Goal: Task Accomplishment & Management: Use online tool/utility

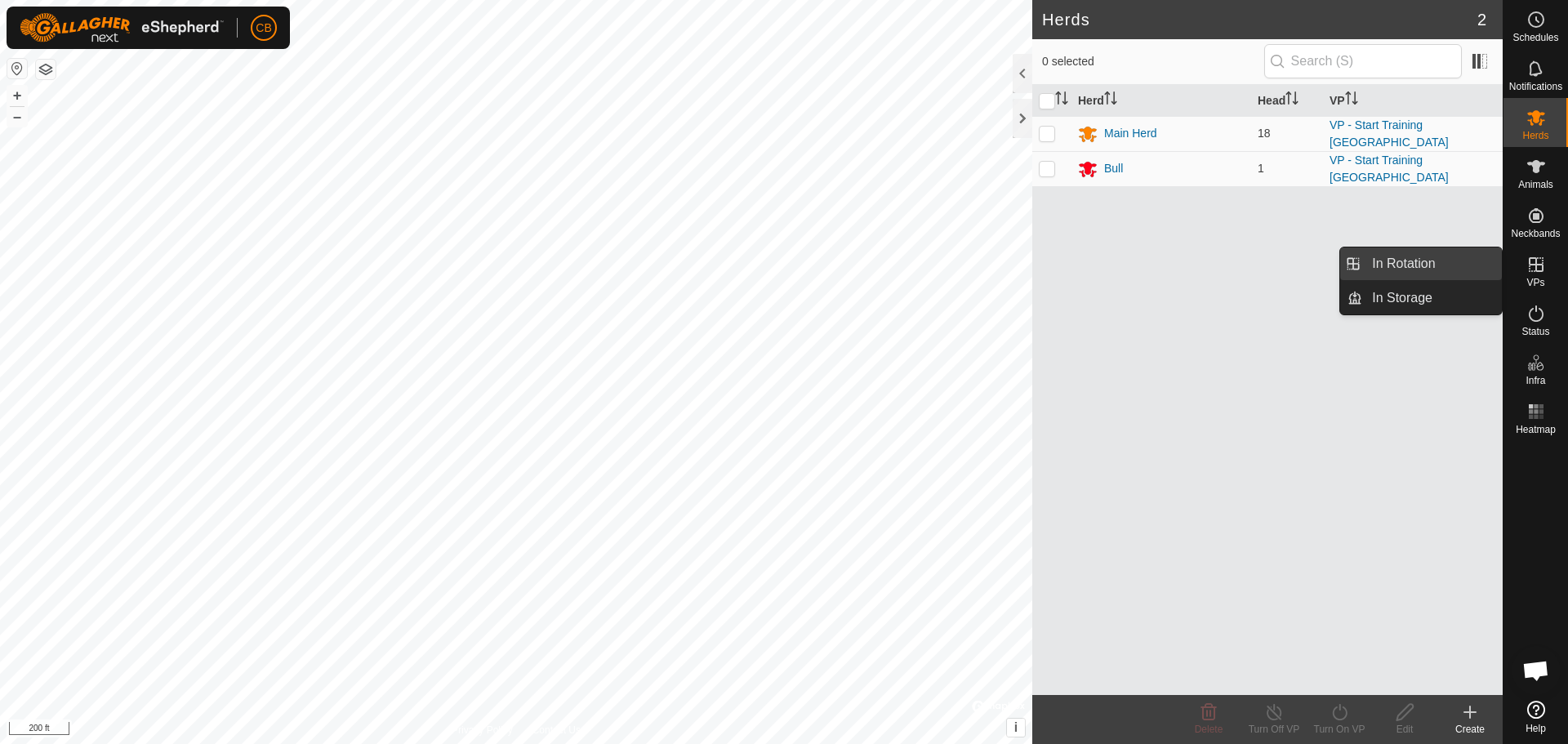
click at [1415, 269] on link "In Rotation" at bounding box center [1432, 263] width 139 height 32
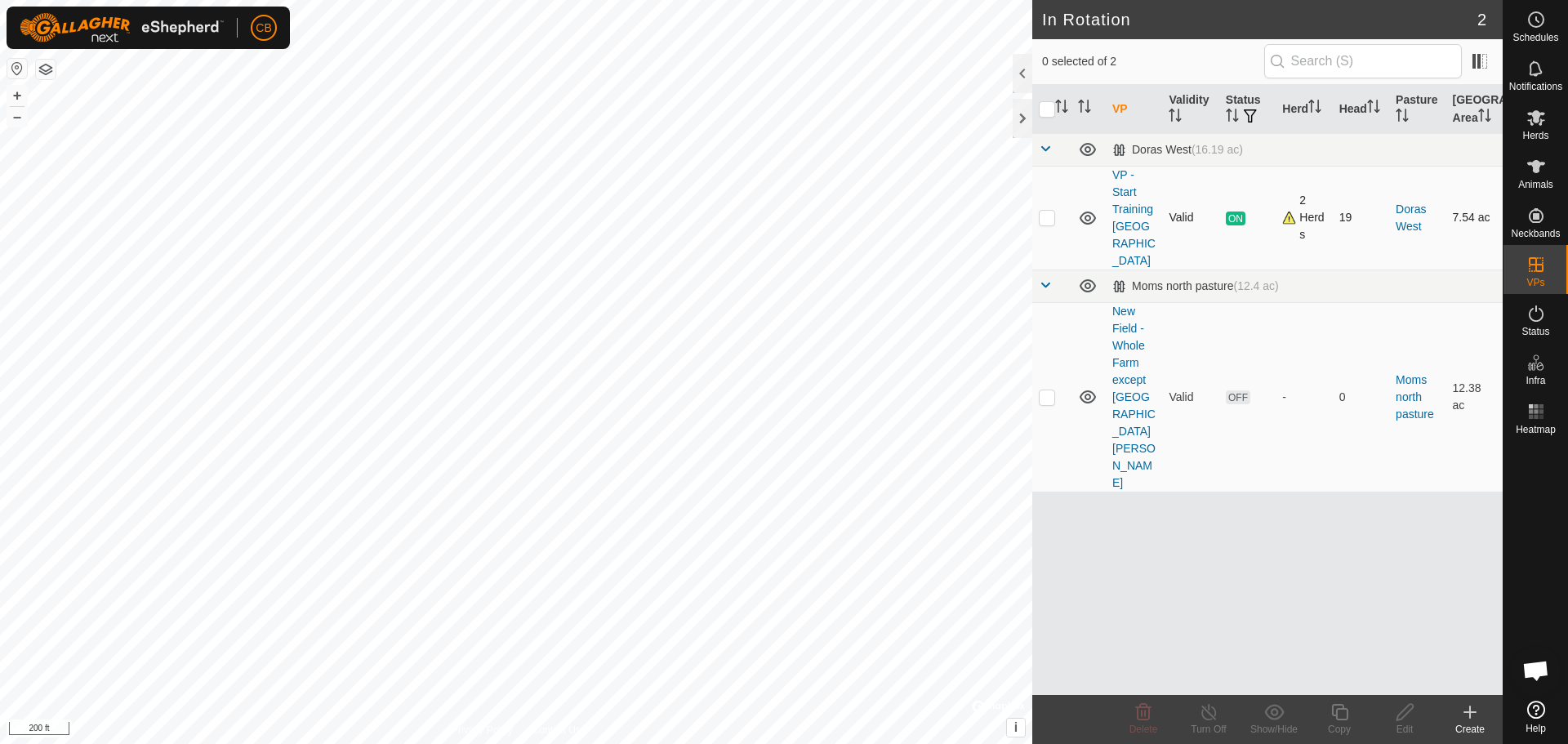
click at [1048, 212] on p-checkbox at bounding box center [1047, 217] width 17 height 13
checkbox input "true"
click at [1342, 711] on icon at bounding box center [1339, 712] width 21 height 20
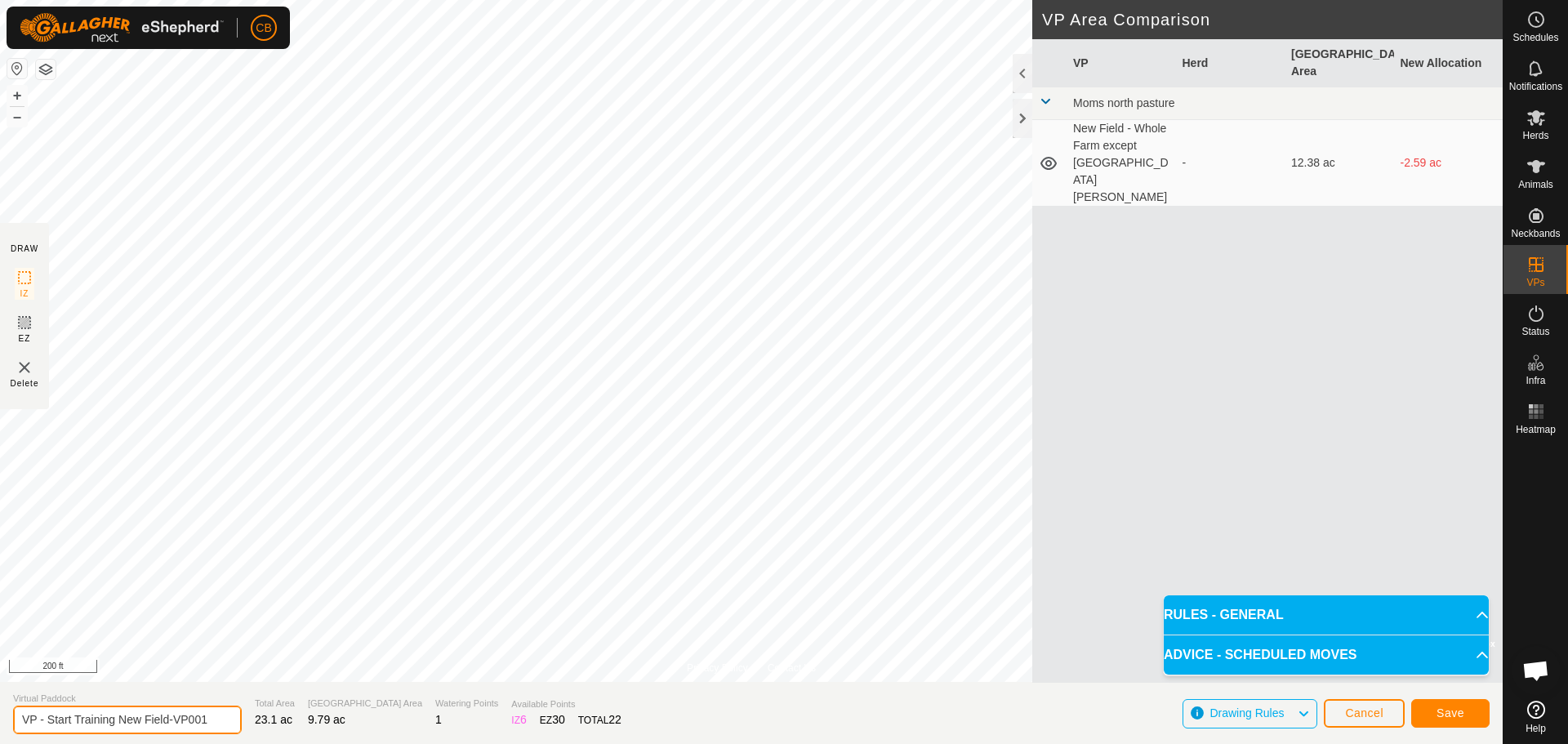
drag, startPoint x: 221, startPoint y: 719, endPoint x: 0, endPoint y: 714, distance: 221.1
click at [0, 716] on section "Virtual Paddock VP - Start Training New Field-VP001 Total Area 23.1 ac Grazing …" at bounding box center [751, 713] width 1502 height 62
type input "VP [PERSON_NAME] New Seed Long Rows"
click at [1438, 707] on span "Save" at bounding box center [1450, 712] width 27 height 13
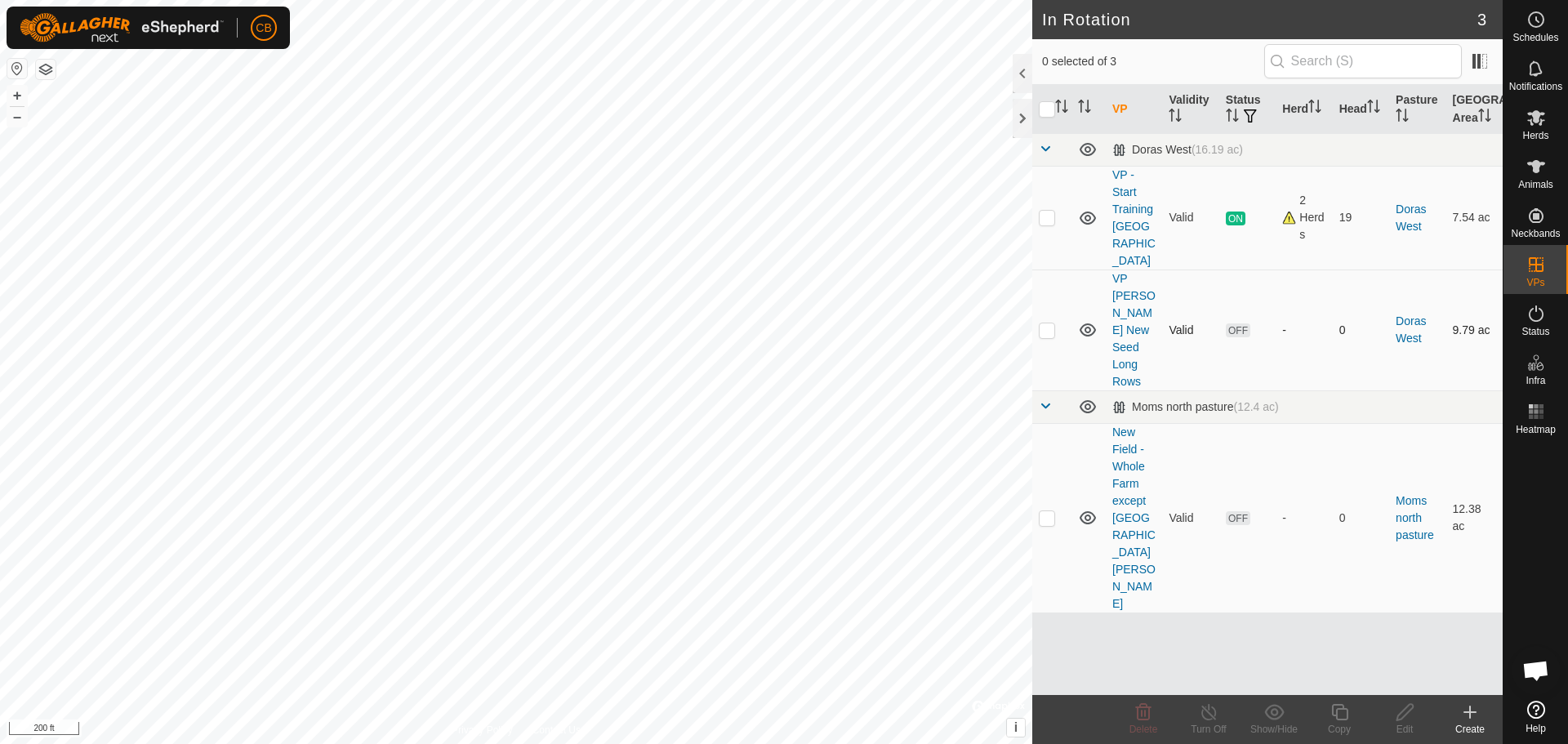
click at [1048, 323] on p-checkbox at bounding box center [1047, 329] width 17 height 13
checkbox input "true"
click at [1540, 161] on icon at bounding box center [1537, 167] width 20 height 20
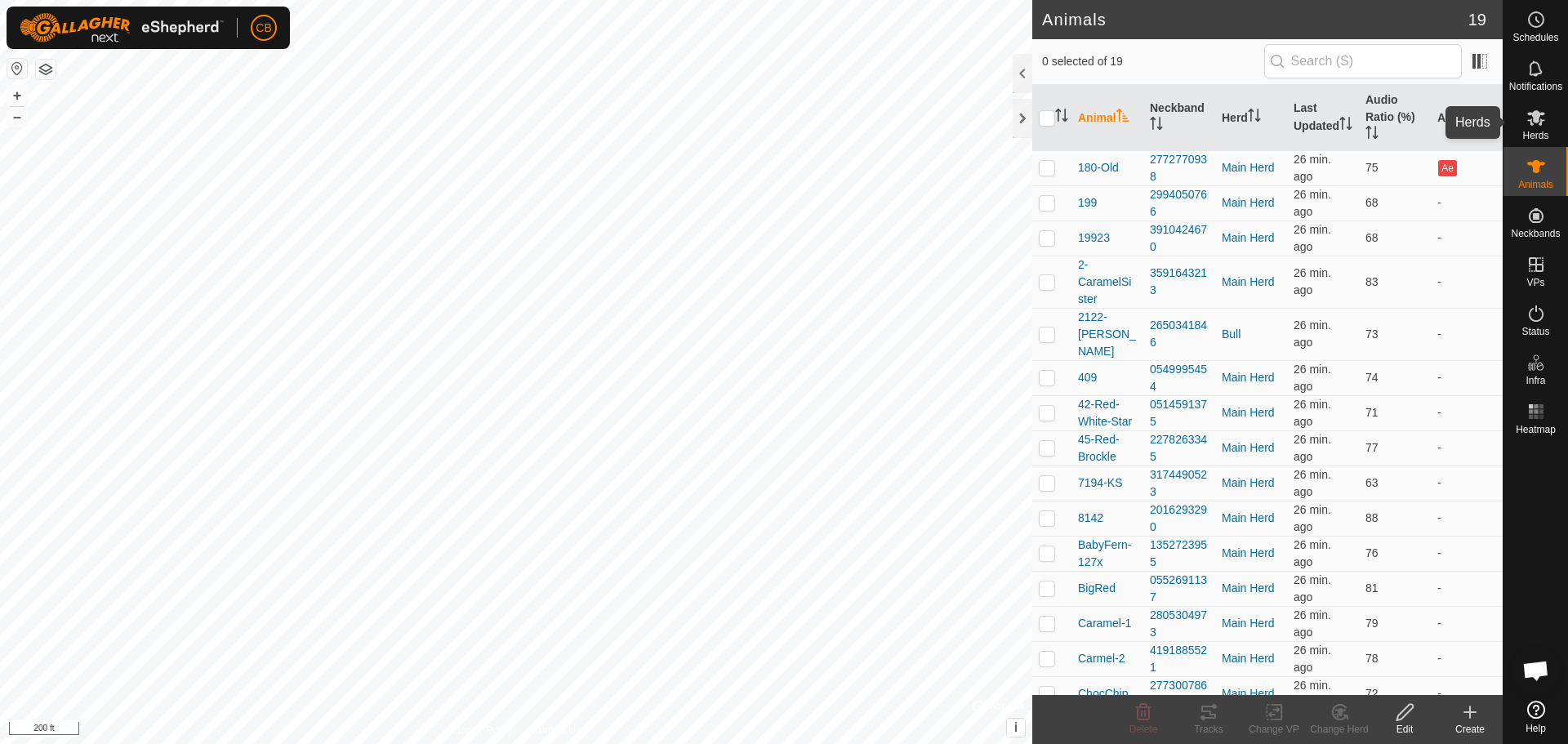
click at [1538, 131] on span "Herds" at bounding box center [1535, 135] width 27 height 10
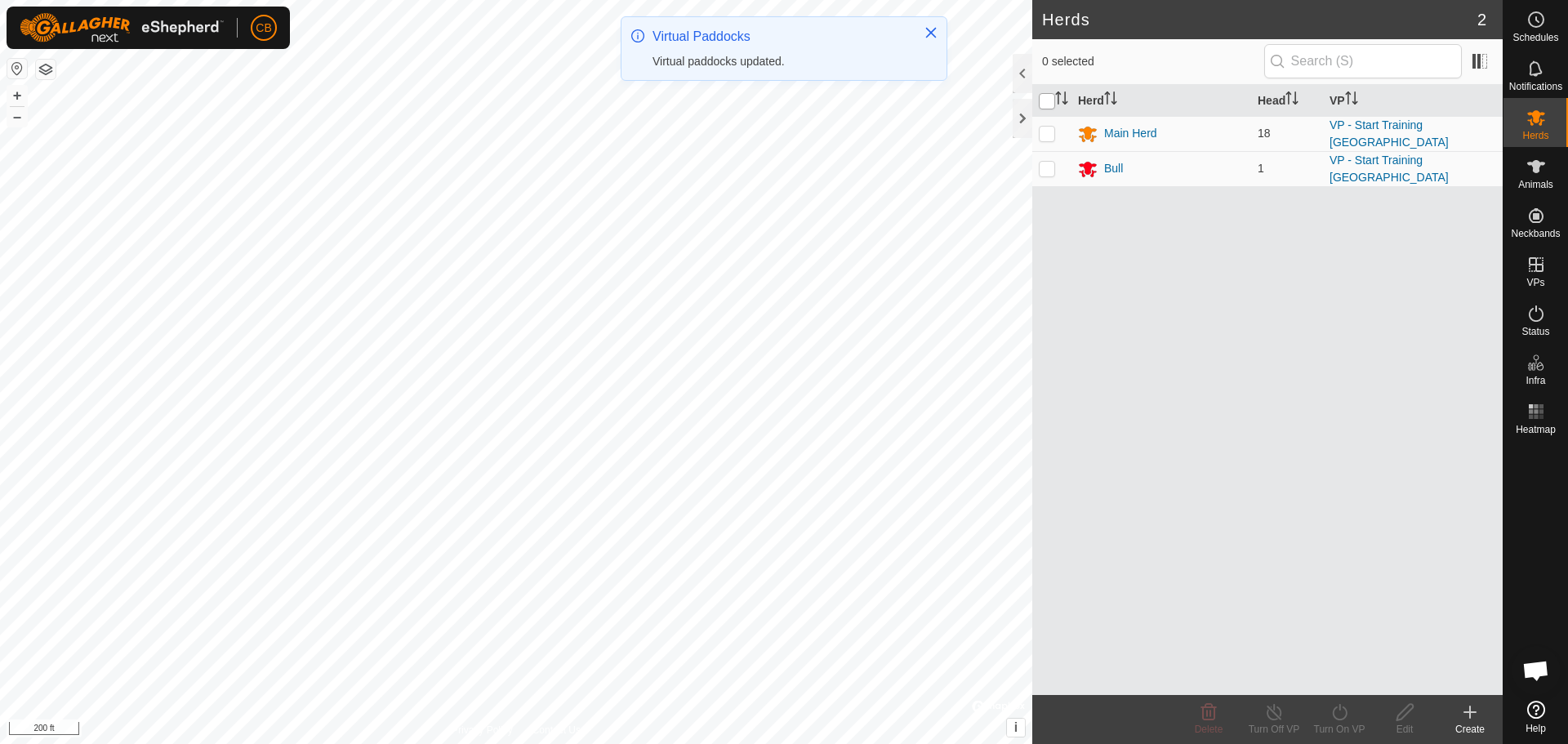
click at [1050, 101] on input "checkbox" at bounding box center [1047, 101] width 17 height 17
checkbox input "true"
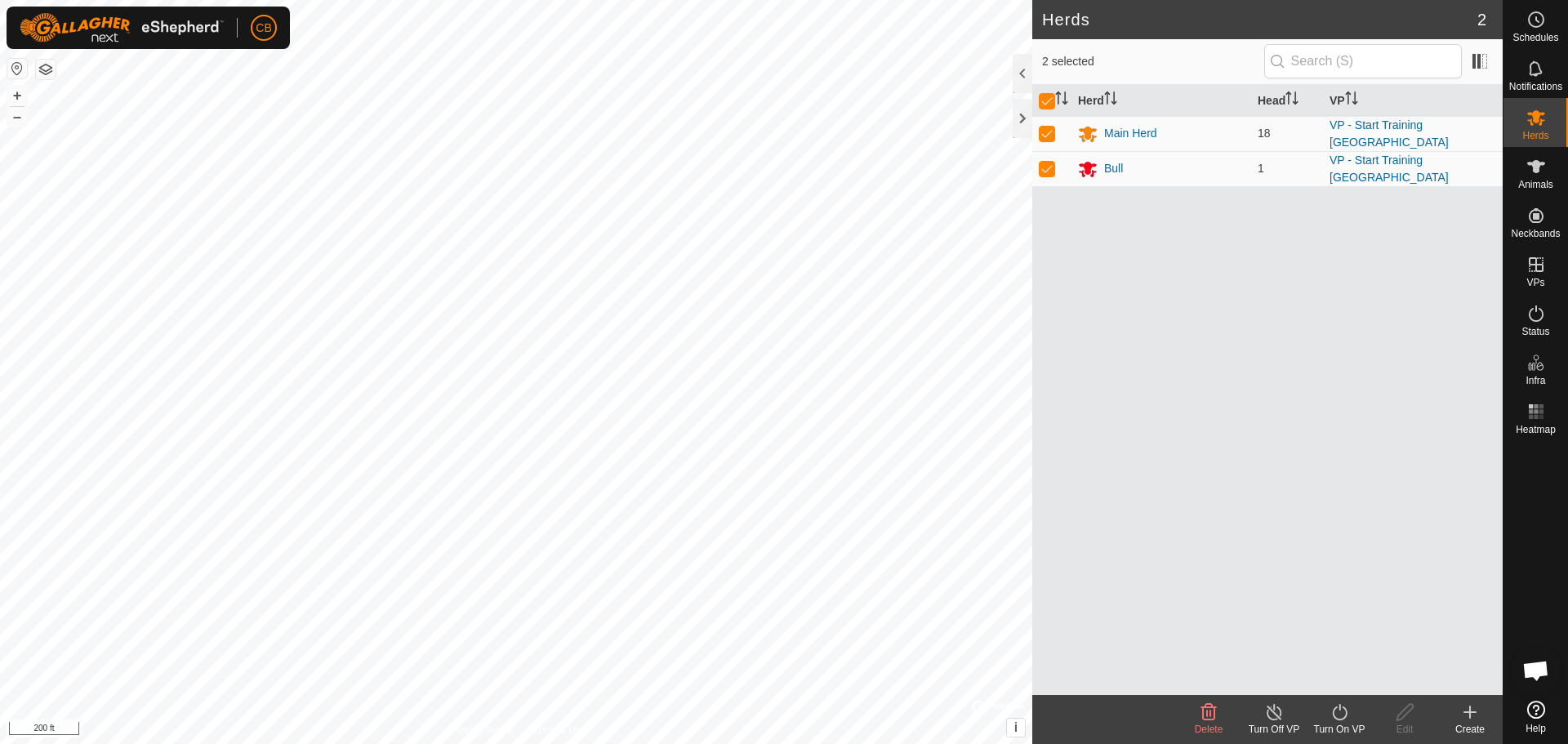
click at [1342, 712] on icon at bounding box center [1339, 712] width 21 height 20
click at [1332, 673] on link "Now" at bounding box center [1388, 675] width 162 height 32
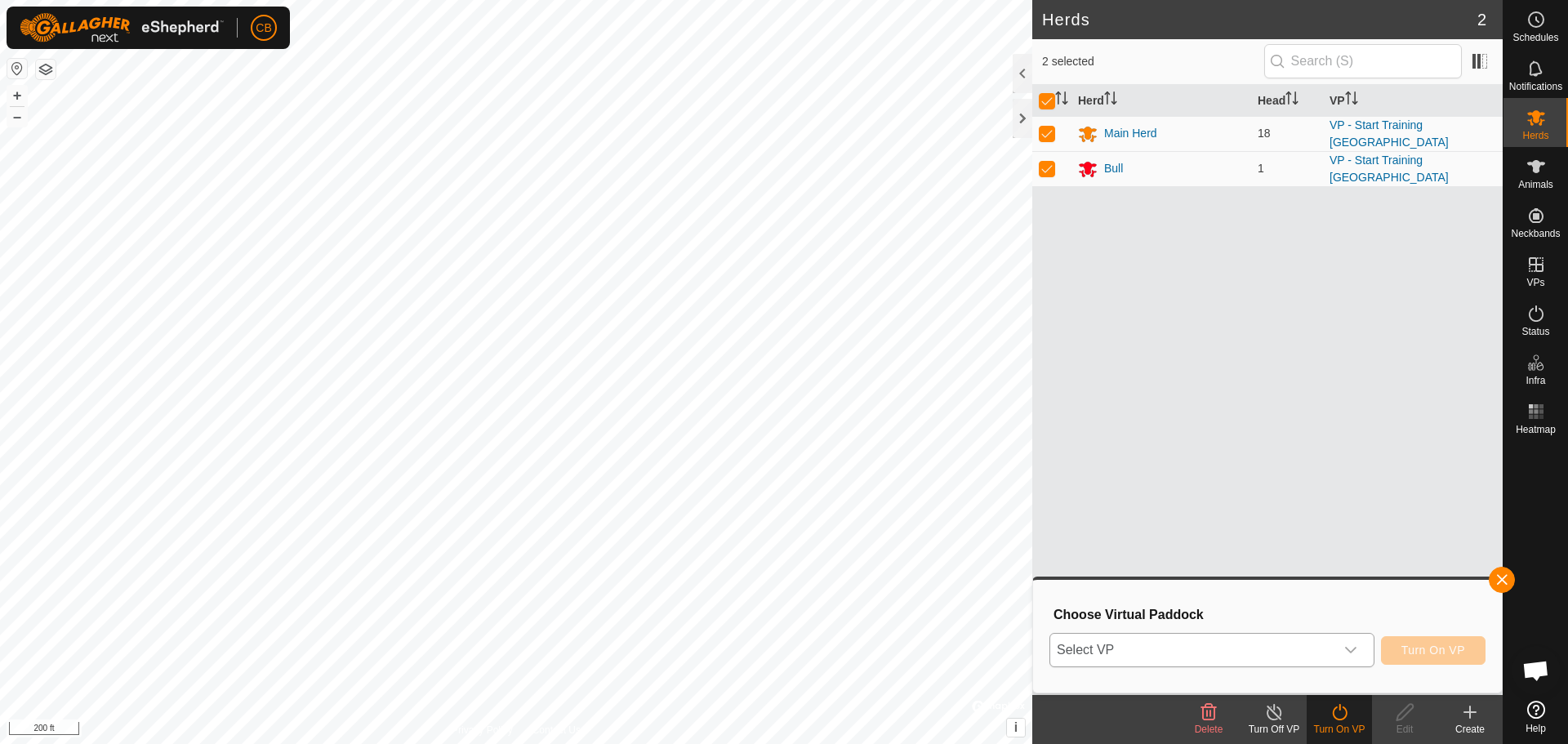
click at [1355, 649] on icon "dropdown trigger" at bounding box center [1351, 650] width 12 height 7
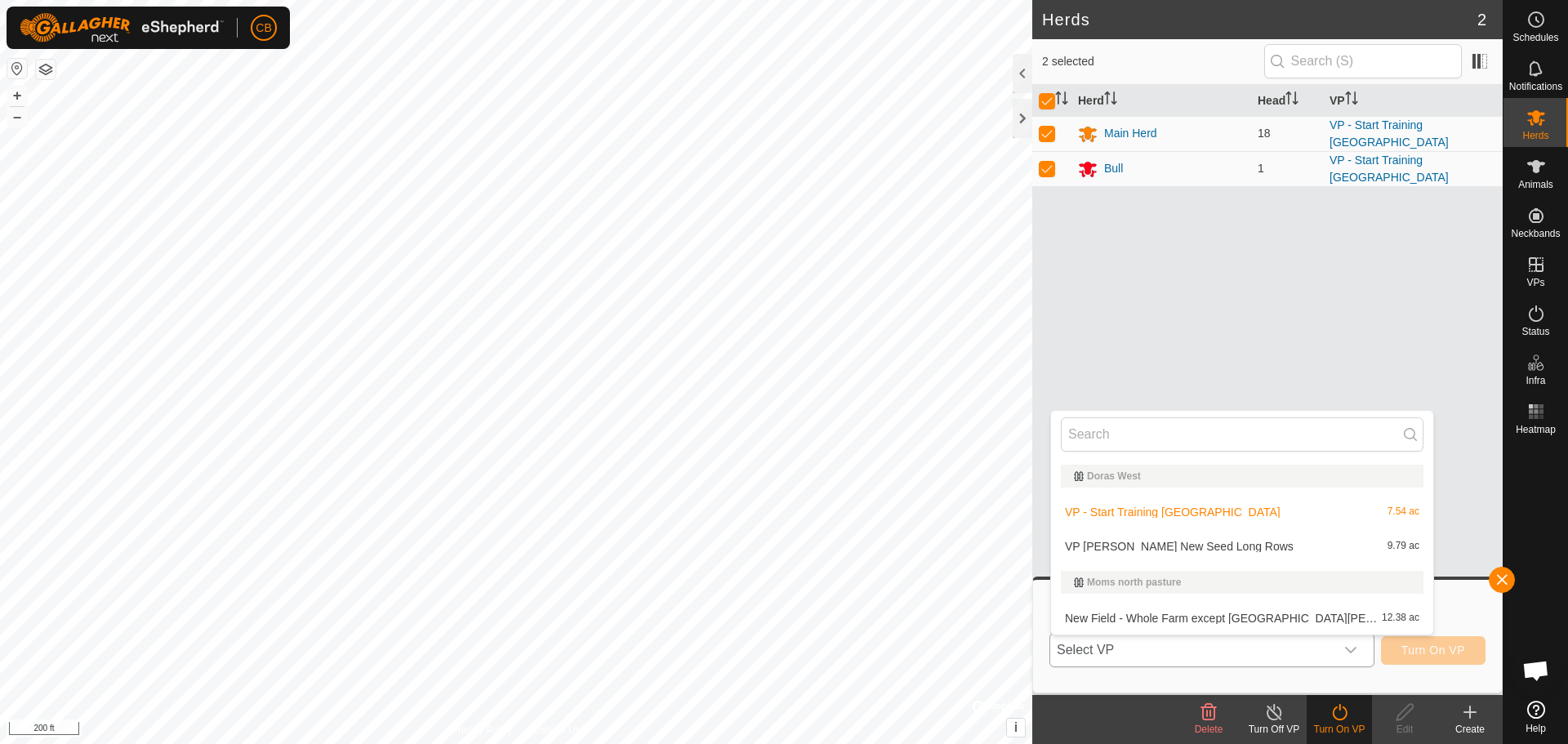
click at [1171, 546] on li "VP Dora New Seed Long Rows 9.79 ac" at bounding box center [1241, 546] width 382 height 32
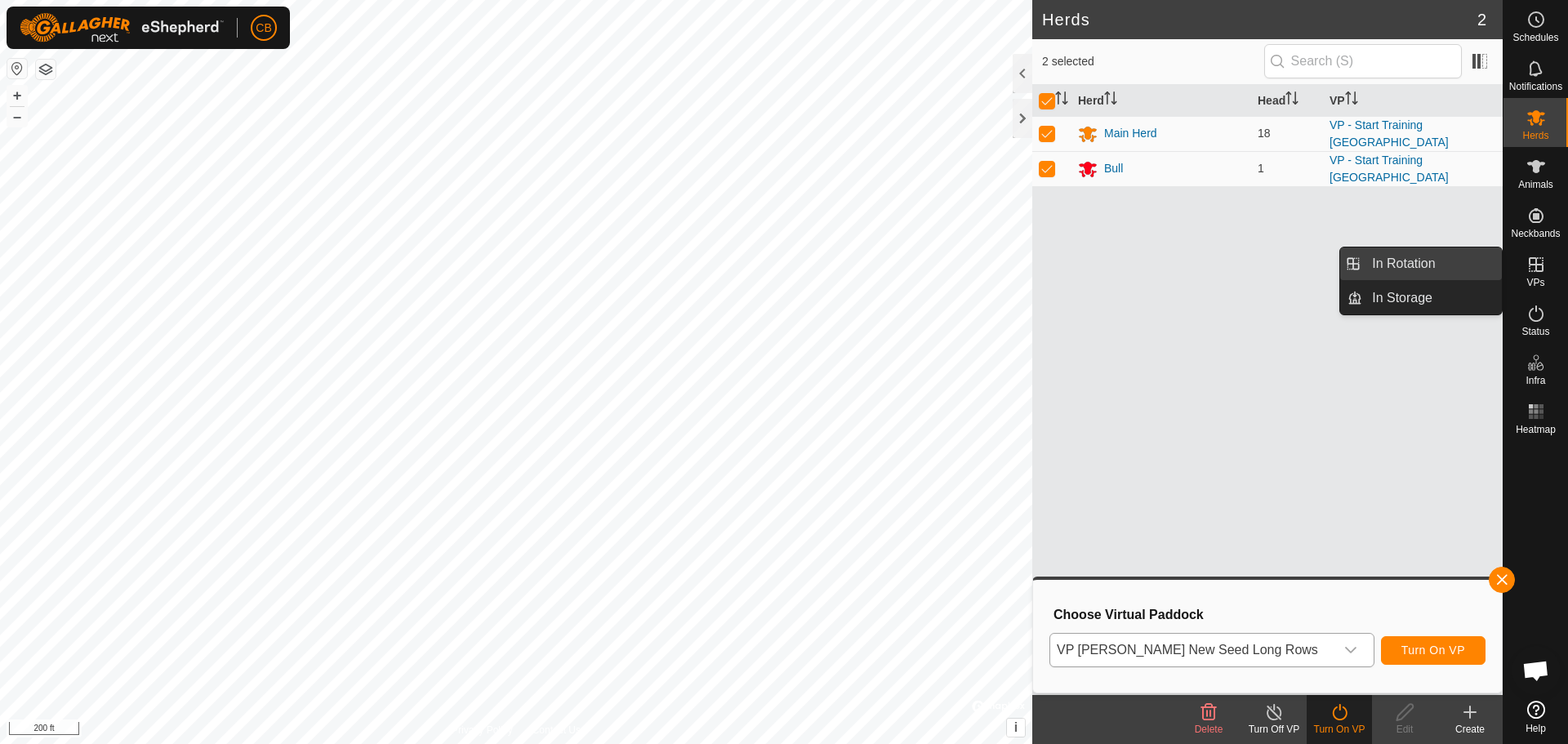
click at [1442, 265] on link "In Rotation" at bounding box center [1432, 263] width 139 height 32
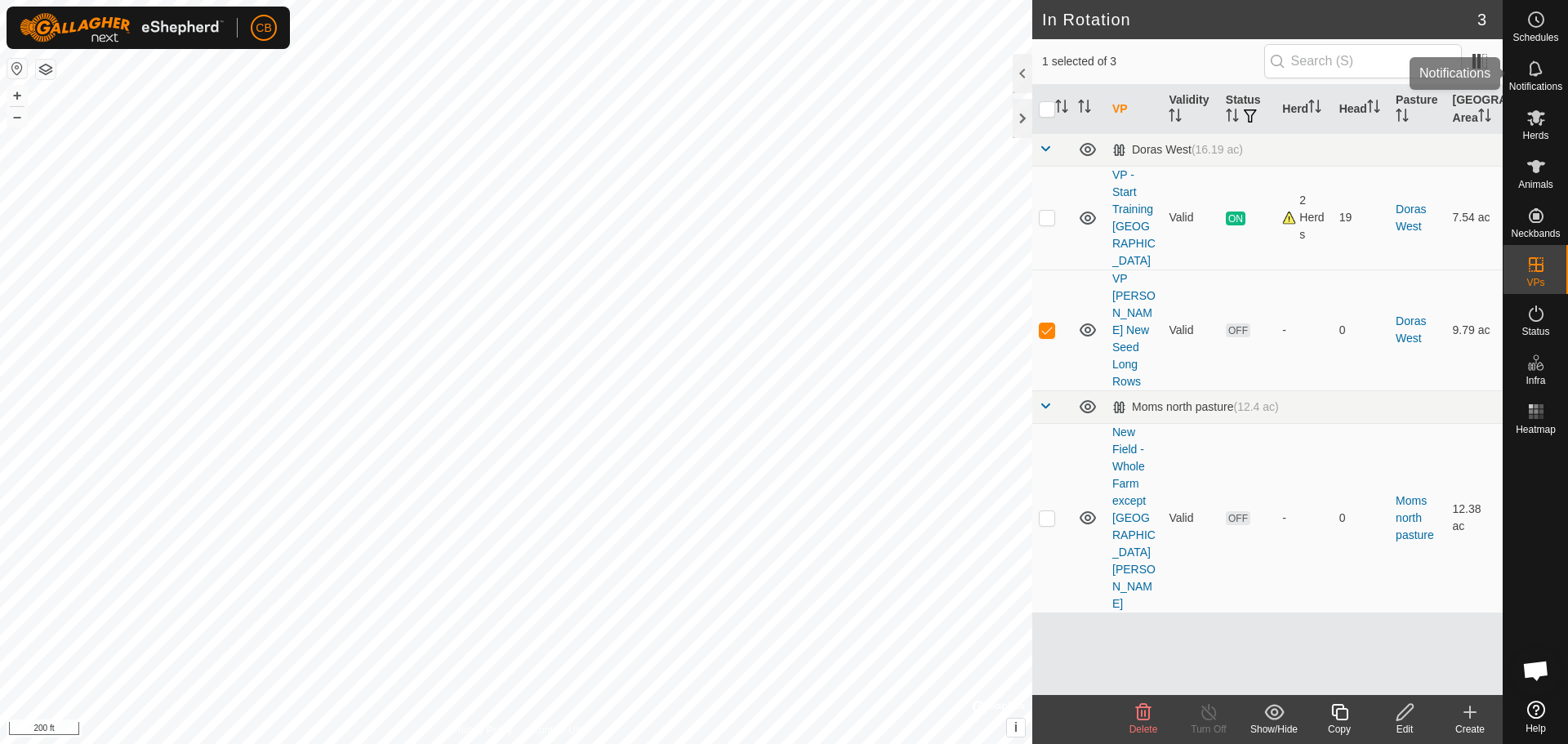
click at [1537, 68] on icon at bounding box center [1537, 69] width 20 height 20
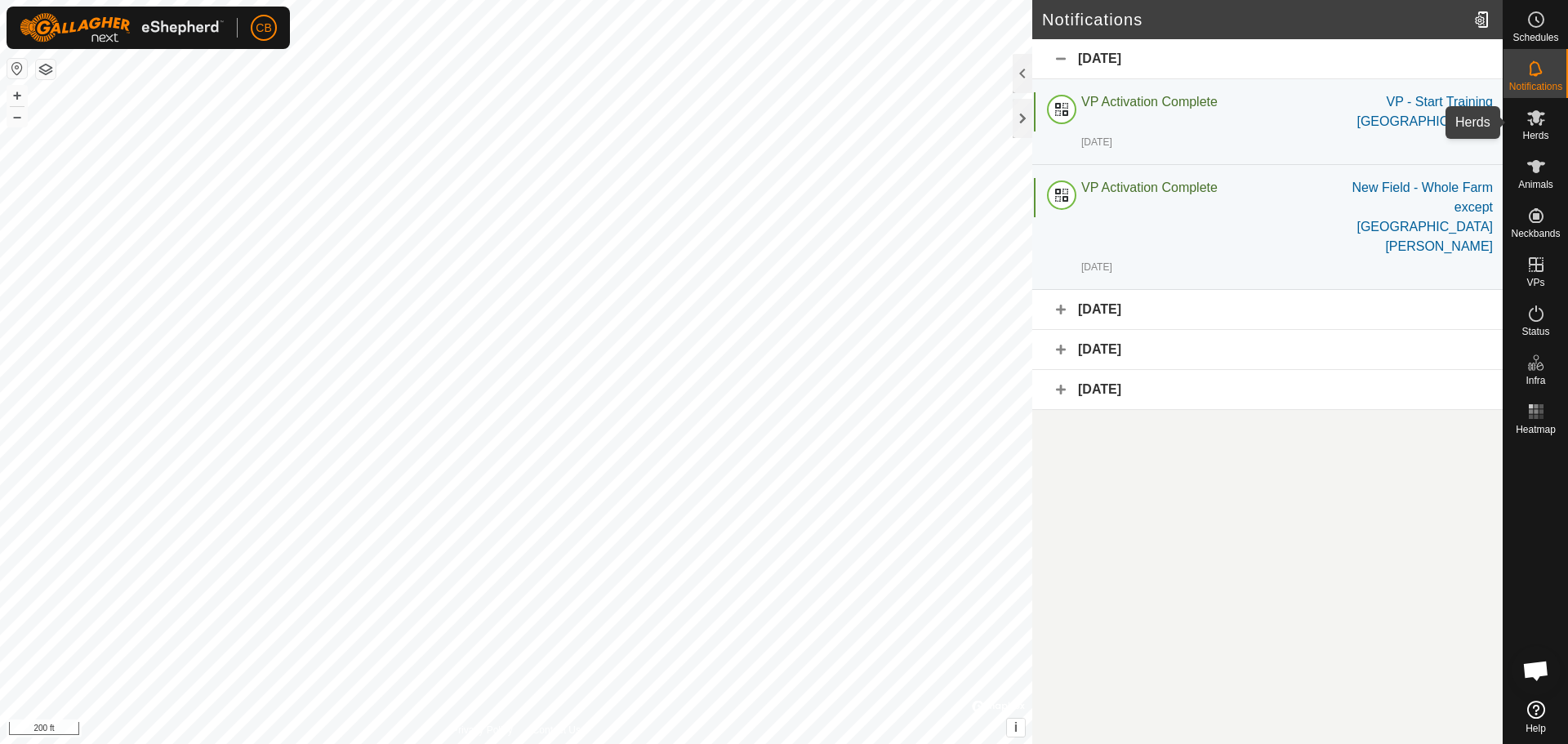
click at [1536, 133] on span "Herds" at bounding box center [1535, 135] width 27 height 10
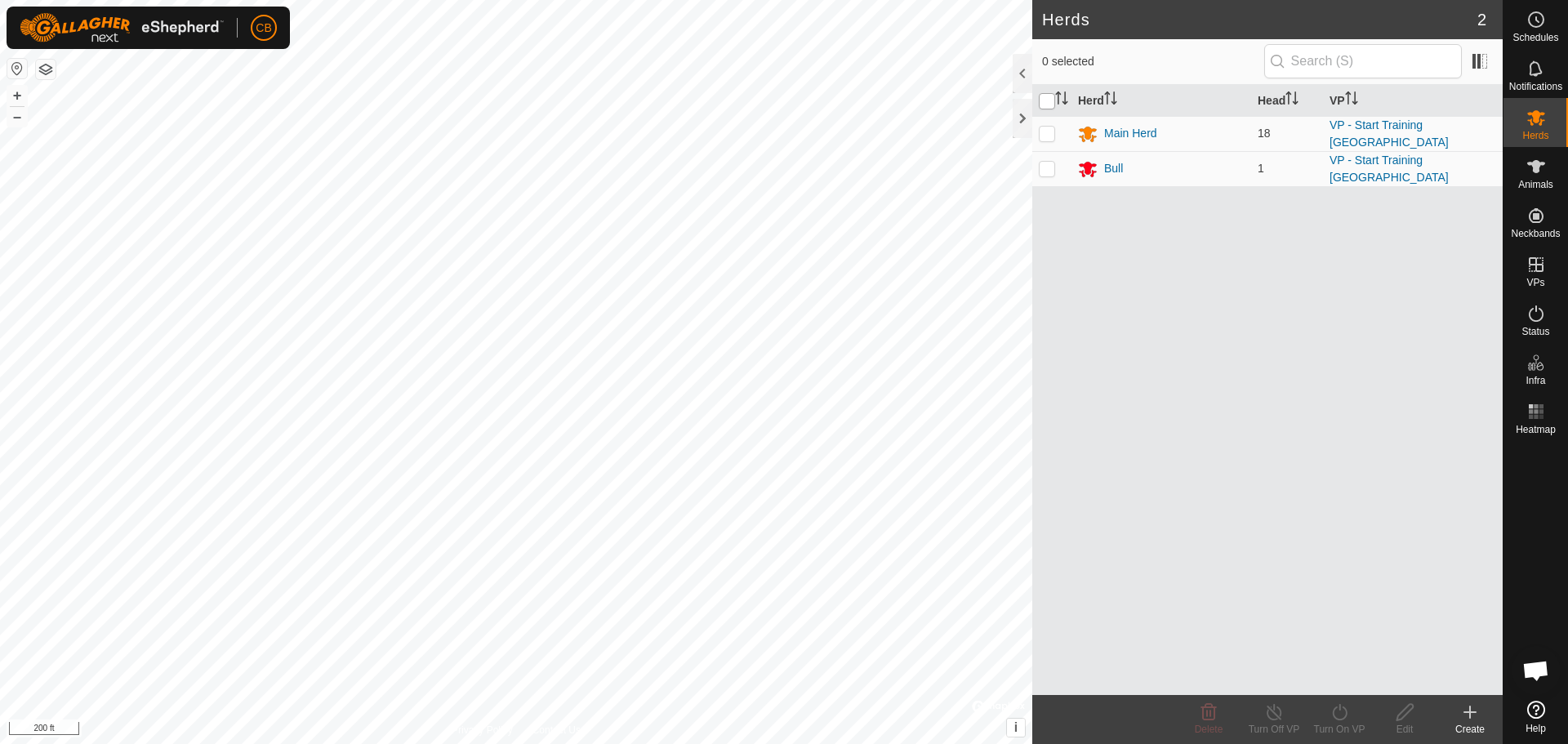
click at [1046, 104] on input "checkbox" at bounding box center [1047, 101] width 17 height 17
checkbox input "true"
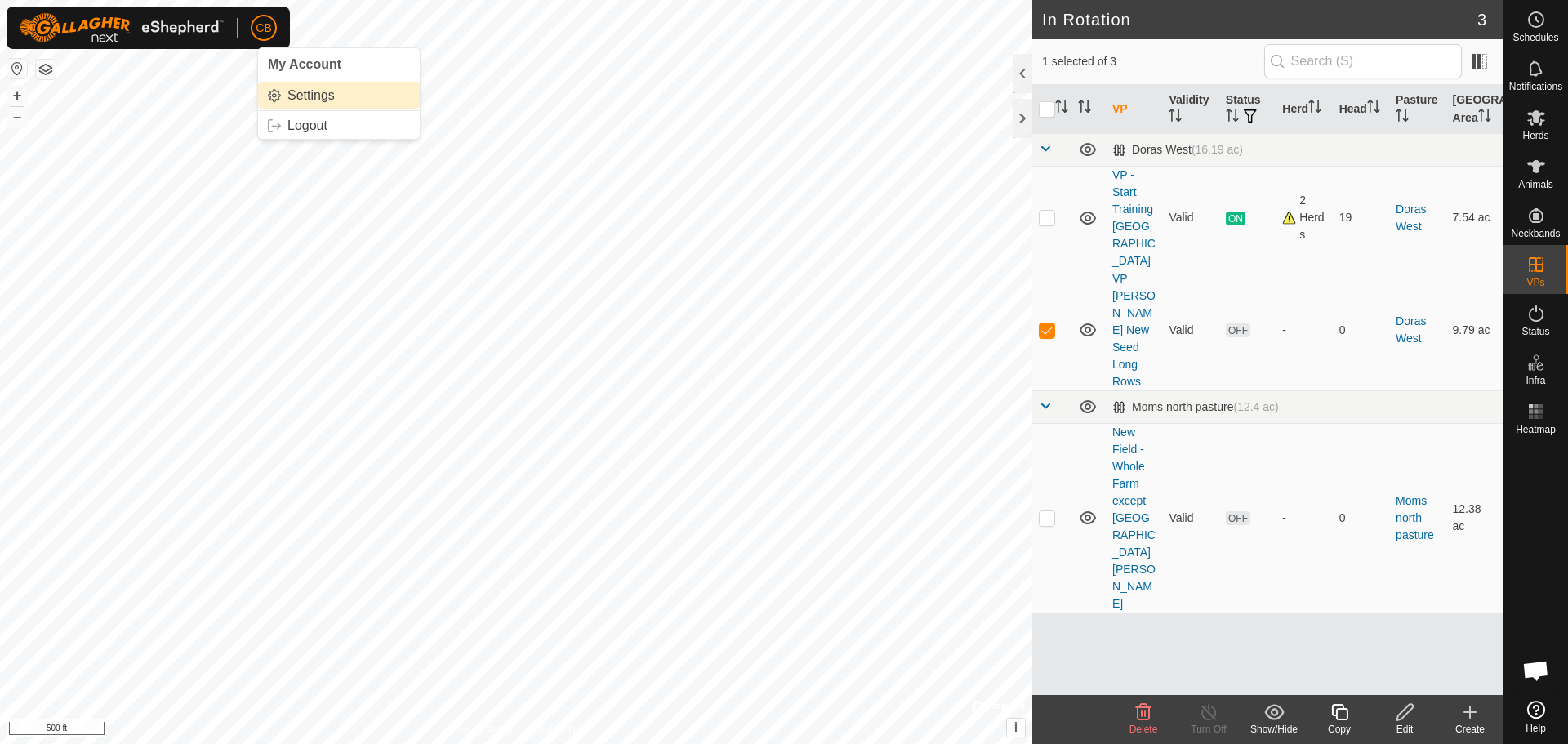
click at [297, 90] on link "Settings" at bounding box center [339, 95] width 162 height 27
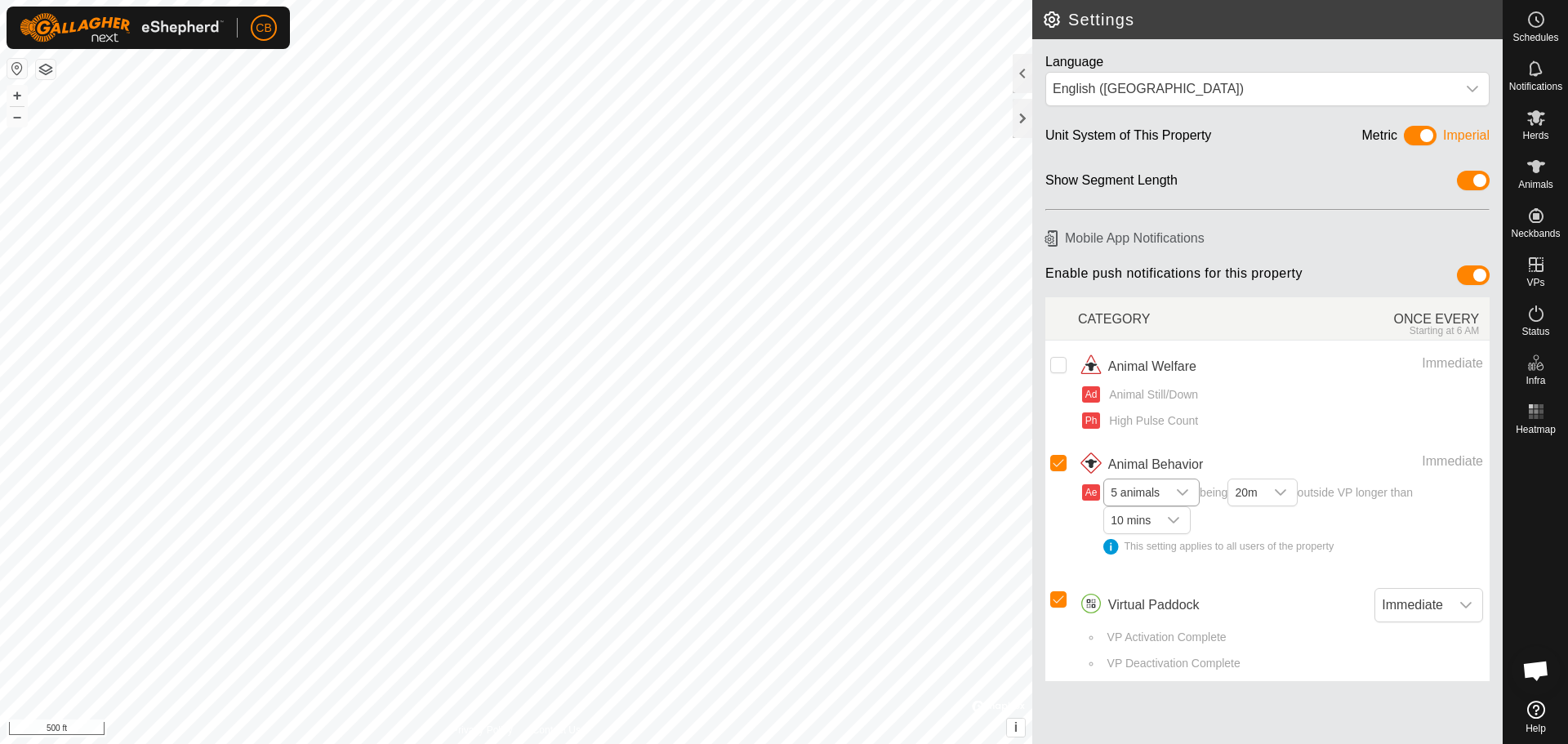
click at [1184, 491] on icon "dropdown trigger" at bounding box center [1182, 492] width 13 height 13
click at [1143, 527] on li "1 animal" at bounding box center [1152, 523] width 94 height 28
click at [1281, 491] on icon "dropdown trigger" at bounding box center [1274, 492] width 13 height 13
click at [1264, 517] on li "20m" at bounding box center [1257, 523] width 68 height 28
click at [1530, 172] on icon at bounding box center [1537, 167] width 20 height 20
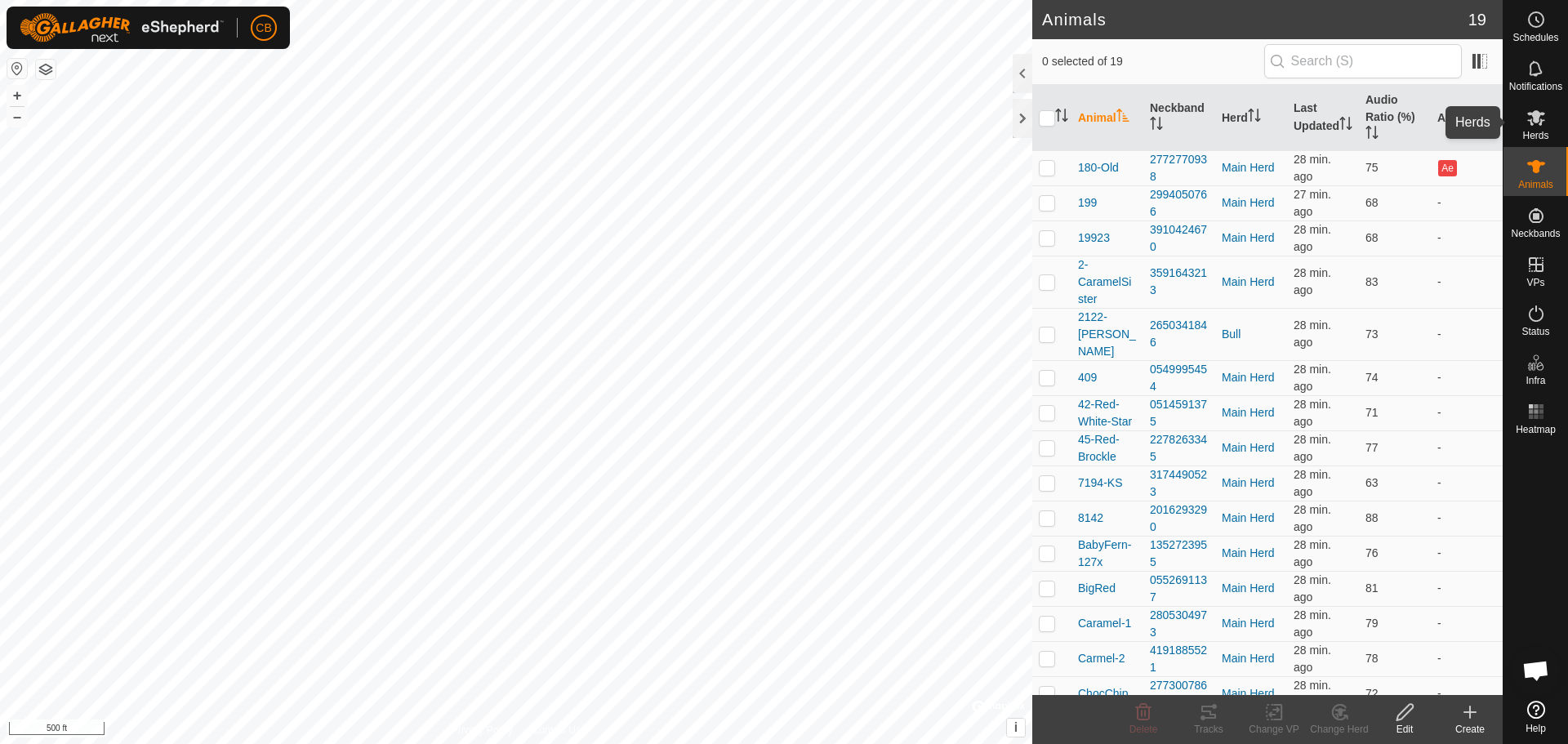
click at [1536, 126] on icon at bounding box center [1537, 118] width 20 height 20
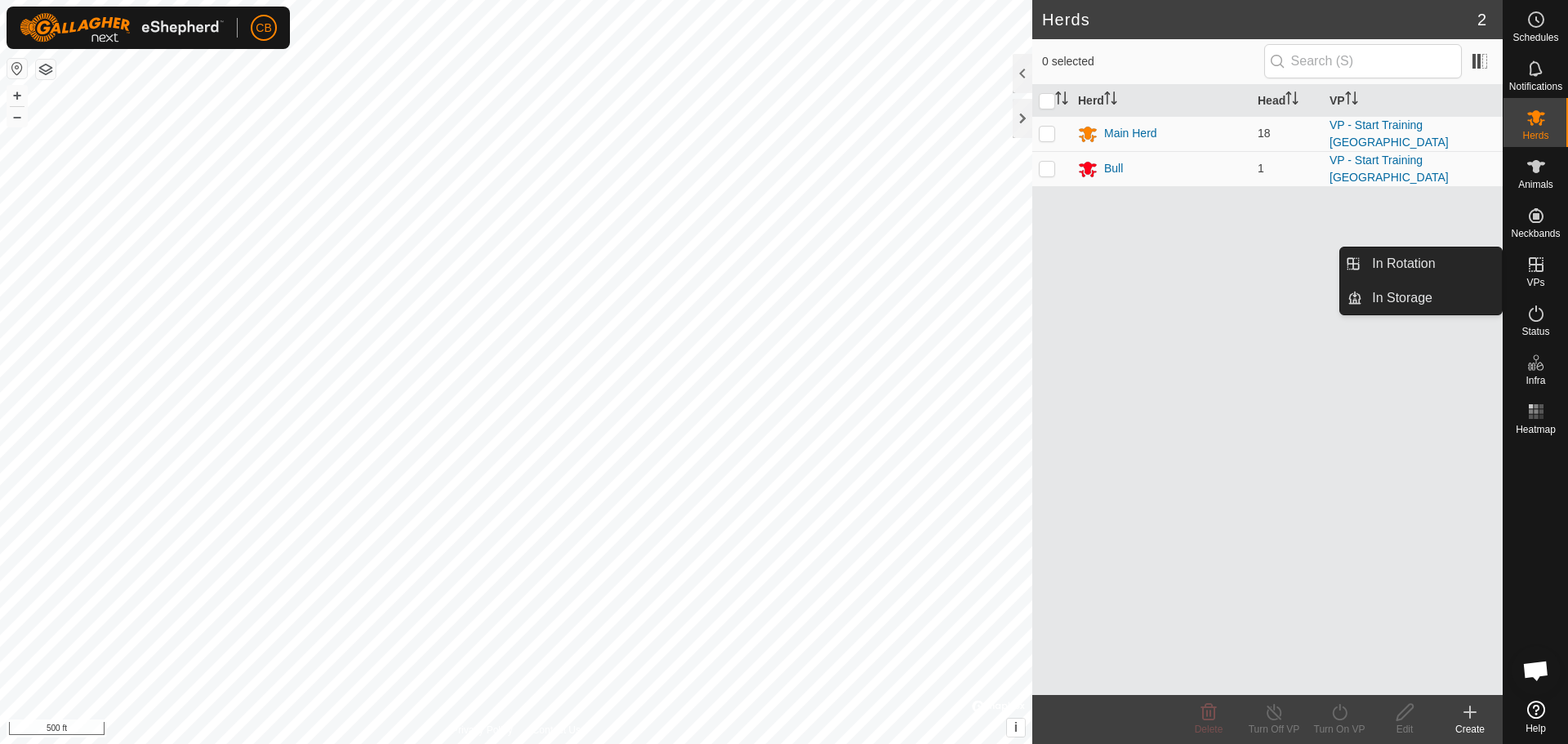
click at [1537, 267] on icon at bounding box center [1537, 265] width 20 height 20
click at [1434, 275] on link "In Rotation" at bounding box center [1432, 263] width 139 height 32
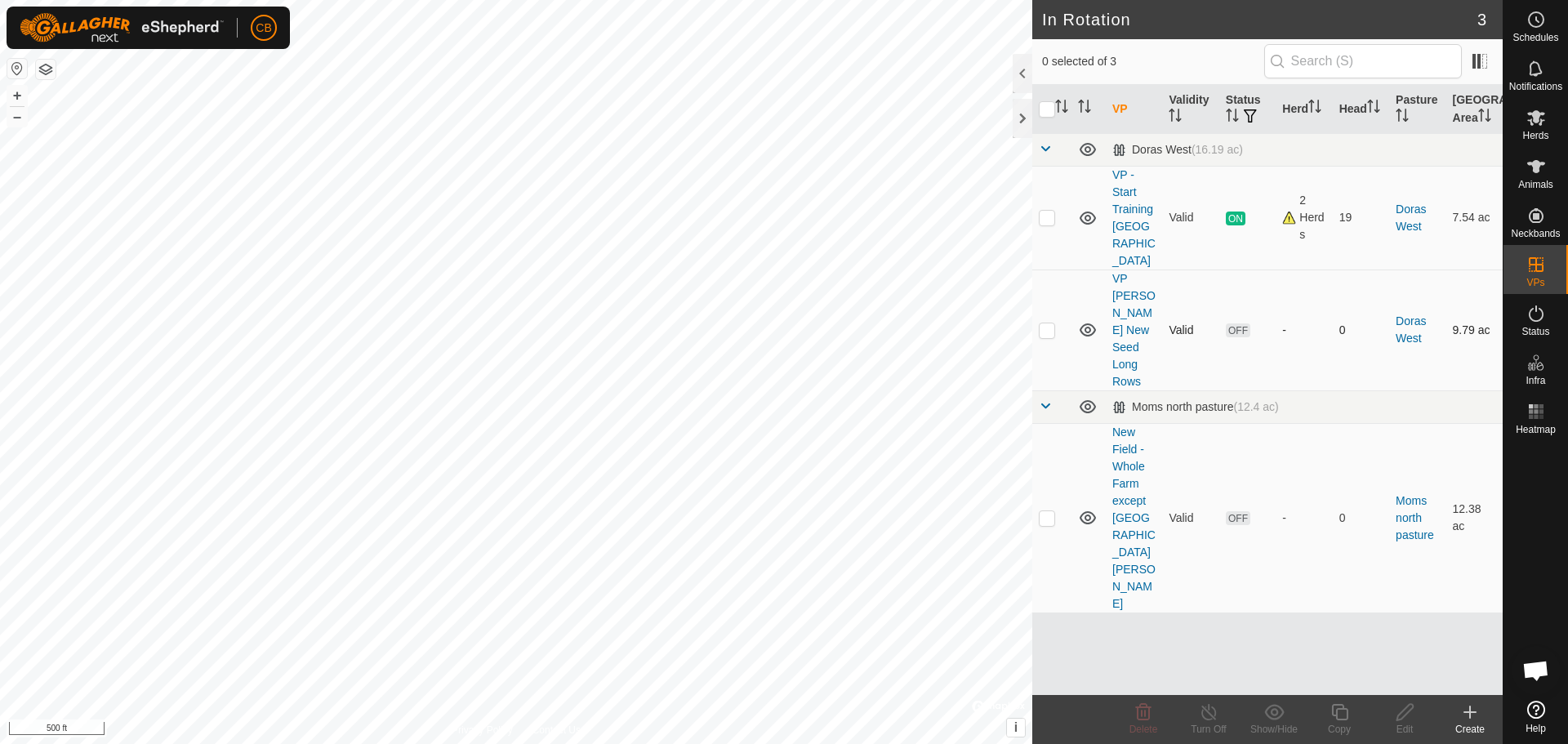
click at [1045, 323] on p-checkbox at bounding box center [1047, 329] width 17 height 13
checkbox input "true"
click at [1537, 167] on icon at bounding box center [1536, 166] width 18 height 13
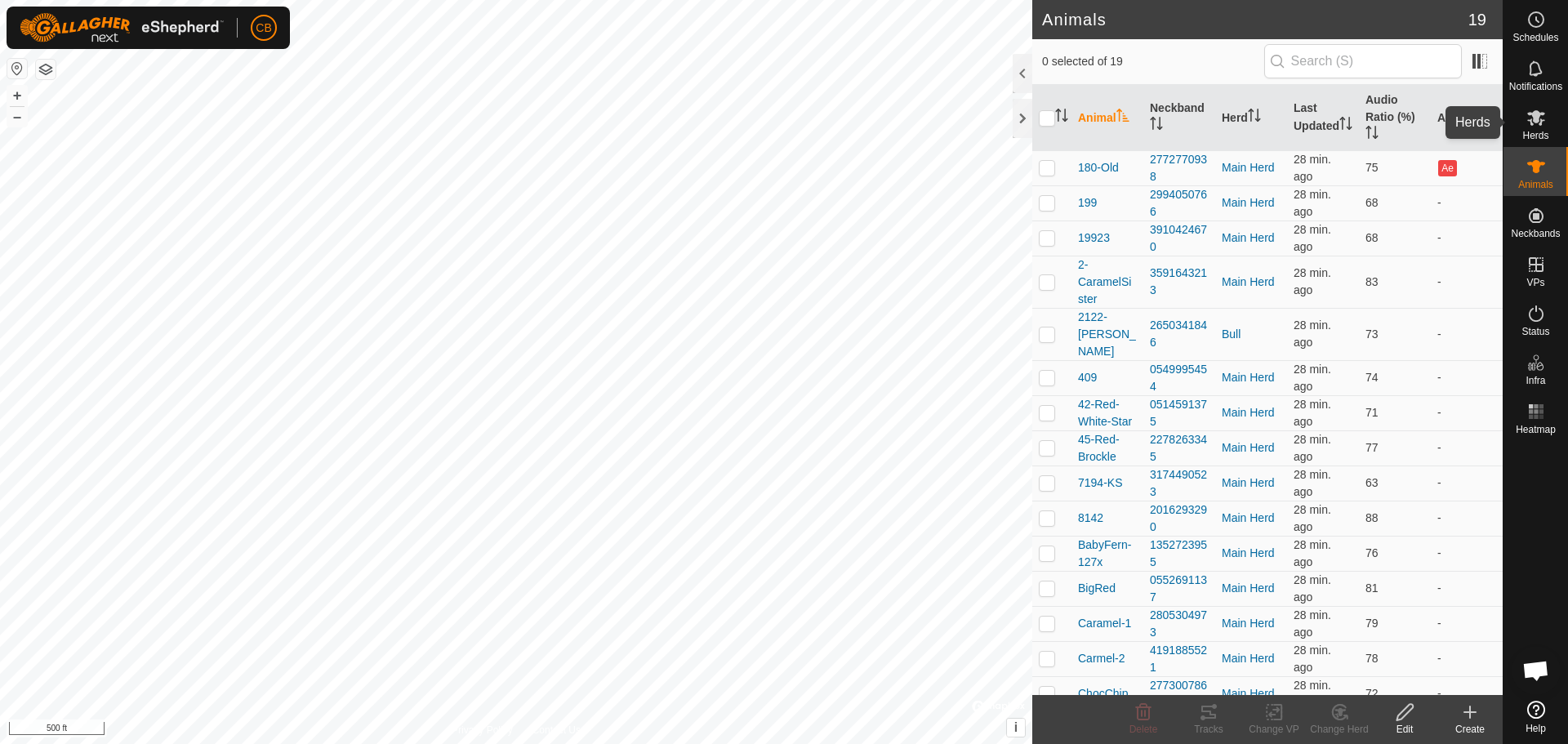
click at [1533, 131] on span "Herds" at bounding box center [1535, 135] width 27 height 10
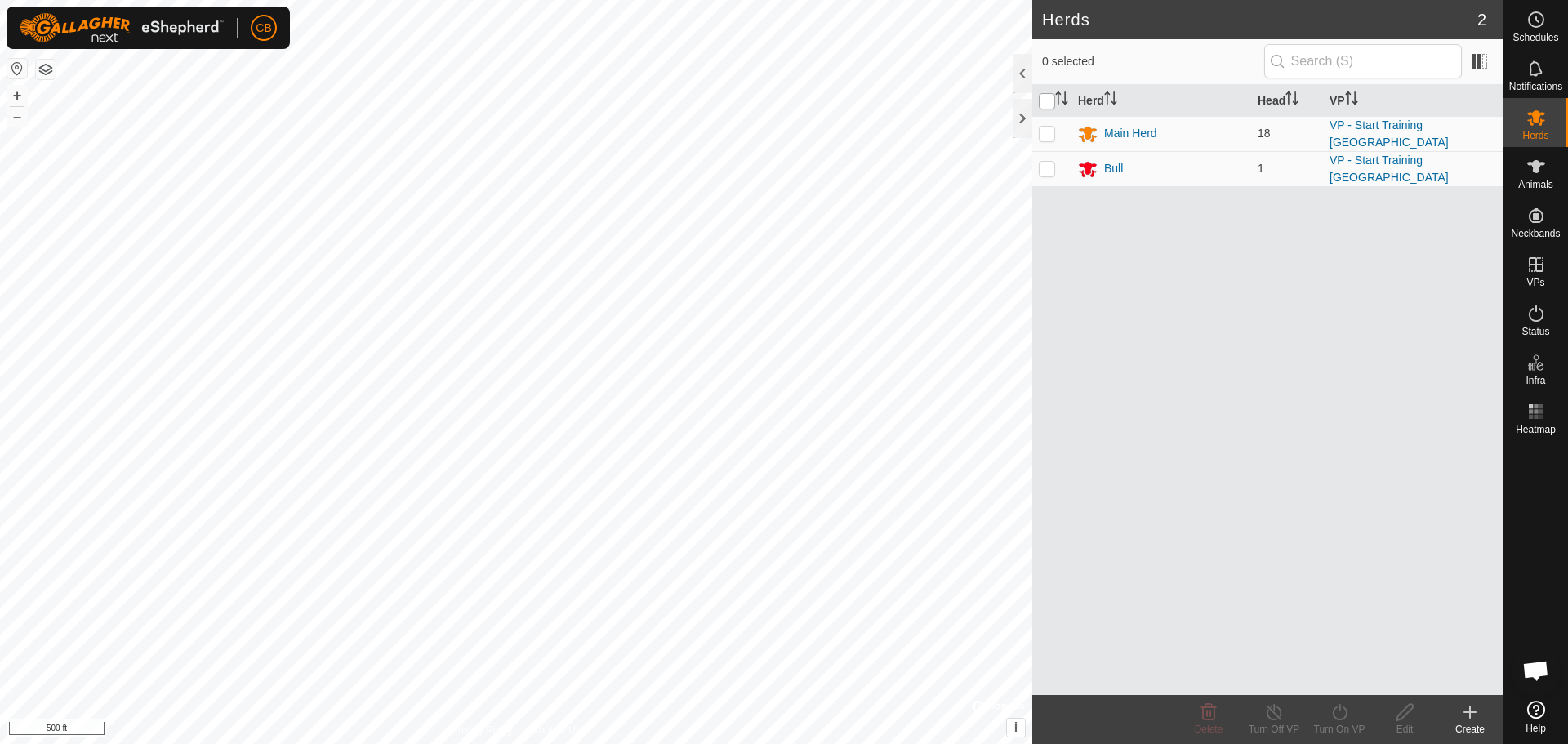
click at [1048, 103] on input "checkbox" at bounding box center [1047, 101] width 17 height 17
checkbox input "true"
click at [1341, 717] on icon at bounding box center [1339, 712] width 21 height 20
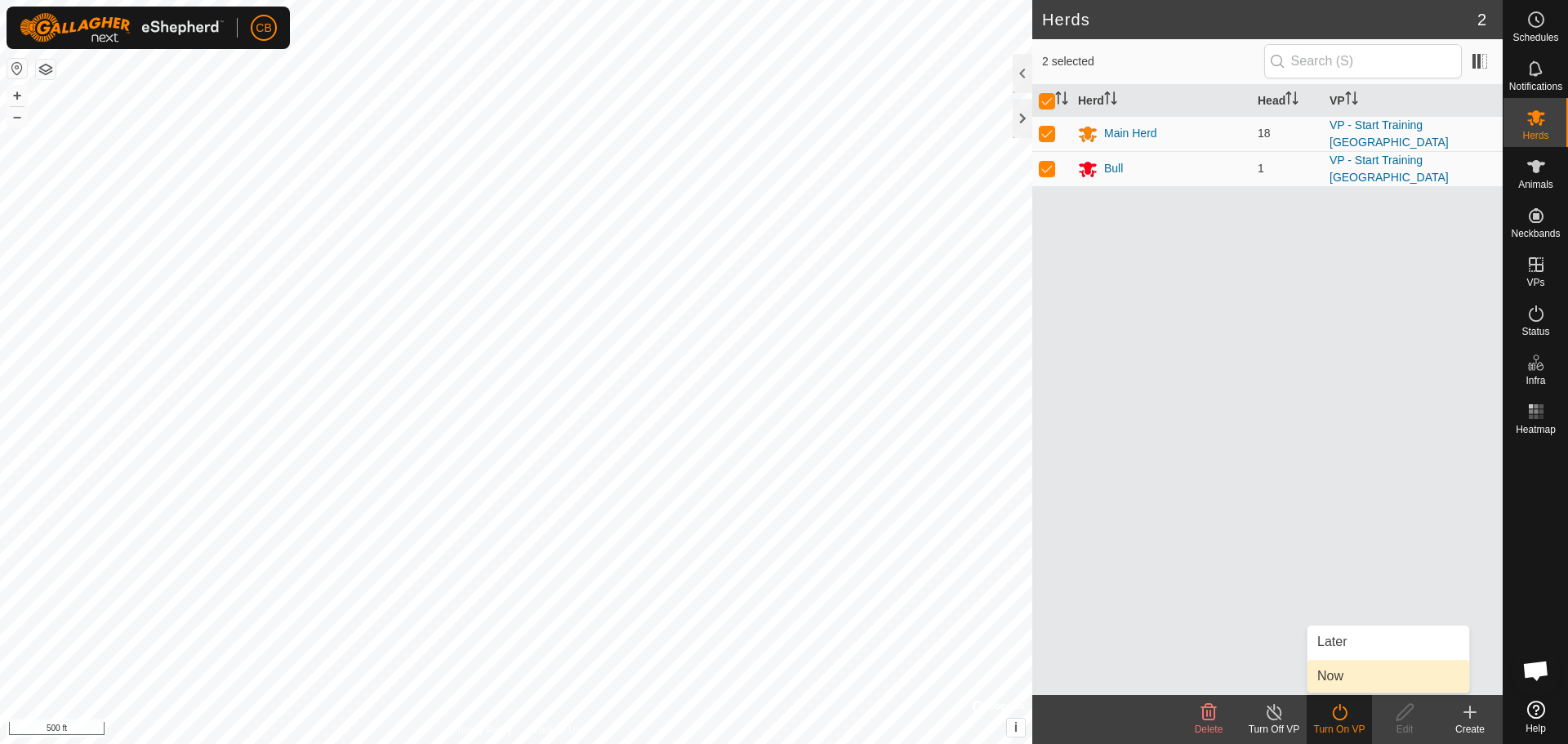
click at [1331, 672] on link "Now" at bounding box center [1388, 675] width 162 height 32
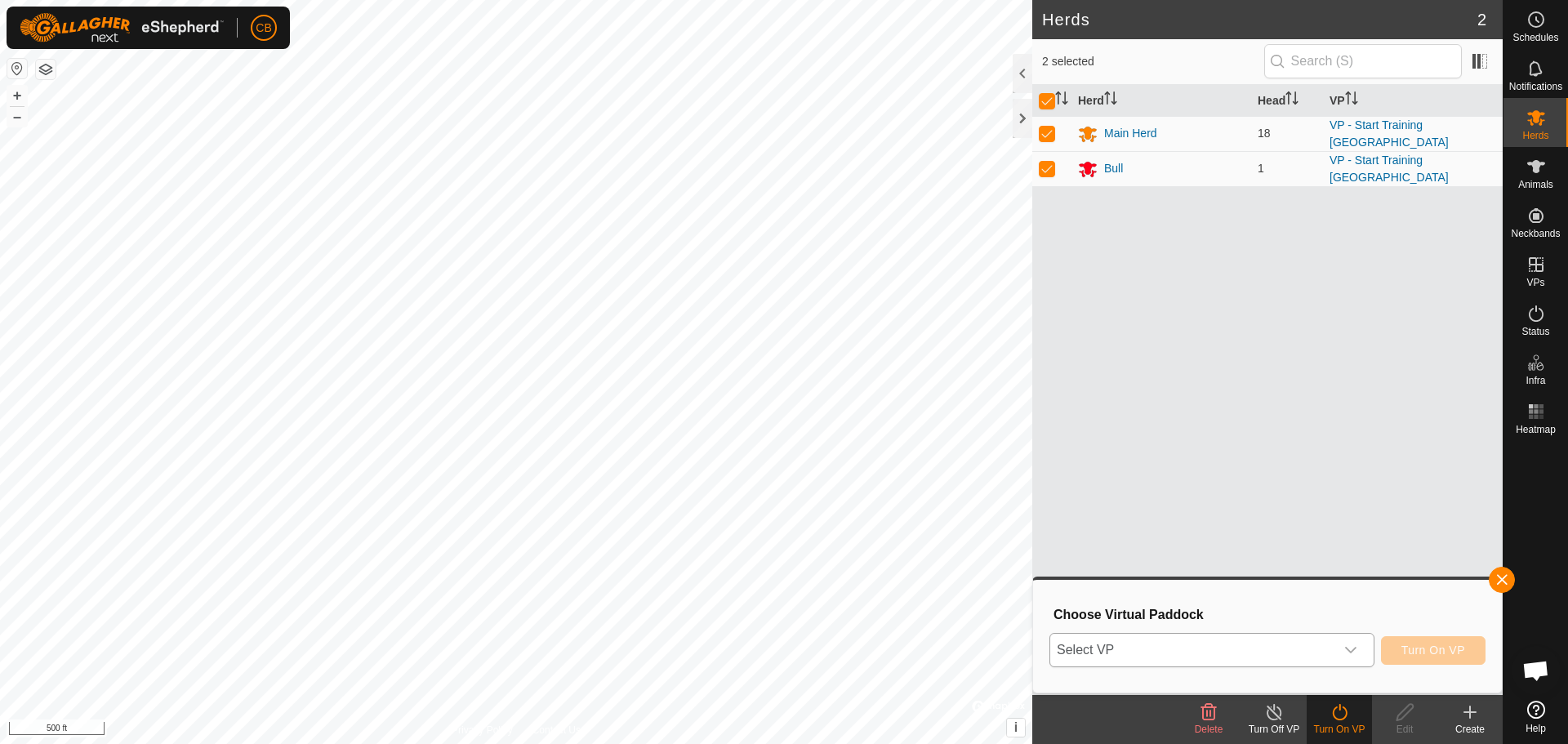
click at [1337, 648] on div "dropdown trigger" at bounding box center [1350, 649] width 32 height 32
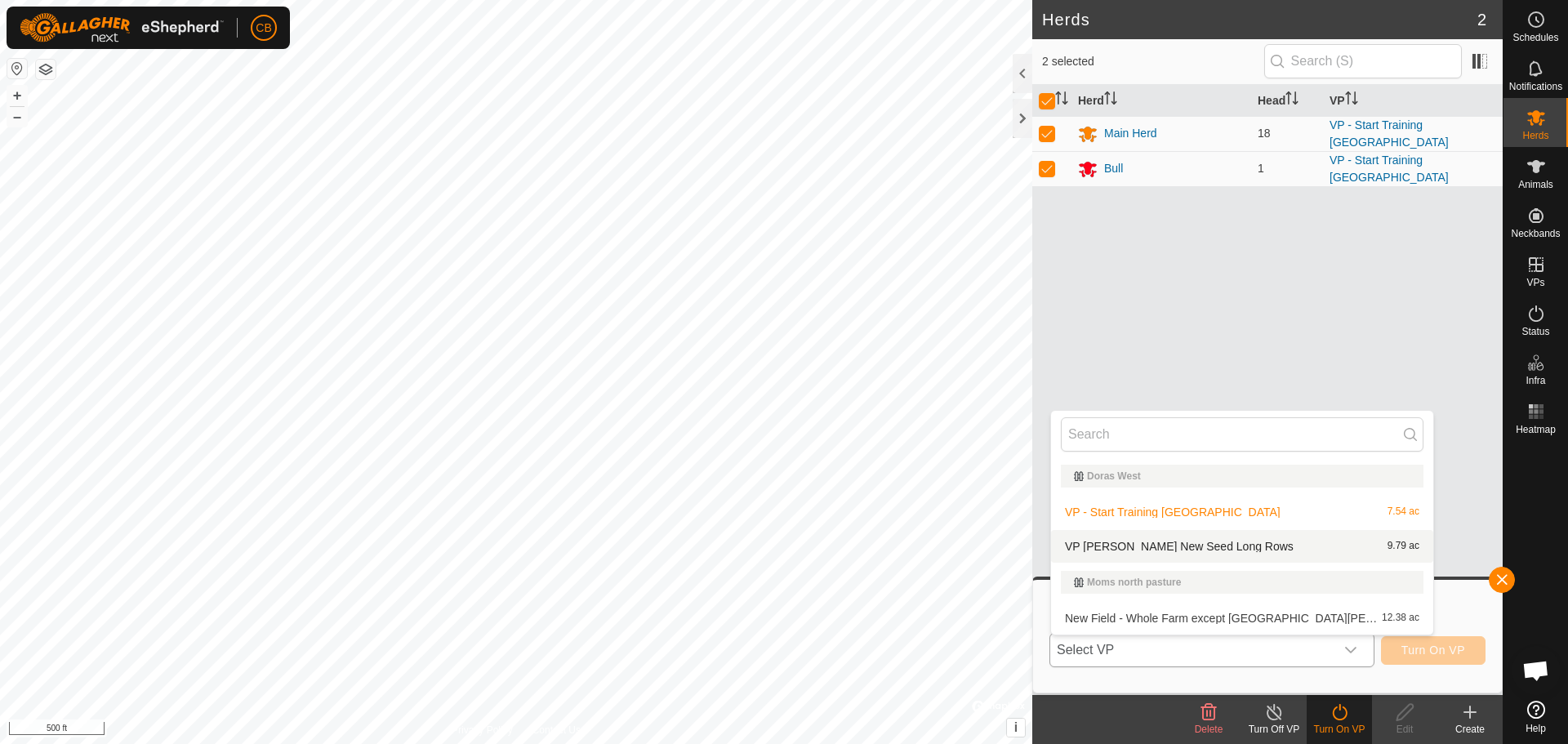
click at [1189, 542] on li "VP [PERSON_NAME] New Seed Long Rows 9.79 ac" at bounding box center [1241, 546] width 382 height 32
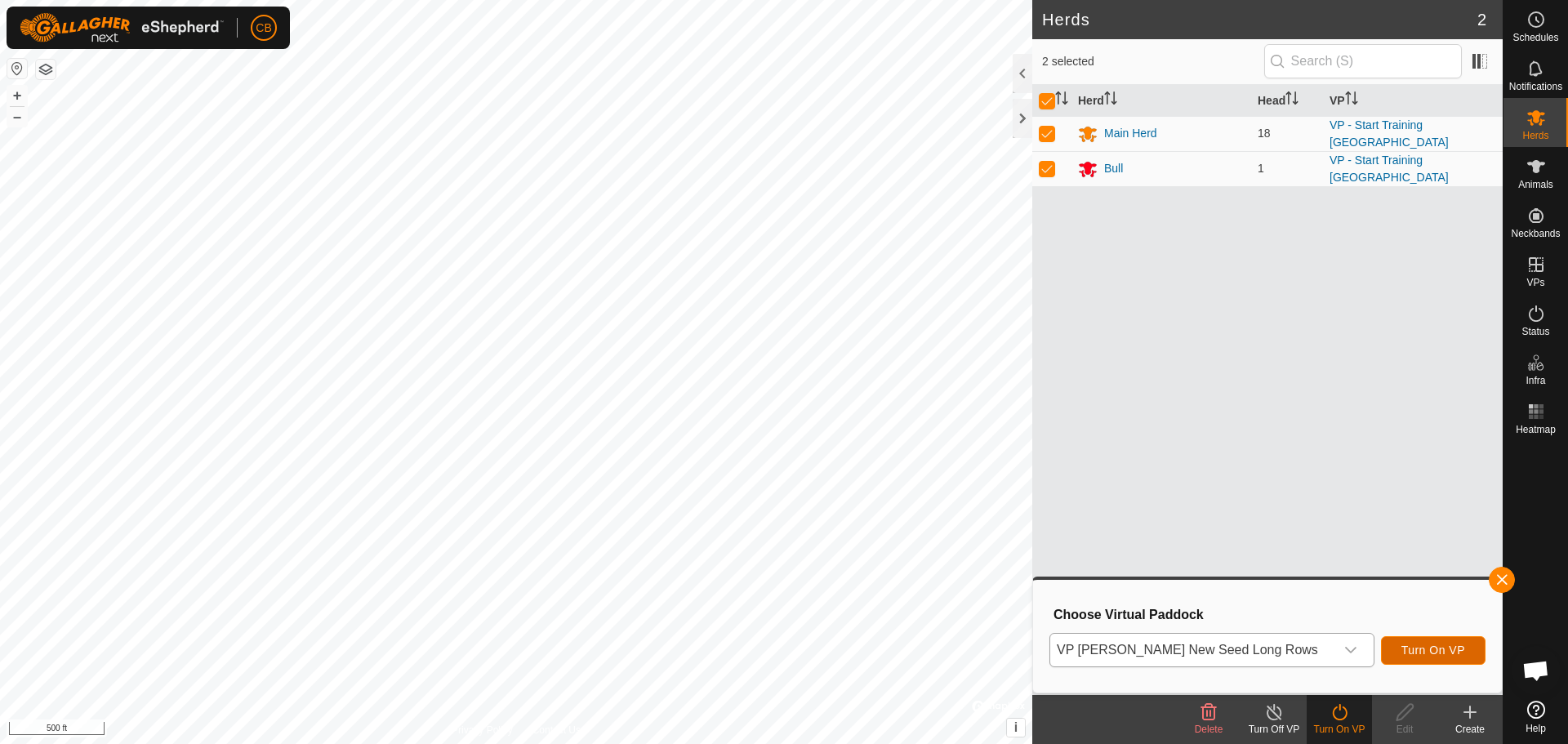
click at [1433, 646] on span "Turn On VP" at bounding box center [1433, 649] width 64 height 13
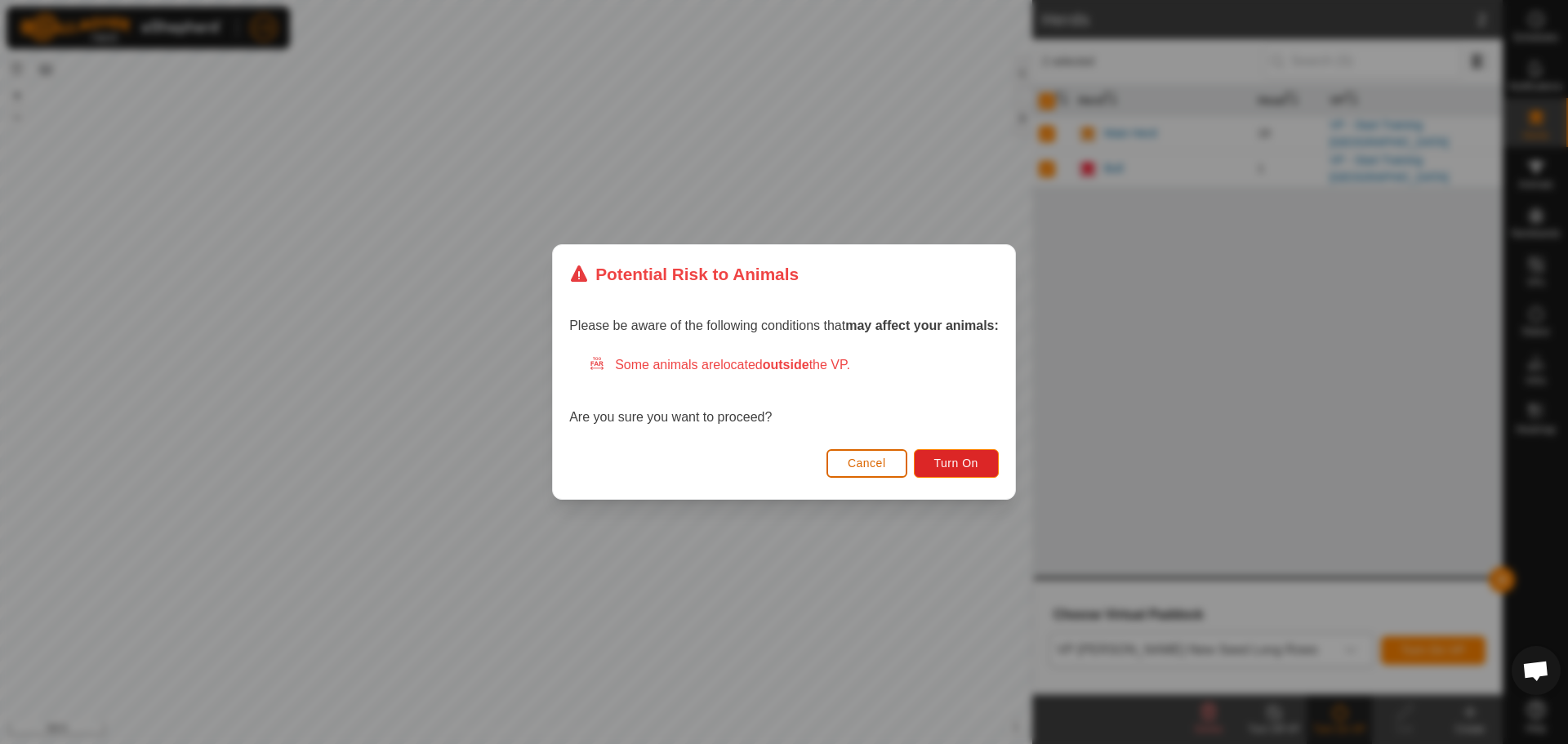
click at [875, 463] on span "Cancel" at bounding box center [866, 462] width 38 height 13
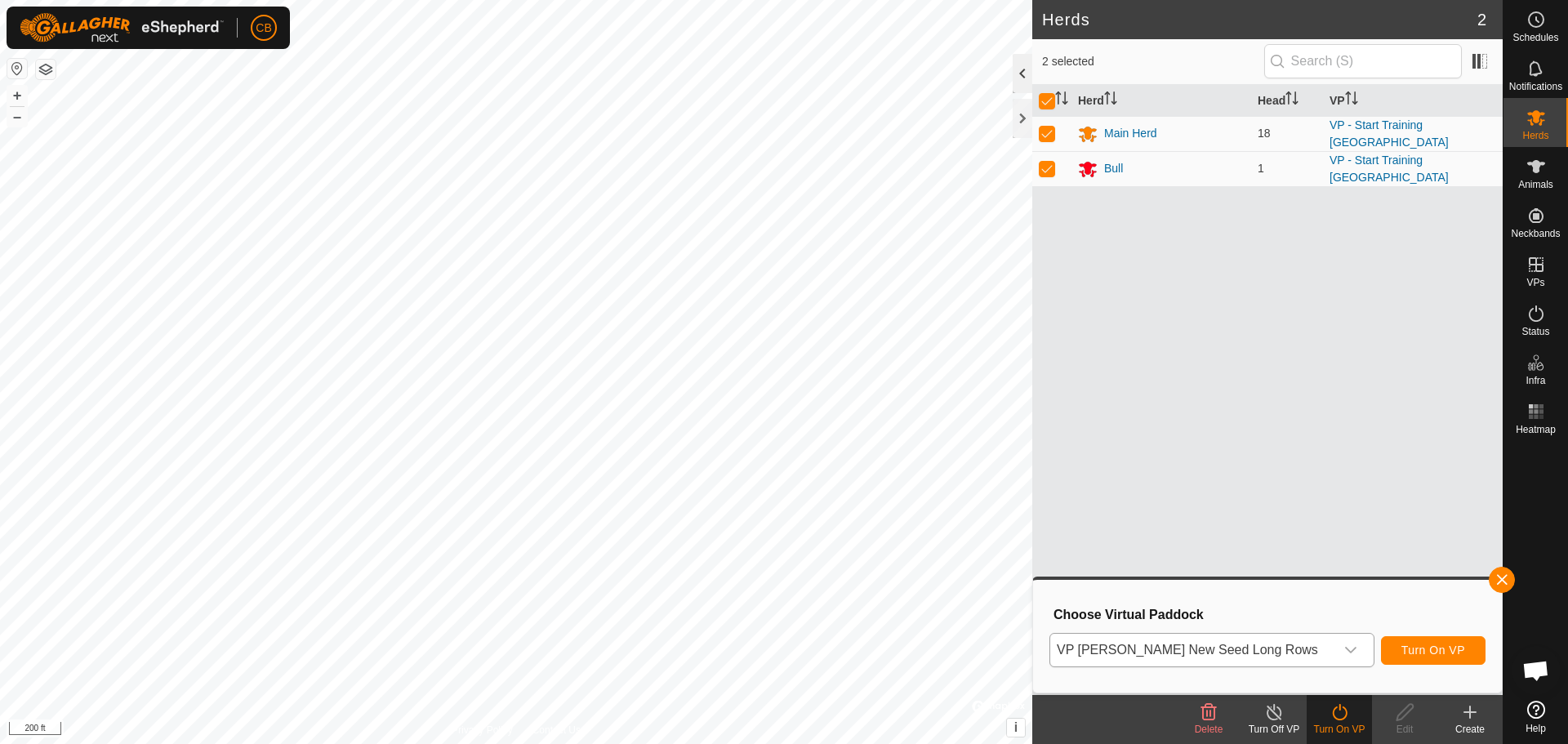
click at [1021, 73] on div at bounding box center [1022, 74] width 20 height 39
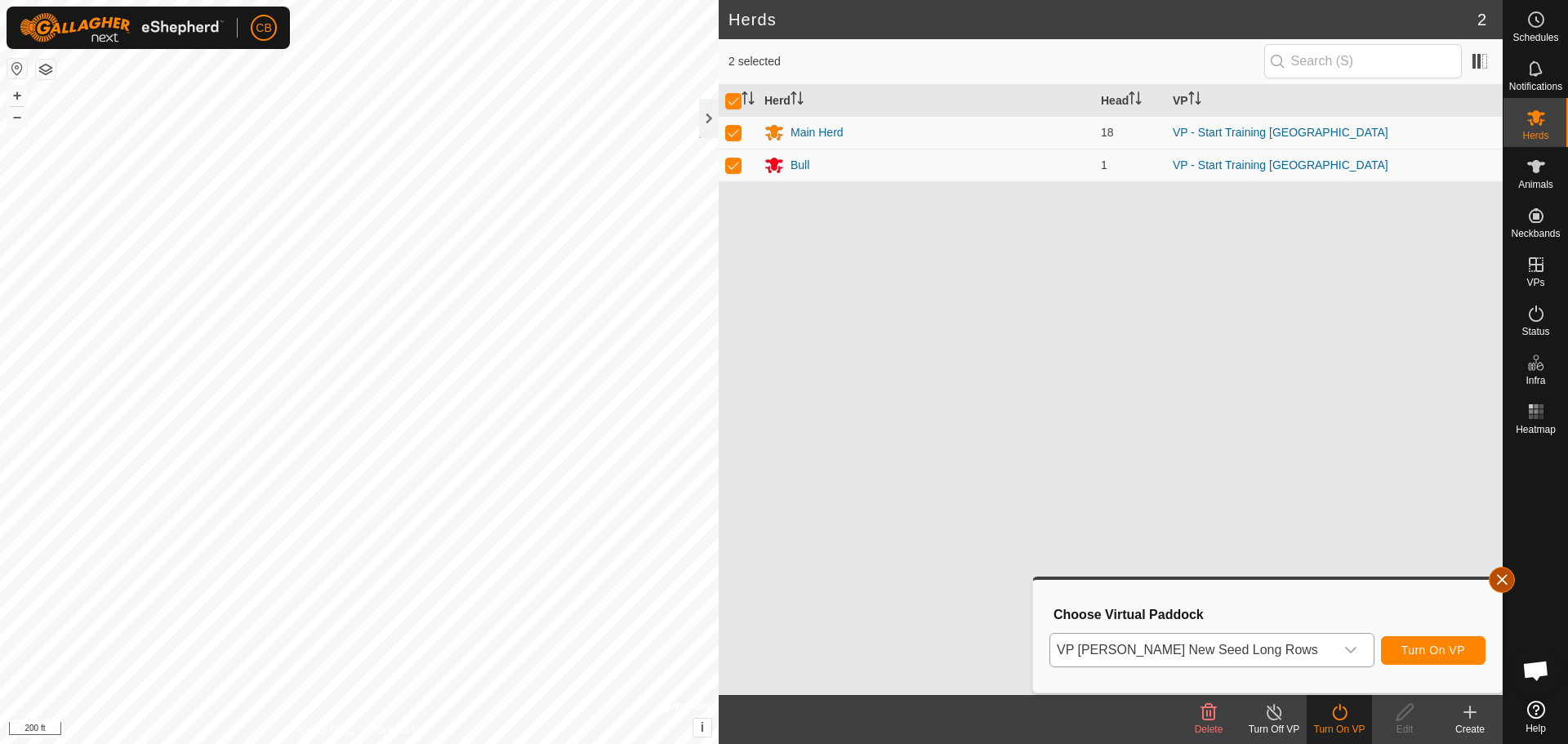
click at [1495, 581] on button "button" at bounding box center [1501, 579] width 27 height 27
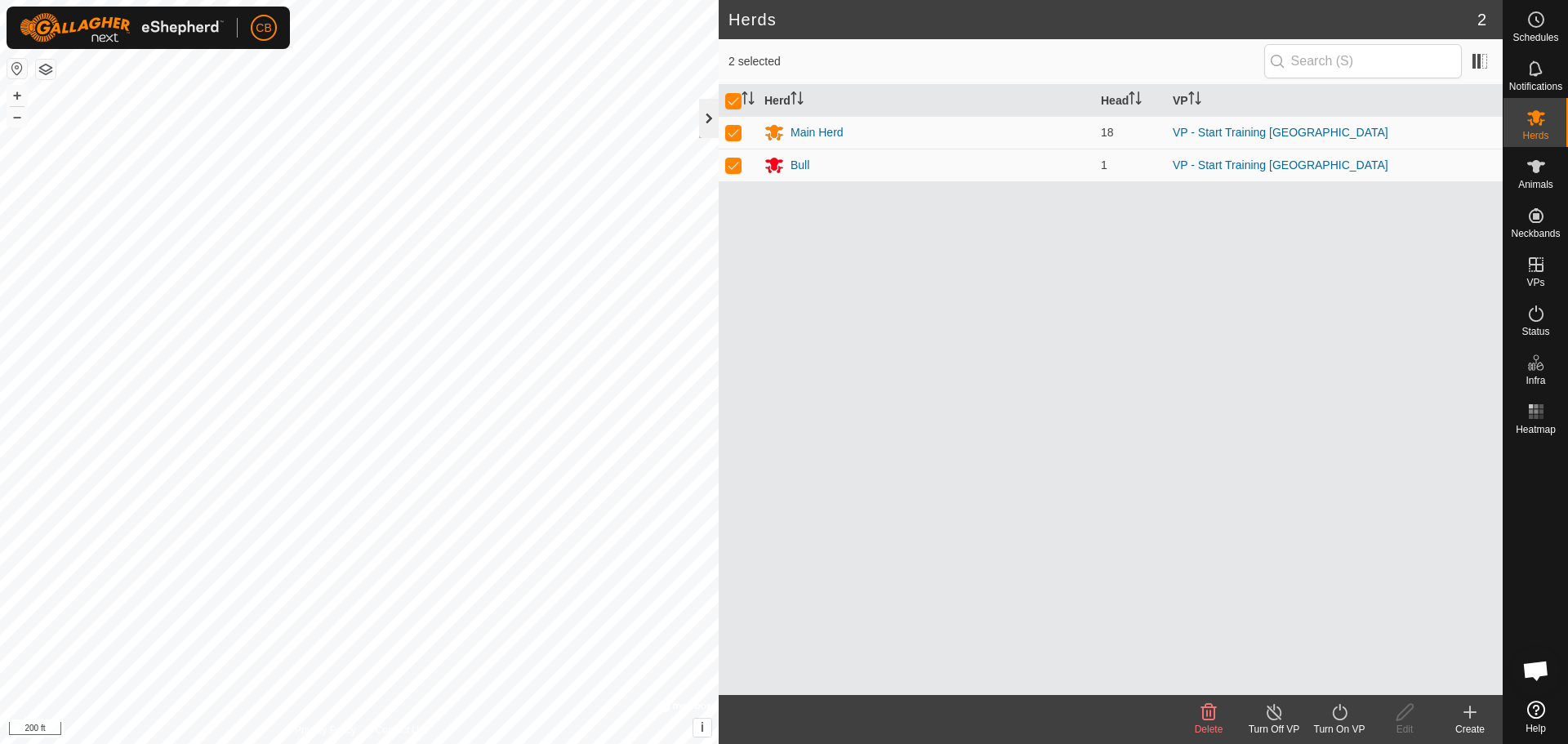
click at [704, 123] on div at bounding box center [709, 119] width 20 height 39
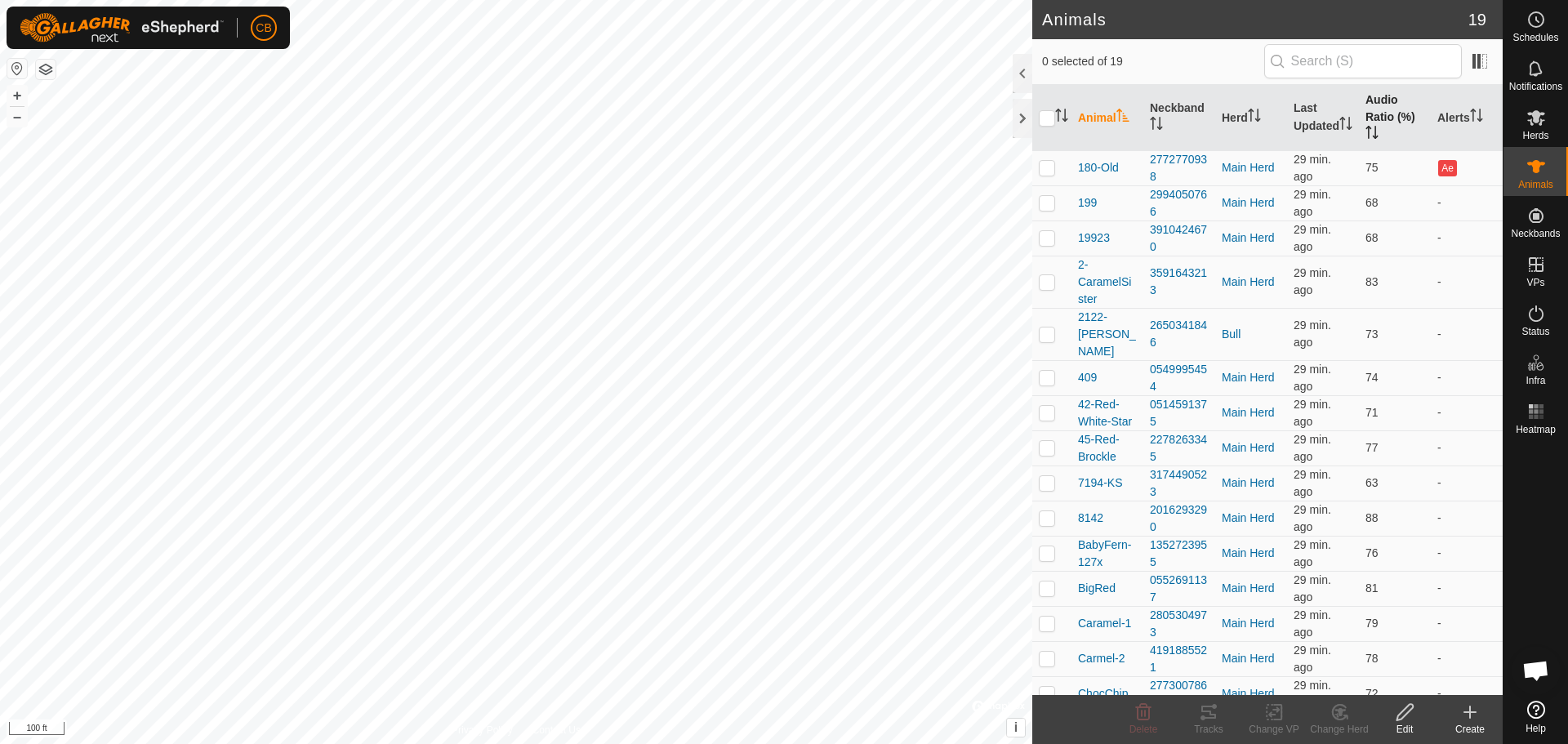
click at [1365, 115] on th "Audio Ratio (%)" at bounding box center [1394, 118] width 72 height 66
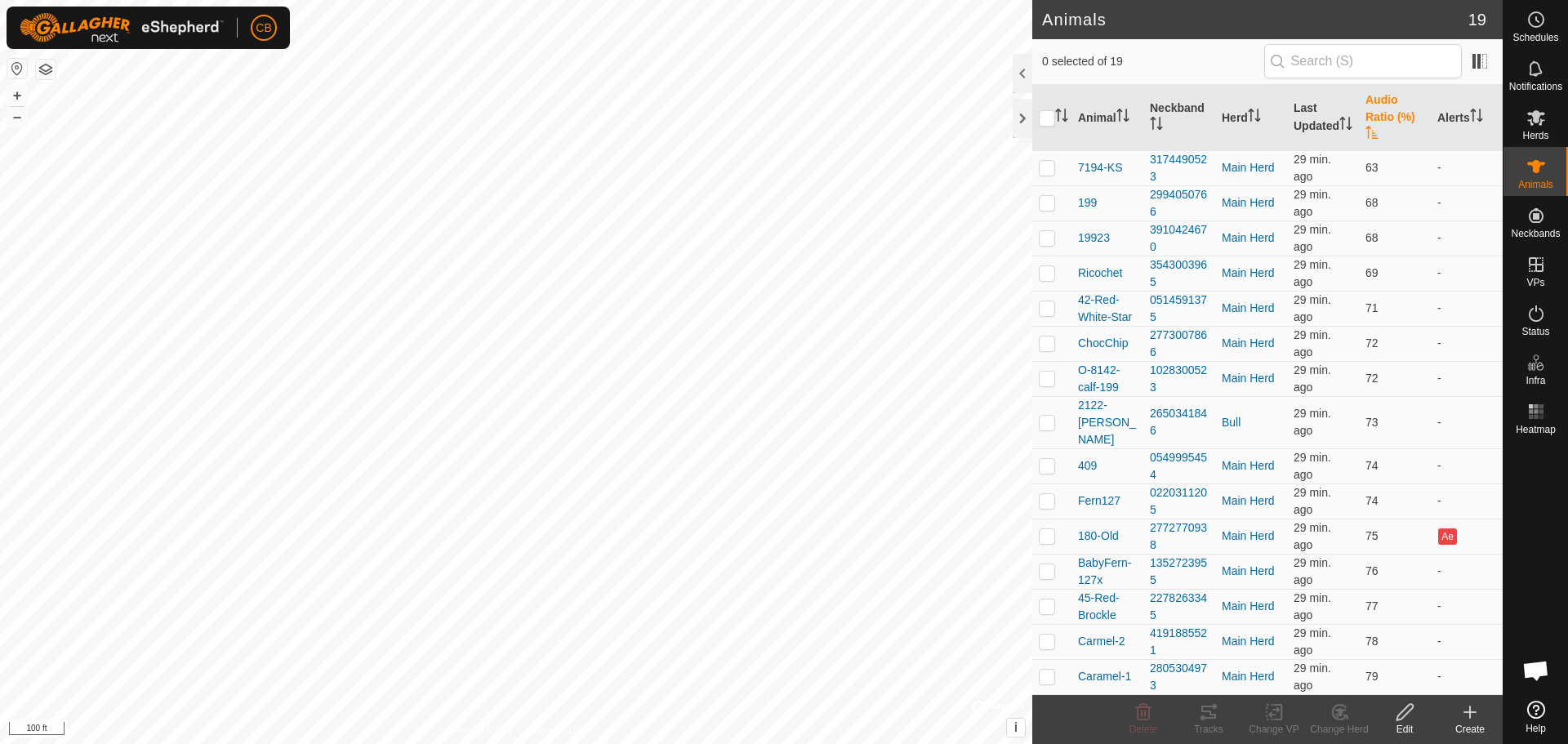
click at [1366, 115] on th "Audio Ratio (%)" at bounding box center [1394, 118] width 72 height 66
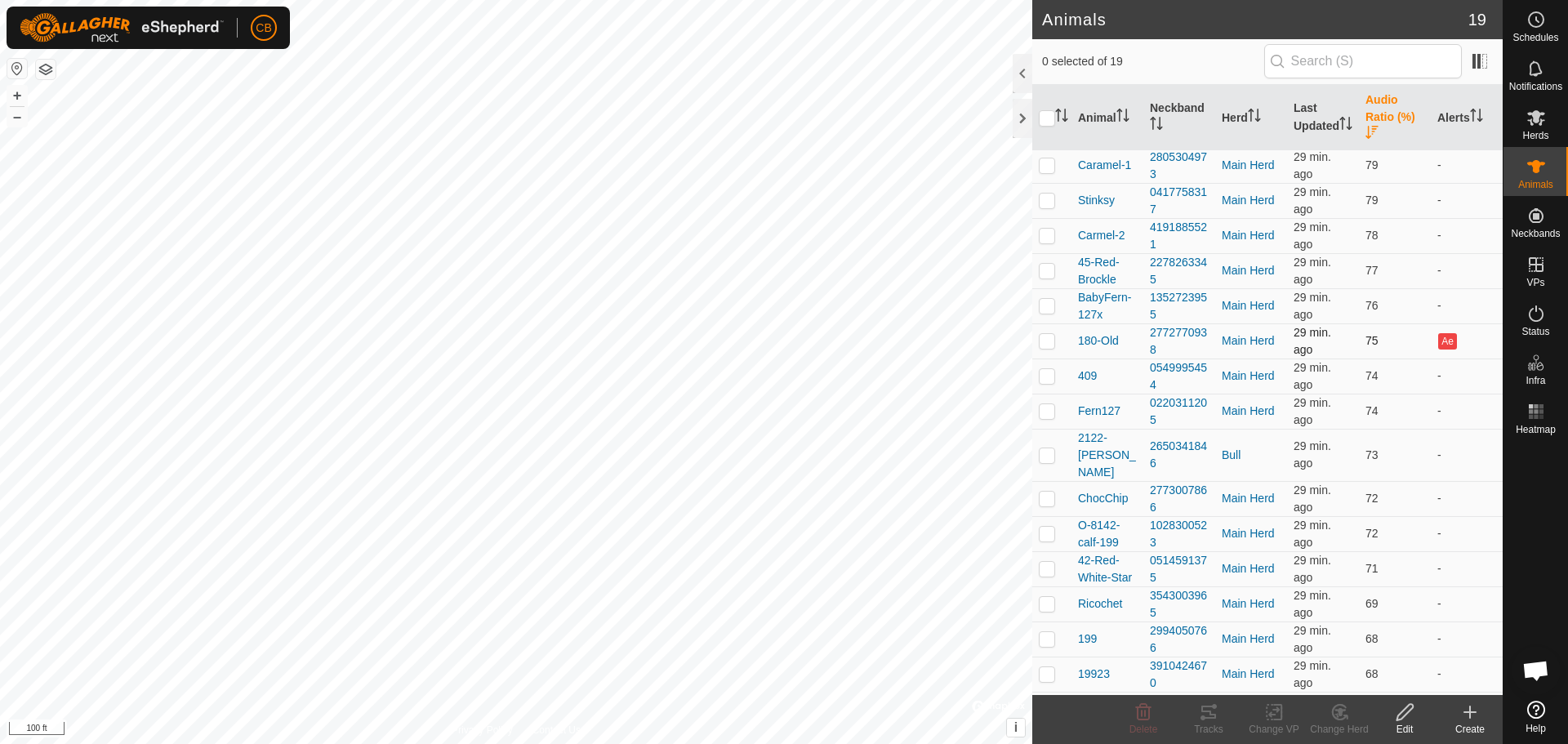
scroll to position [140, 0]
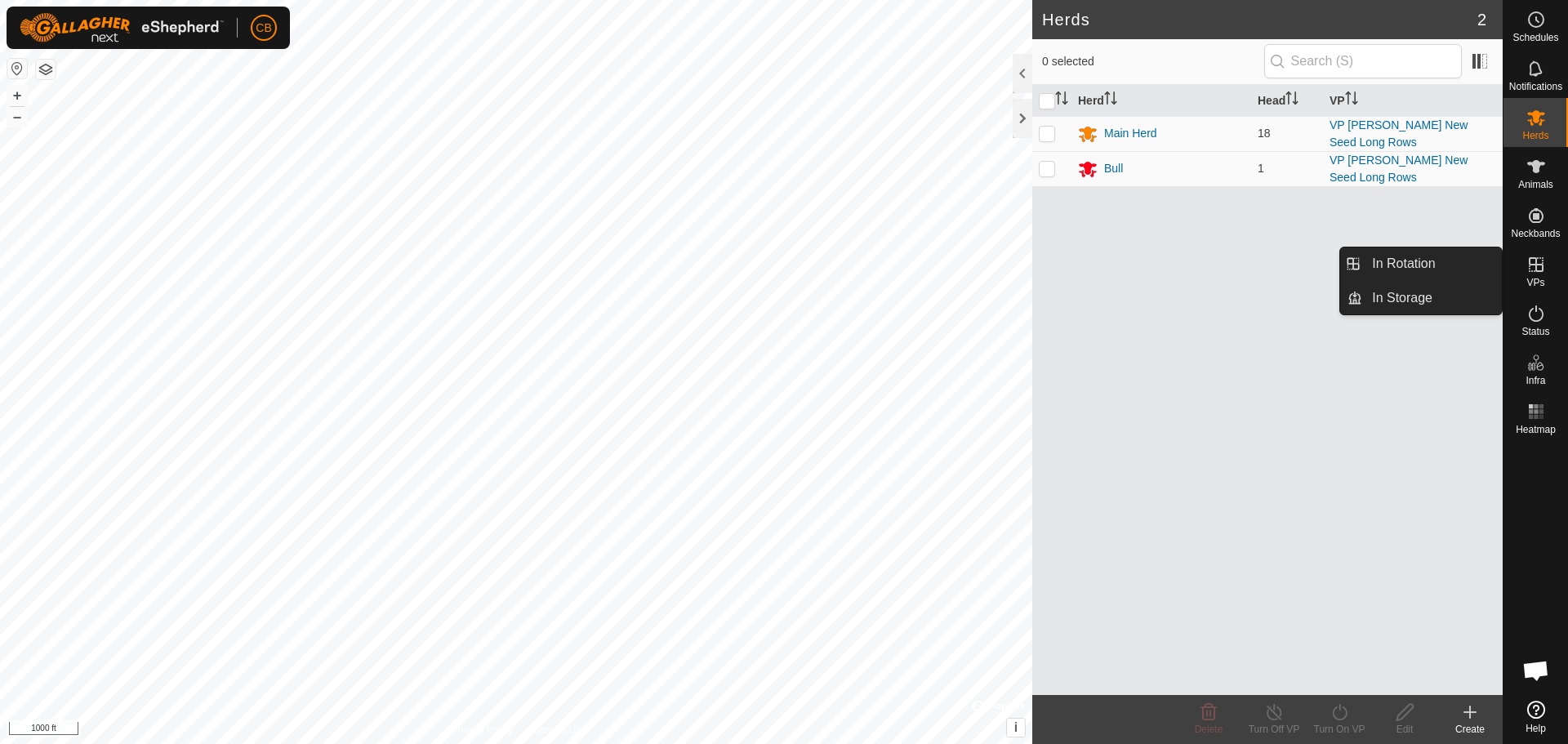
click at [1534, 269] on icon at bounding box center [1537, 265] width 20 height 20
click at [1433, 269] on link "In Rotation" at bounding box center [1432, 263] width 139 height 32
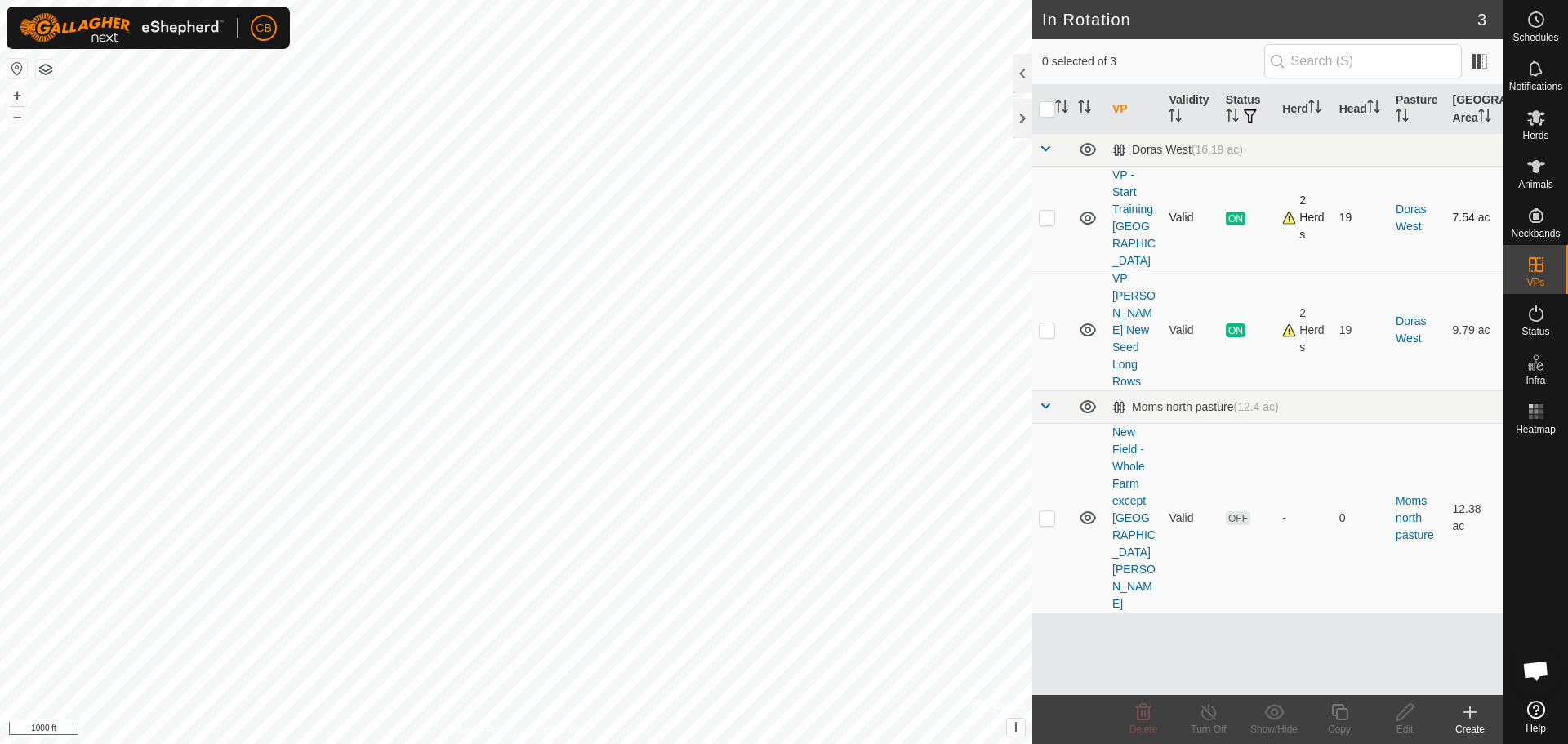
click at [1050, 213] on p-checkbox at bounding box center [1047, 217] width 17 height 13
checkbox input "true"
click at [1210, 720] on icon at bounding box center [1209, 712] width 21 height 20
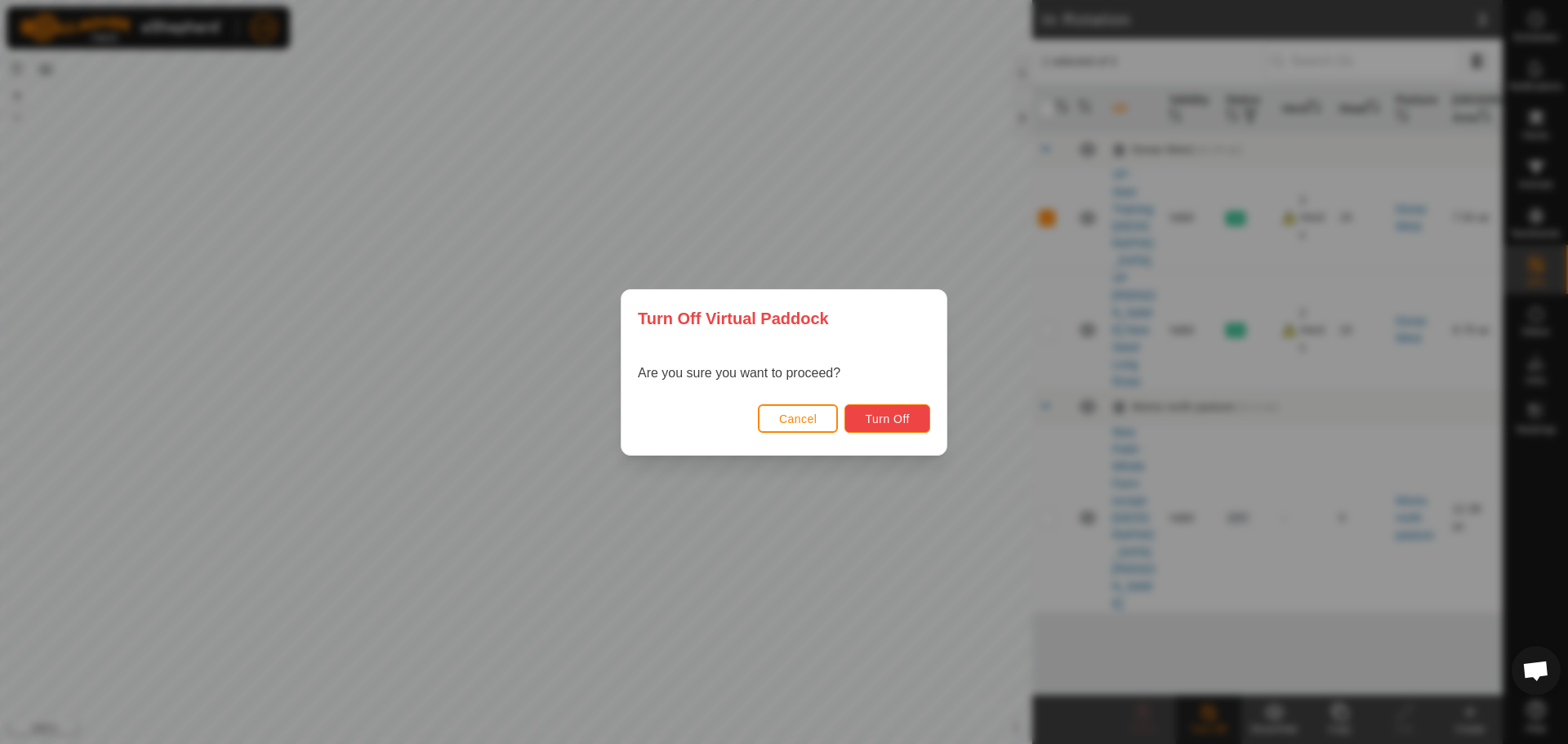
click at [888, 420] on span "Turn Off" at bounding box center [888, 418] width 45 height 13
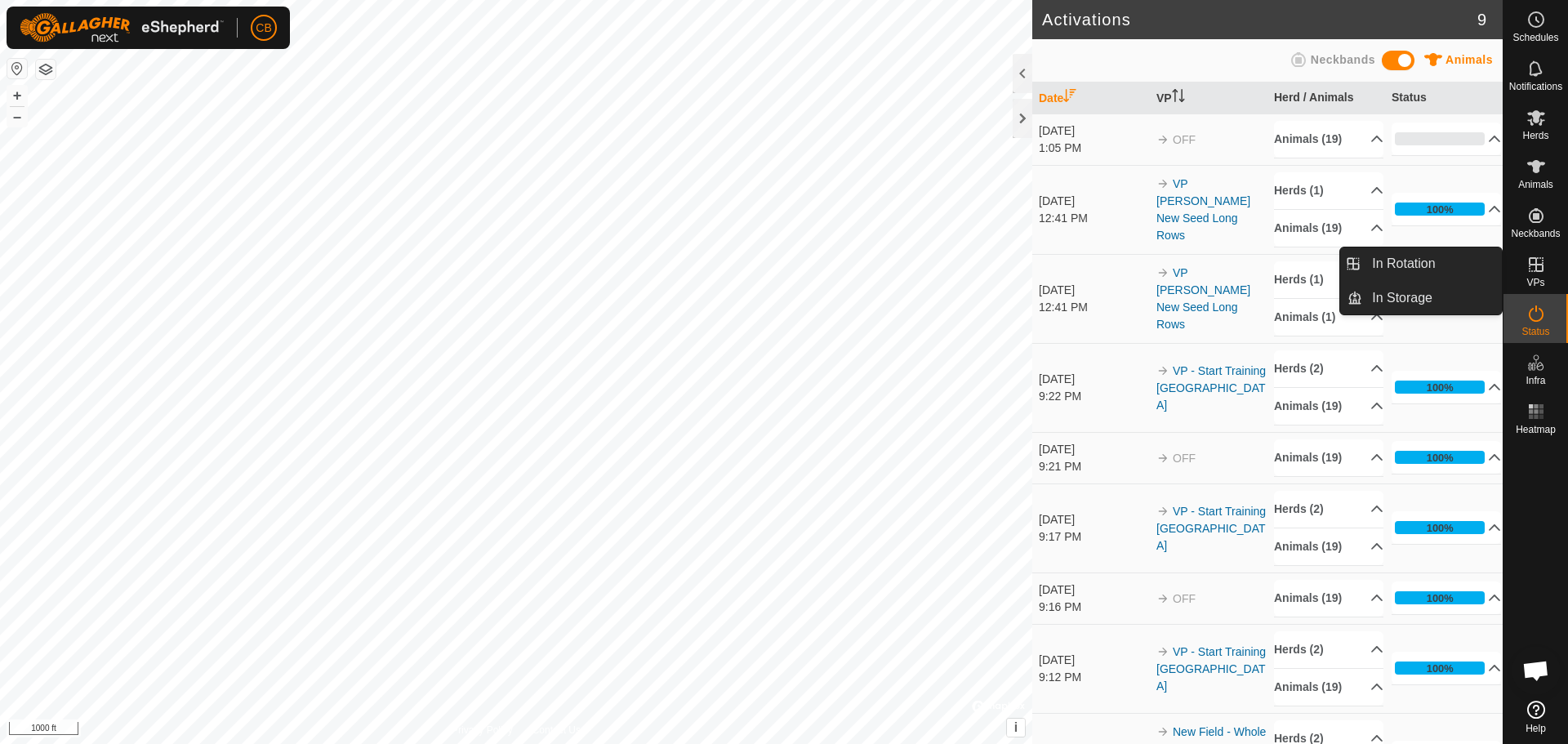
click at [1540, 276] on es-virtualpaddocks-svg-icon at bounding box center [1537, 264] width 29 height 27
click at [1408, 269] on link "In Rotation" at bounding box center [1432, 263] width 139 height 32
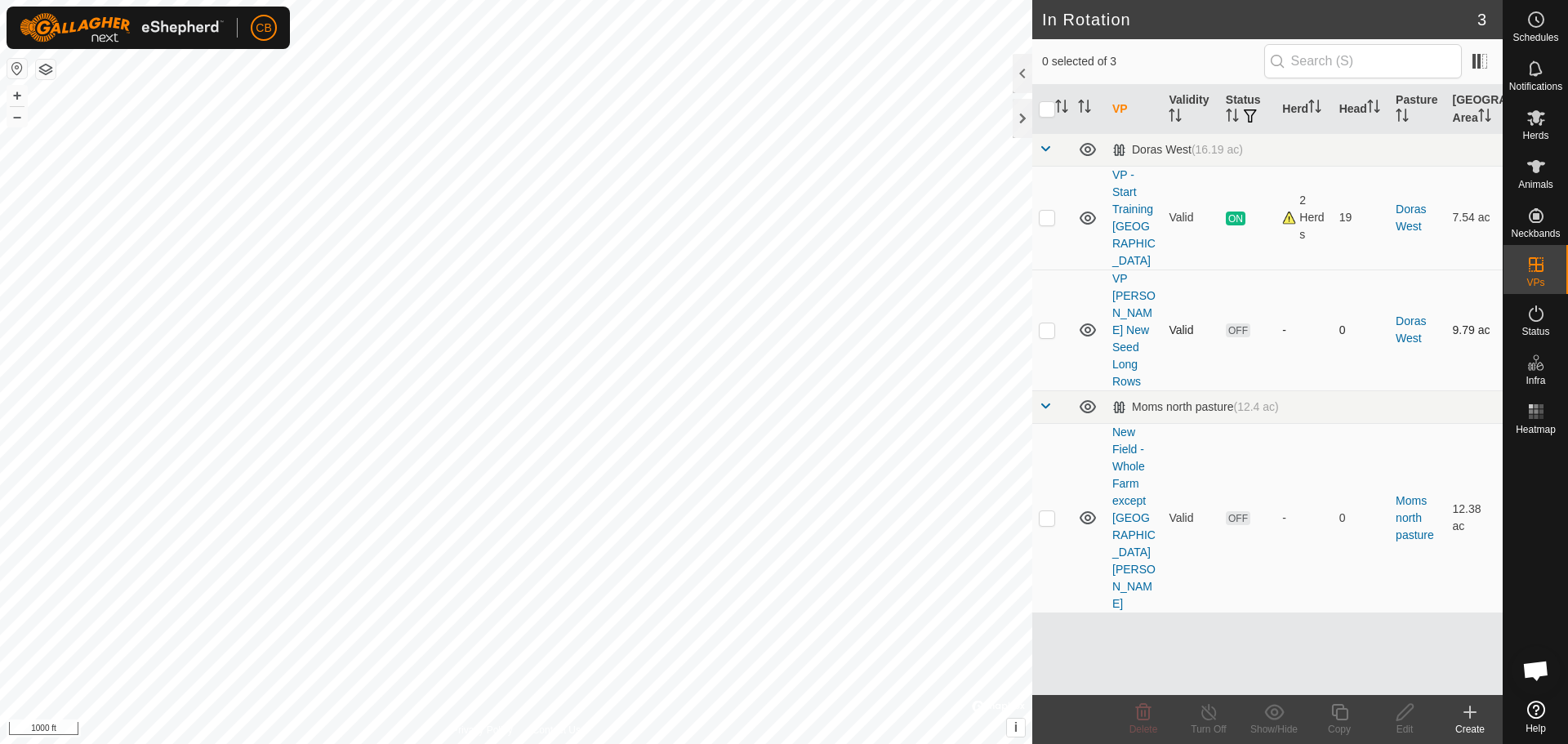
click at [1044, 303] on td at bounding box center [1052, 329] width 39 height 121
checkbox input "true"
click at [1537, 124] on icon at bounding box center [1537, 118] width 20 height 20
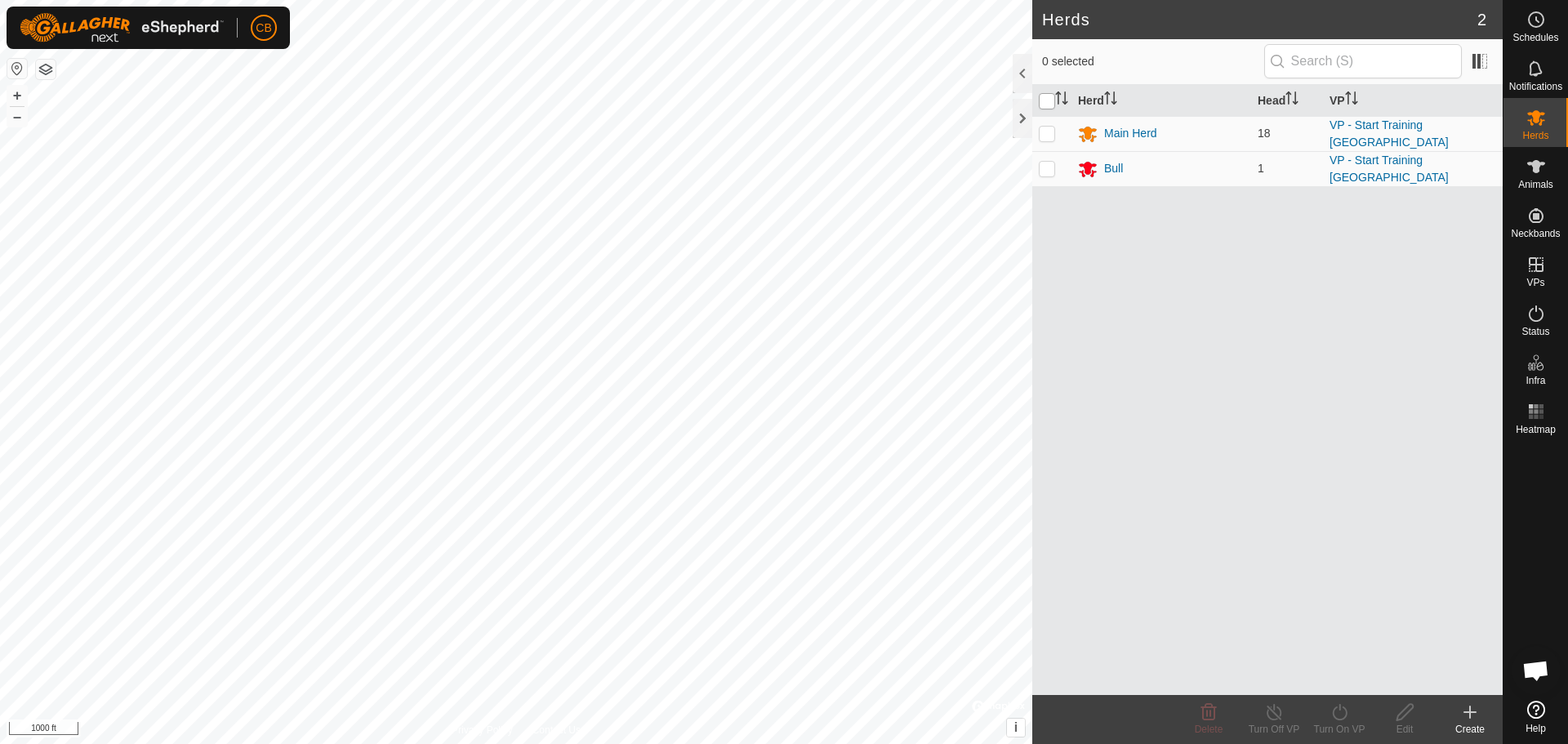
click at [1051, 100] on input "checkbox" at bounding box center [1047, 101] width 17 height 17
checkbox input "true"
click at [1337, 716] on icon at bounding box center [1339, 712] width 21 height 20
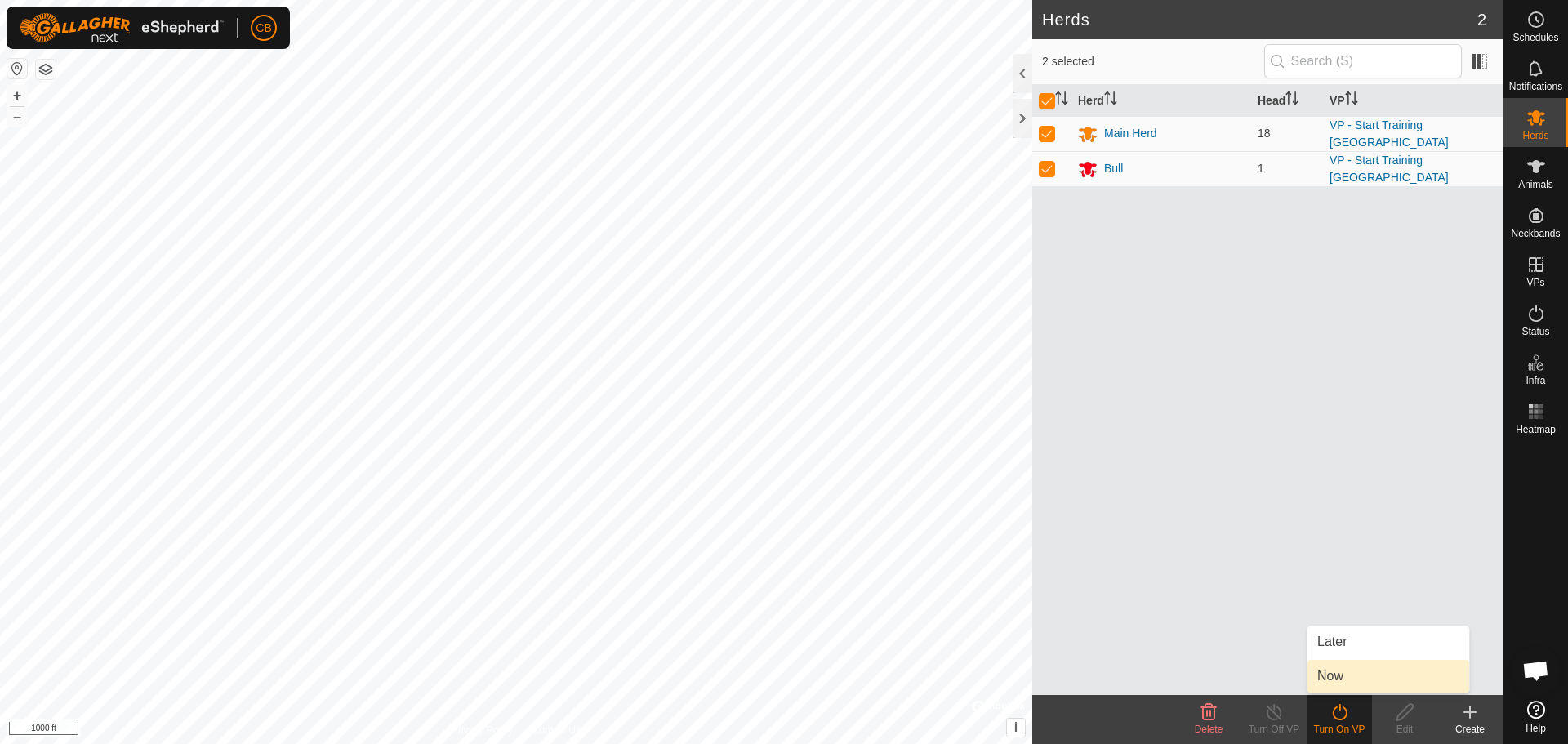
click at [1340, 675] on link "Now" at bounding box center [1388, 675] width 162 height 32
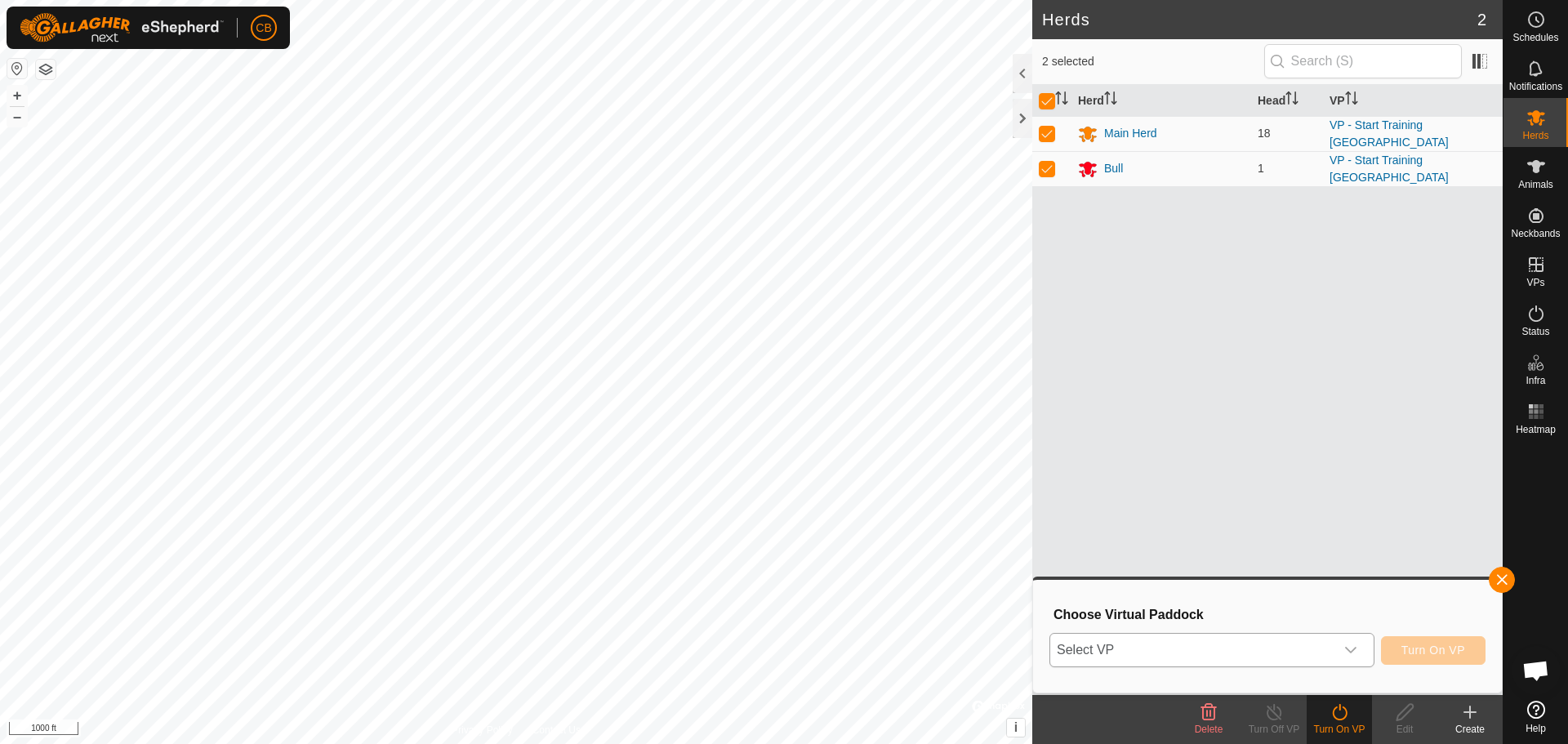
click at [1357, 652] on div "dropdown trigger" at bounding box center [1350, 649] width 32 height 32
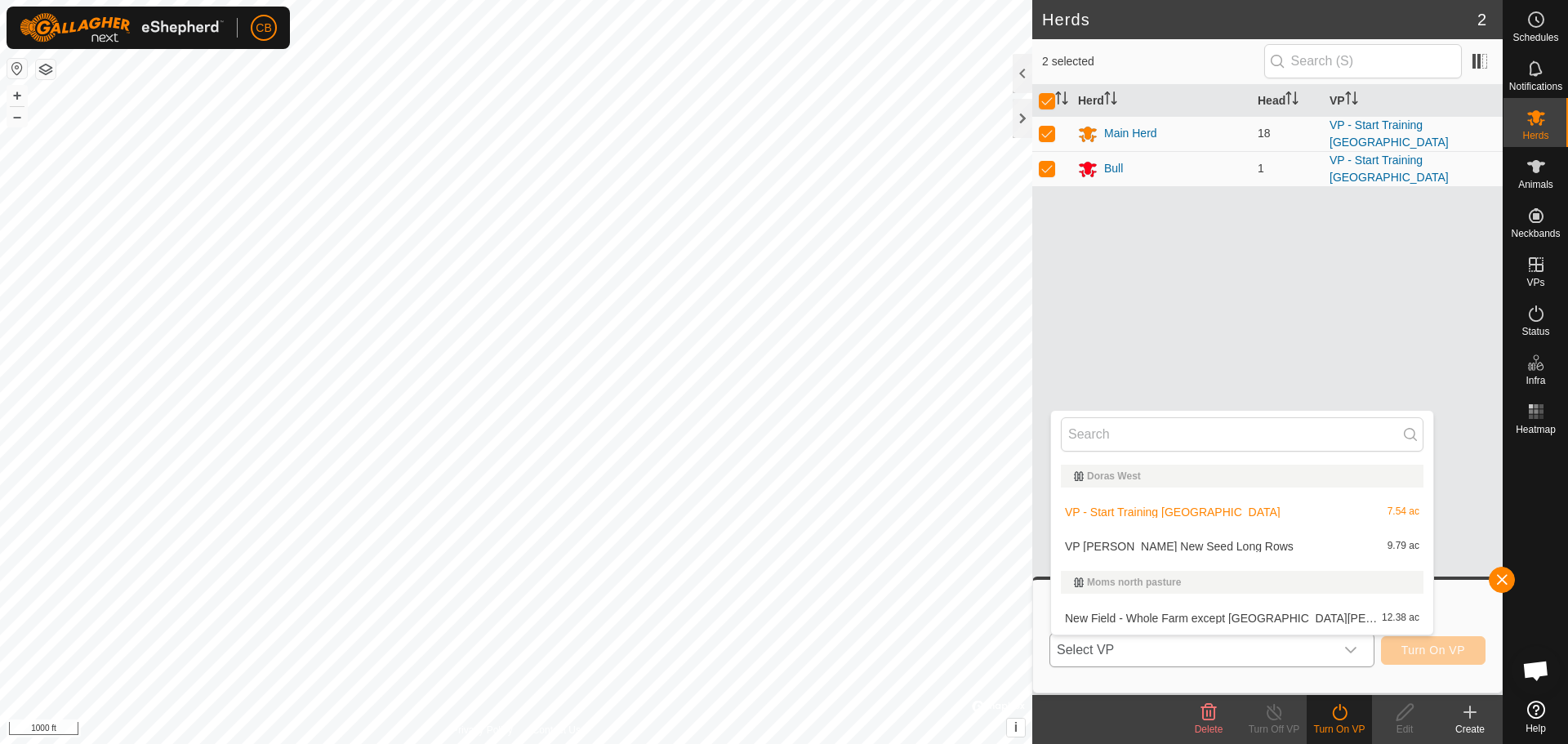
click at [1174, 545] on li "VP [PERSON_NAME] New Seed Long Rows 9.79 ac" at bounding box center [1241, 546] width 382 height 32
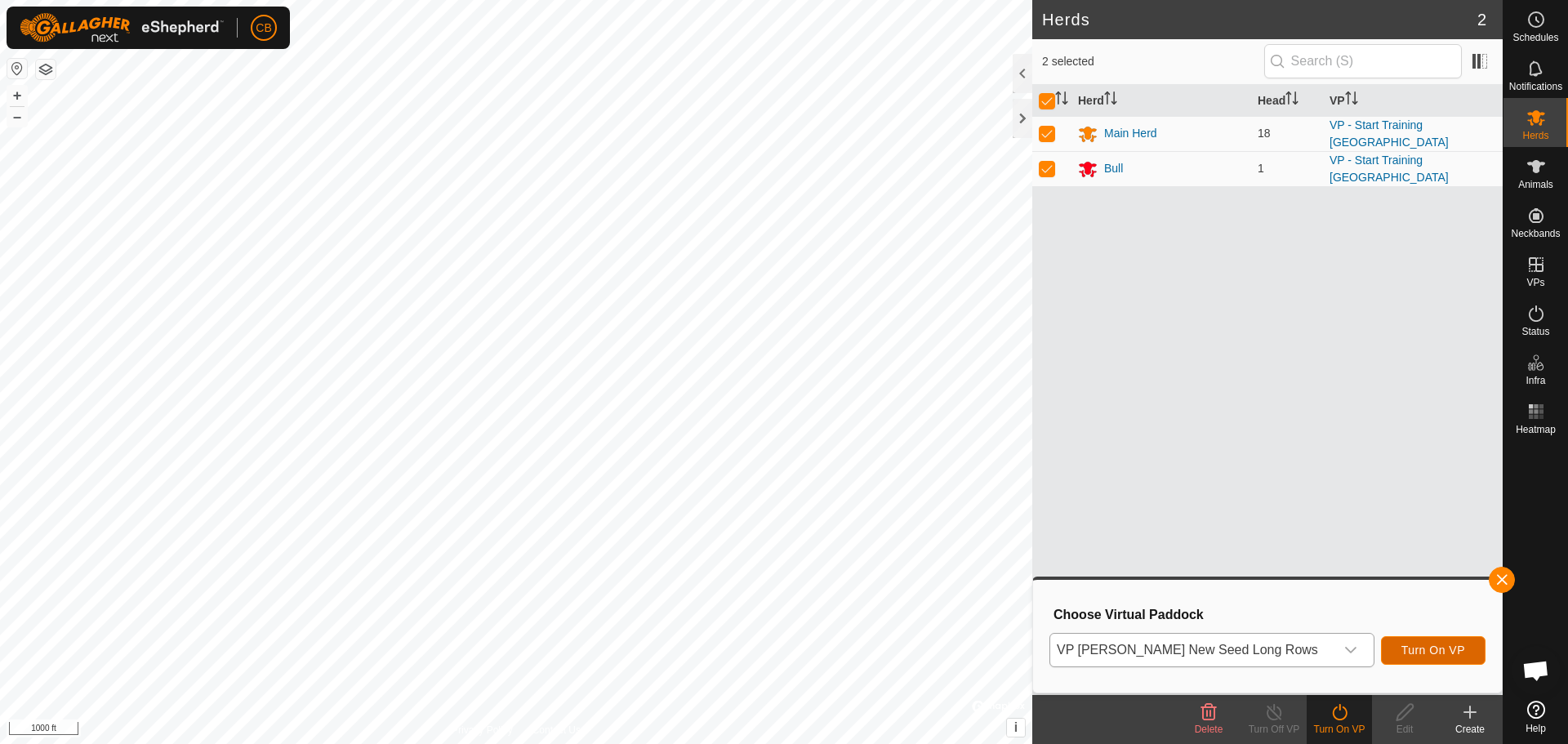
click at [1437, 648] on span "Turn On VP" at bounding box center [1433, 649] width 64 height 13
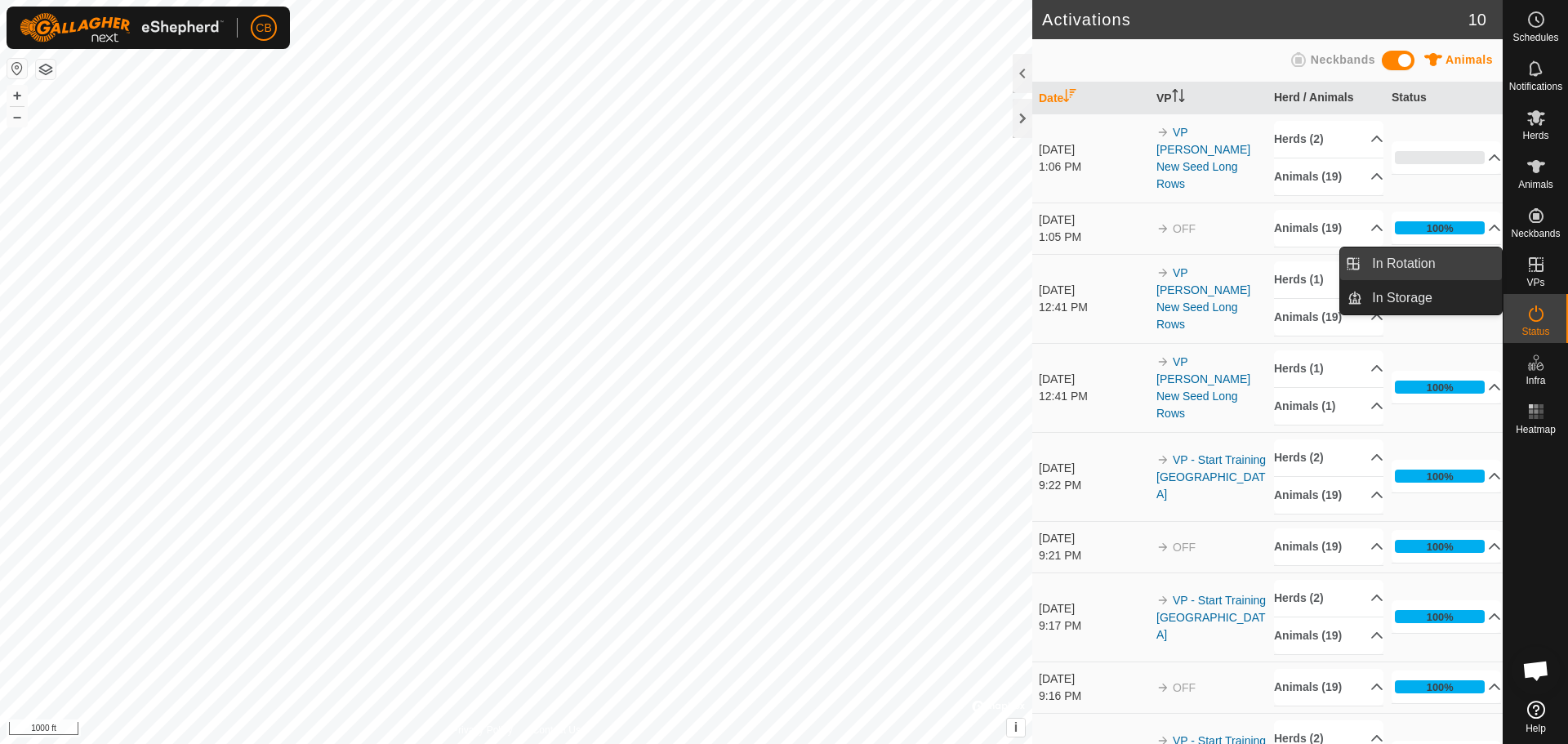
click at [1430, 266] on link "In Rotation" at bounding box center [1432, 263] width 139 height 32
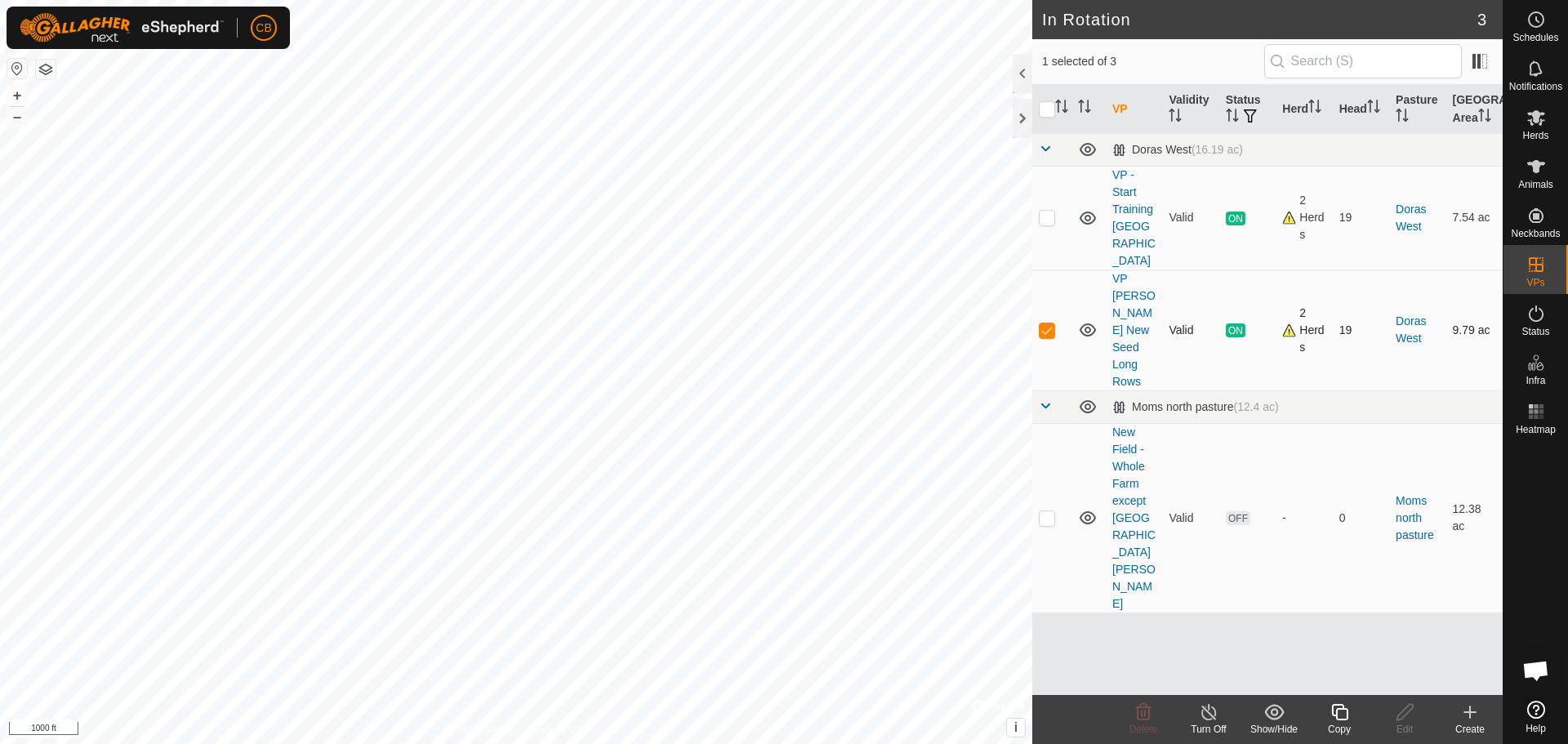
click at [1045, 323] on p-checkbox at bounding box center [1047, 329] width 17 height 13
checkbox input "false"
click at [1047, 214] on p-checkbox at bounding box center [1047, 217] width 17 height 13
checkbox input "true"
click at [1207, 713] on icon at bounding box center [1209, 712] width 21 height 20
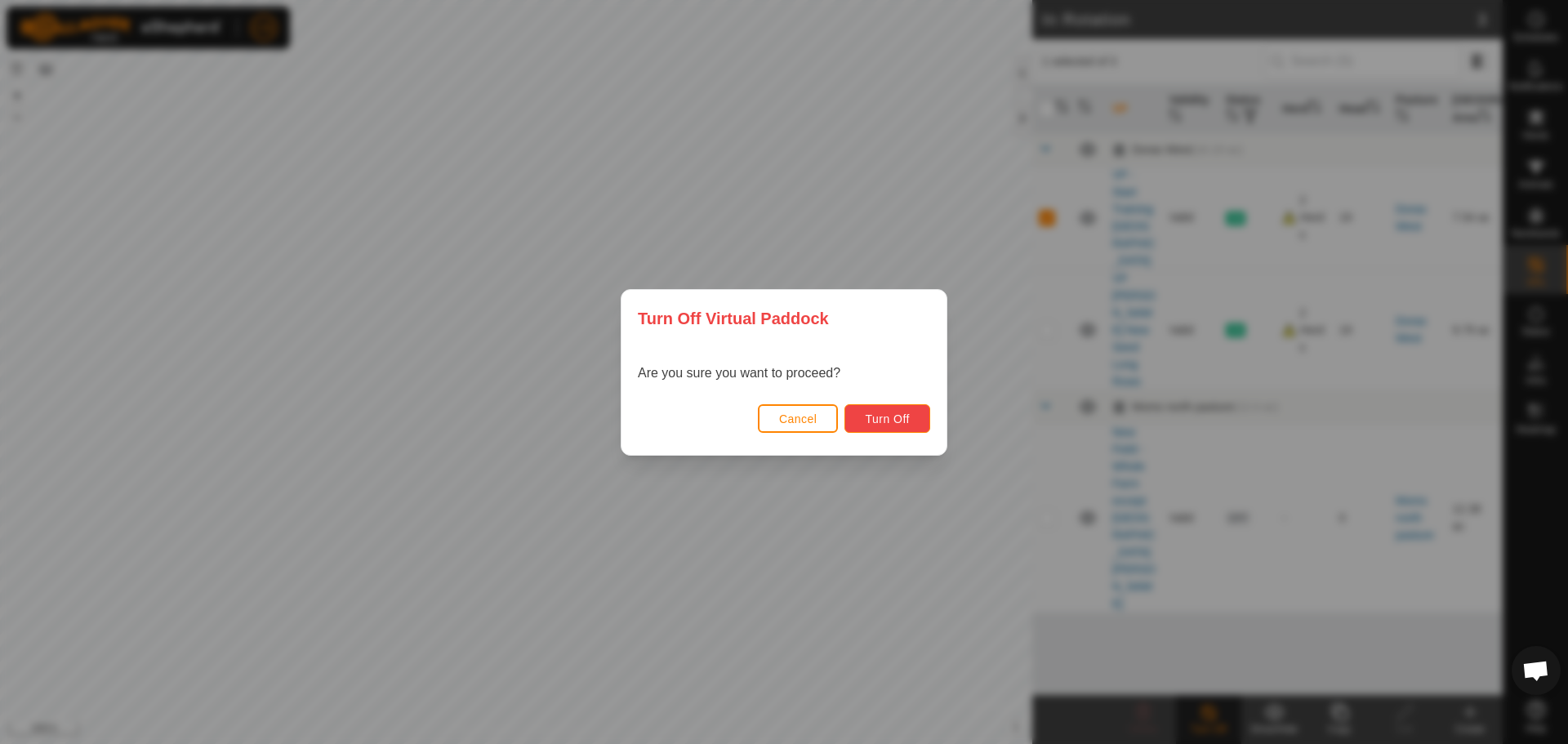
click at [892, 405] on button "Turn Off" at bounding box center [887, 418] width 85 height 28
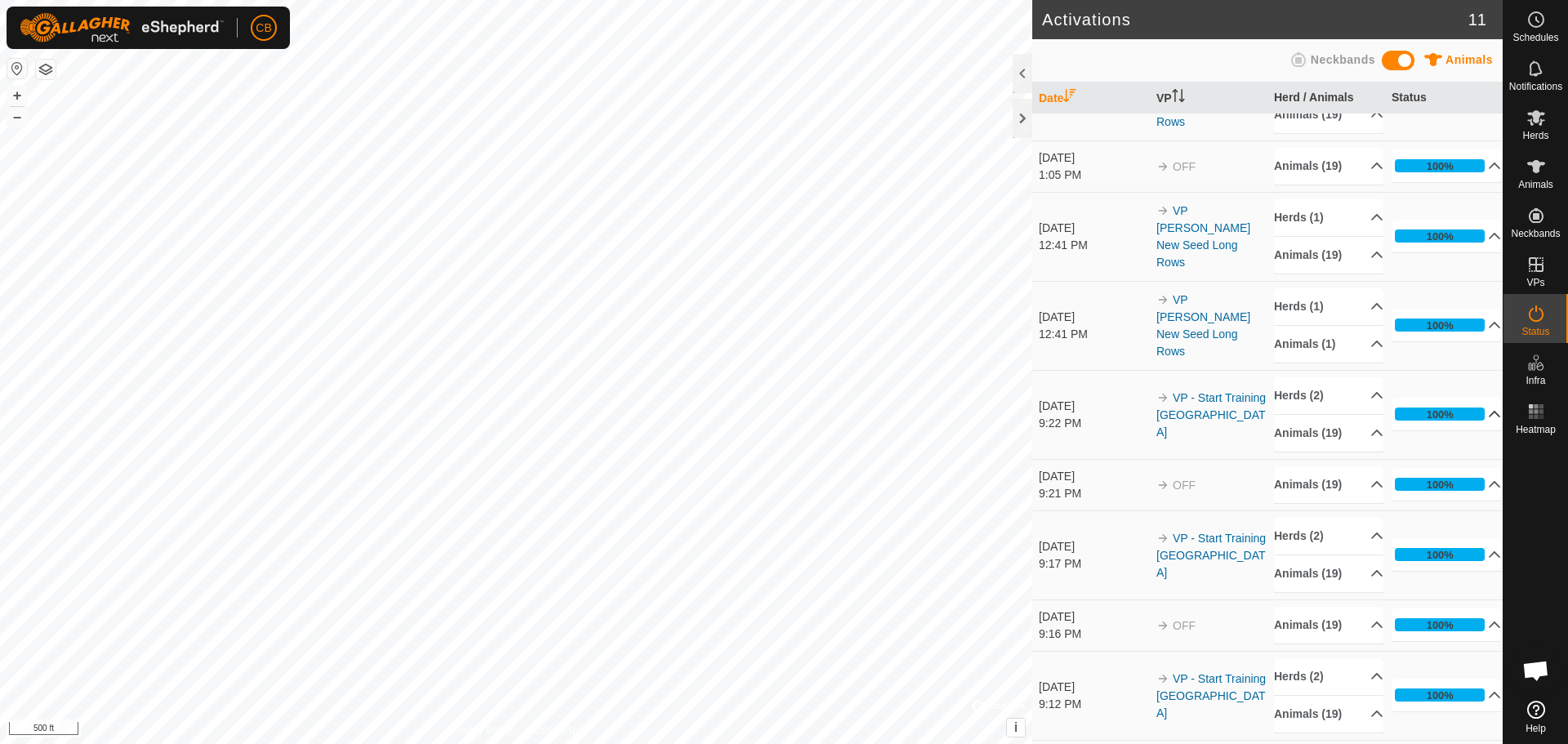
scroll to position [199, 0]
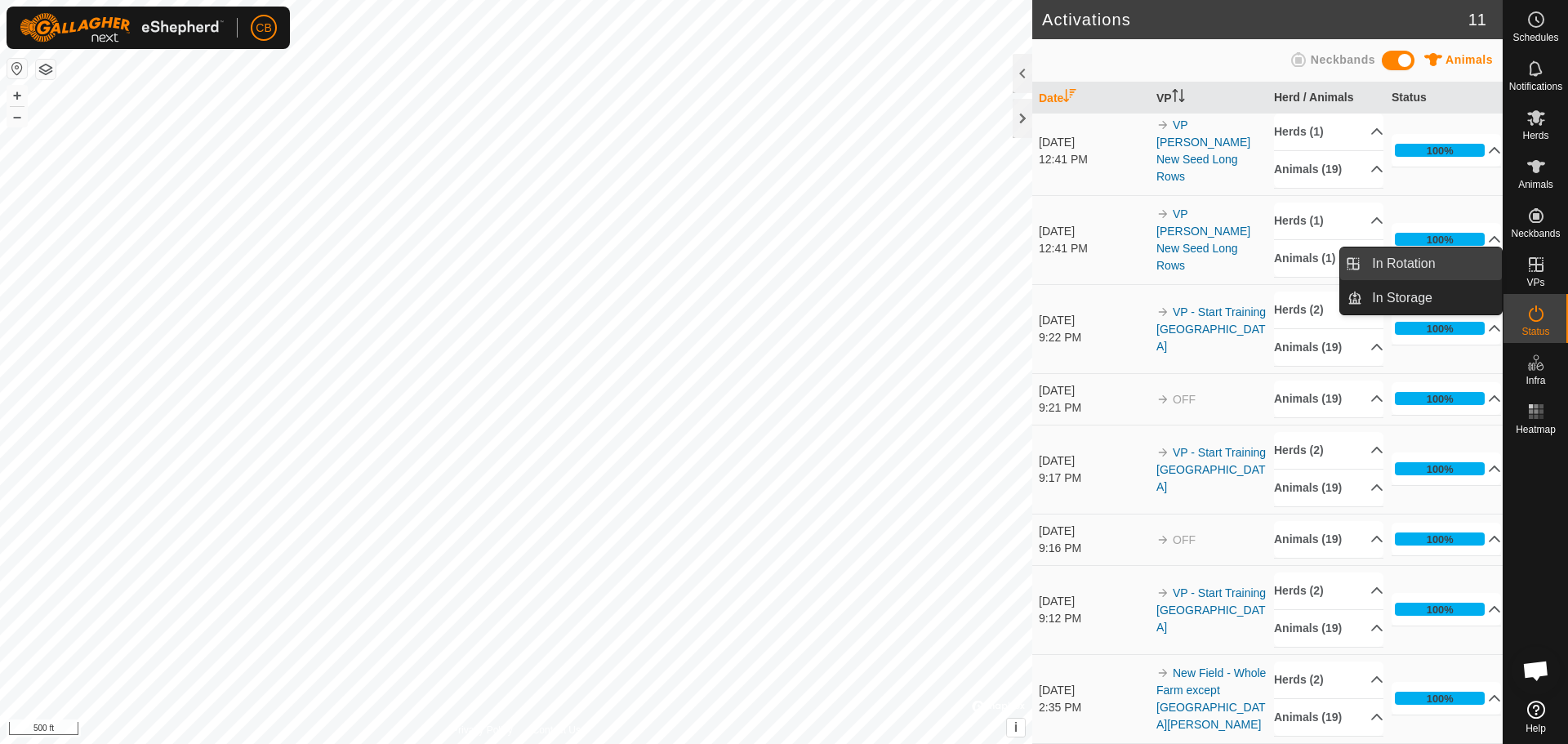
click at [1409, 265] on link "In Rotation" at bounding box center [1432, 263] width 139 height 32
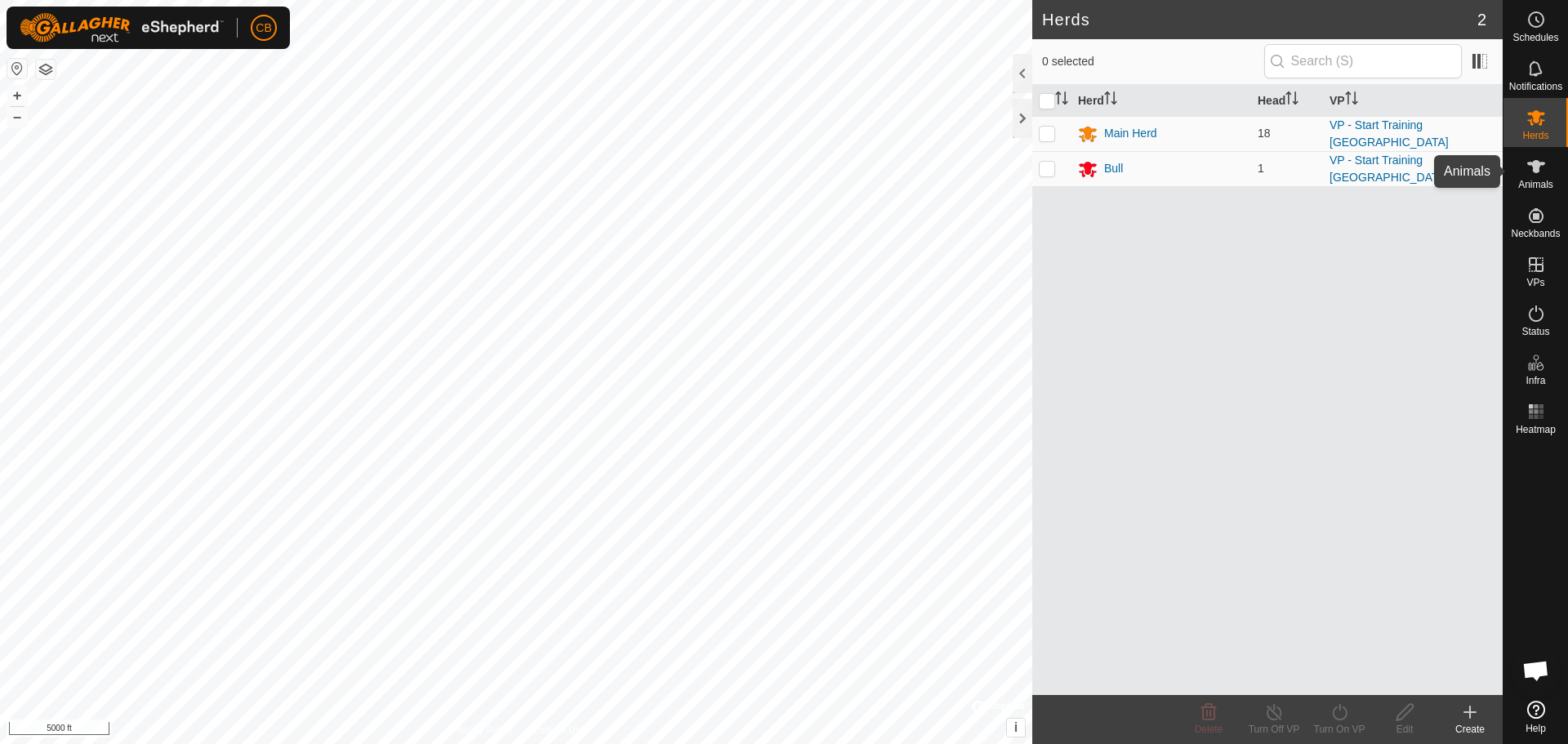
click at [1532, 177] on es-animals-svg-icon at bounding box center [1537, 166] width 29 height 27
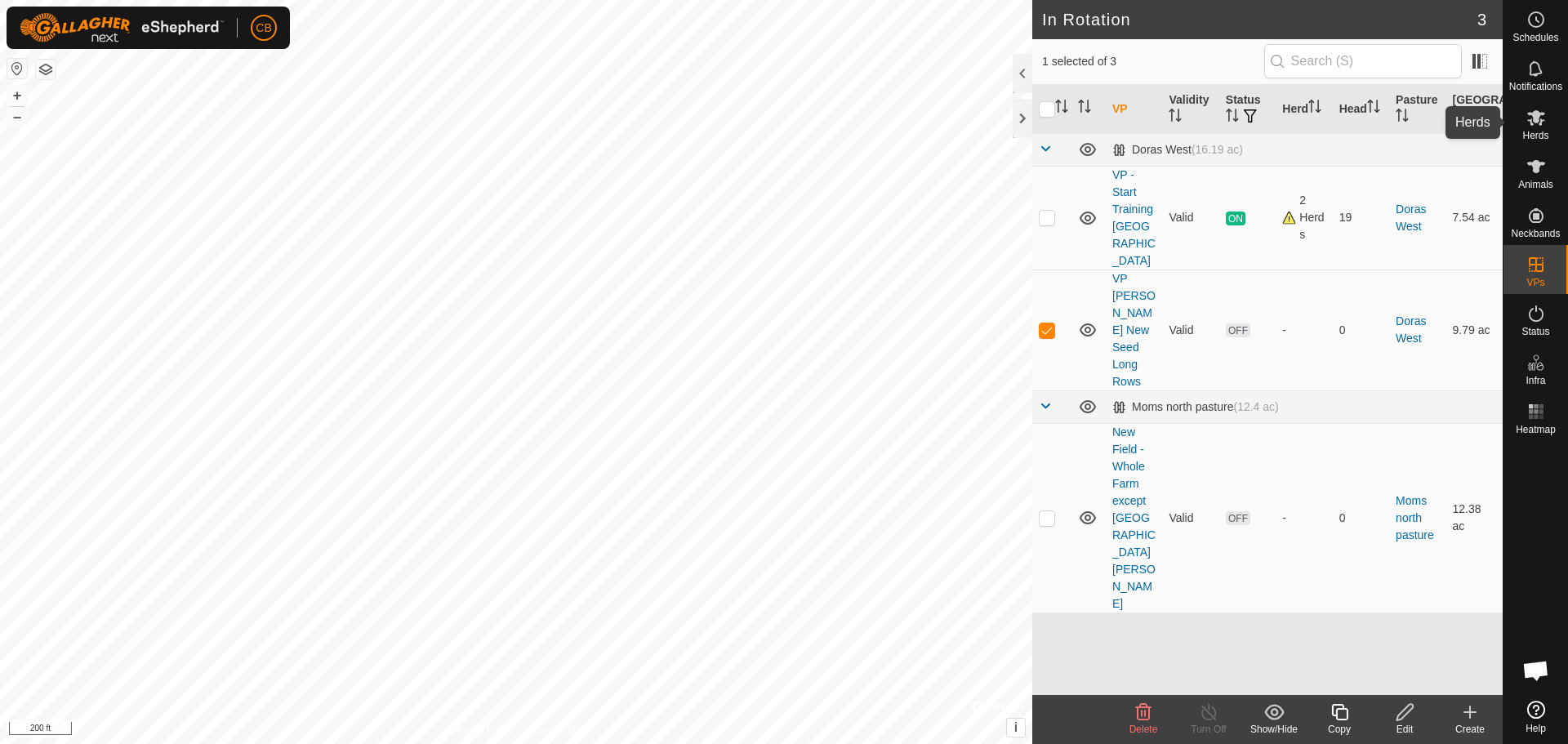
click at [1533, 123] on icon at bounding box center [1537, 118] width 20 height 20
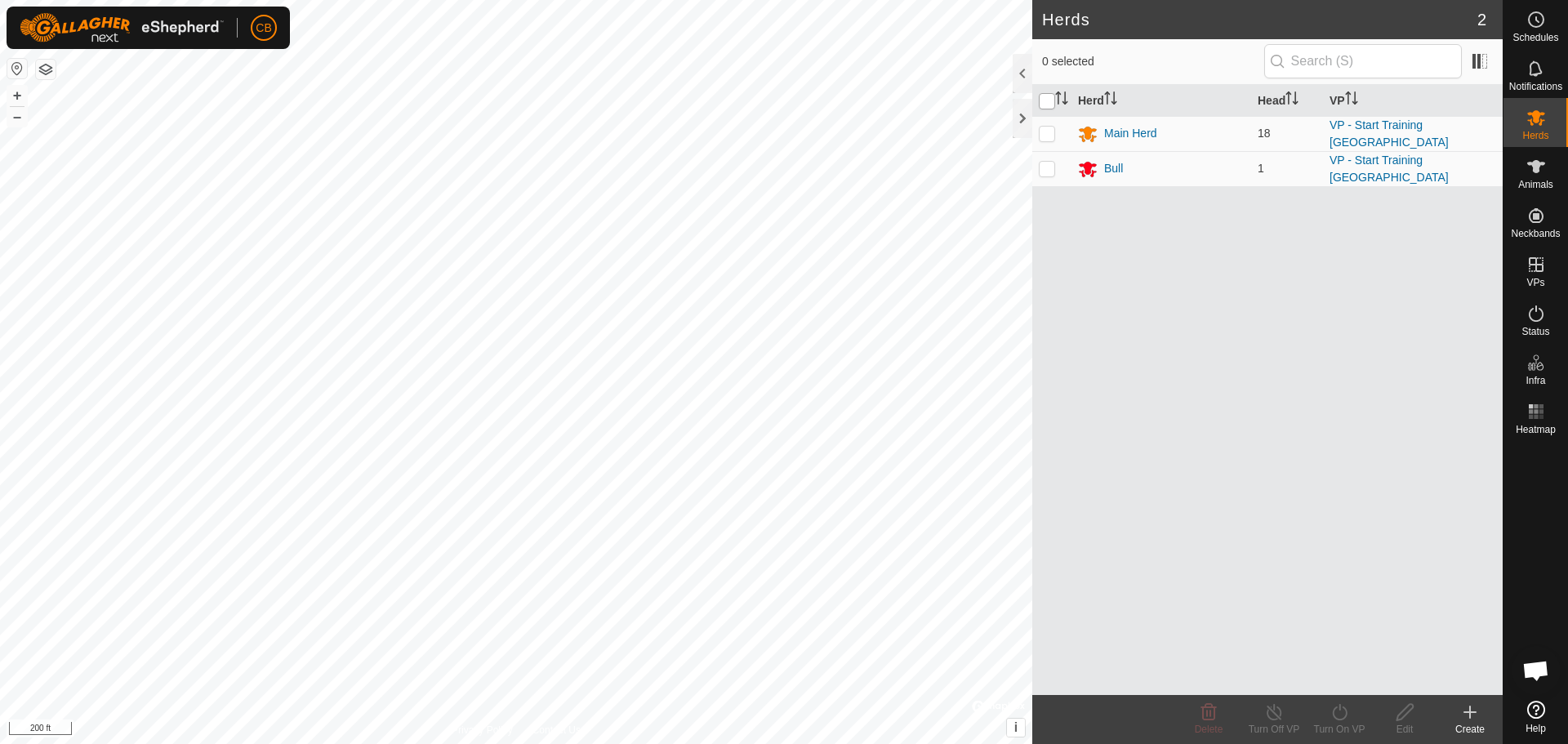
click at [1050, 102] on input "checkbox" at bounding box center [1047, 101] width 17 height 17
checkbox input "true"
click at [1339, 717] on icon at bounding box center [1339, 712] width 21 height 20
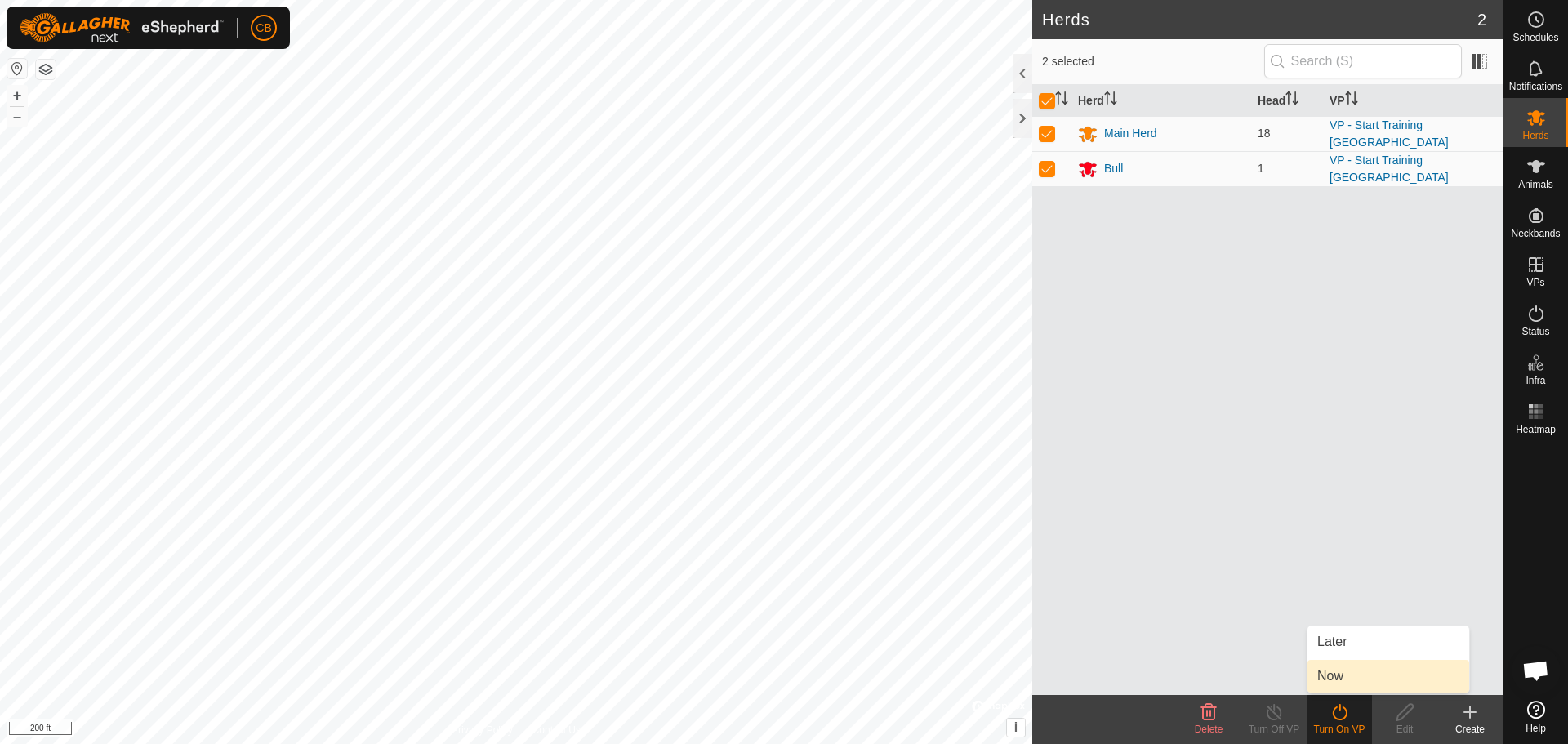
click at [1336, 676] on link "Now" at bounding box center [1388, 675] width 162 height 32
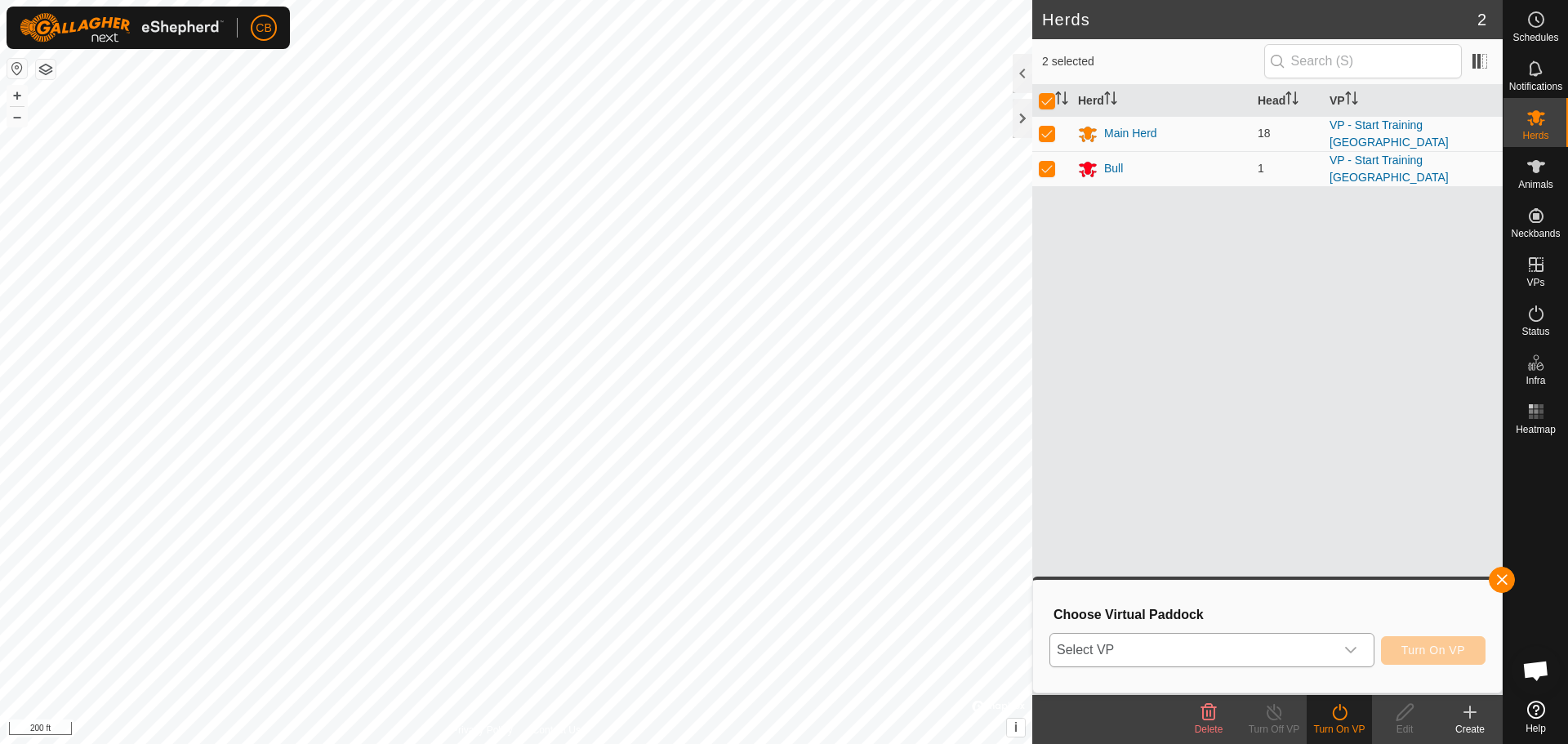
click at [1352, 650] on icon "dropdown trigger" at bounding box center [1350, 649] width 13 height 13
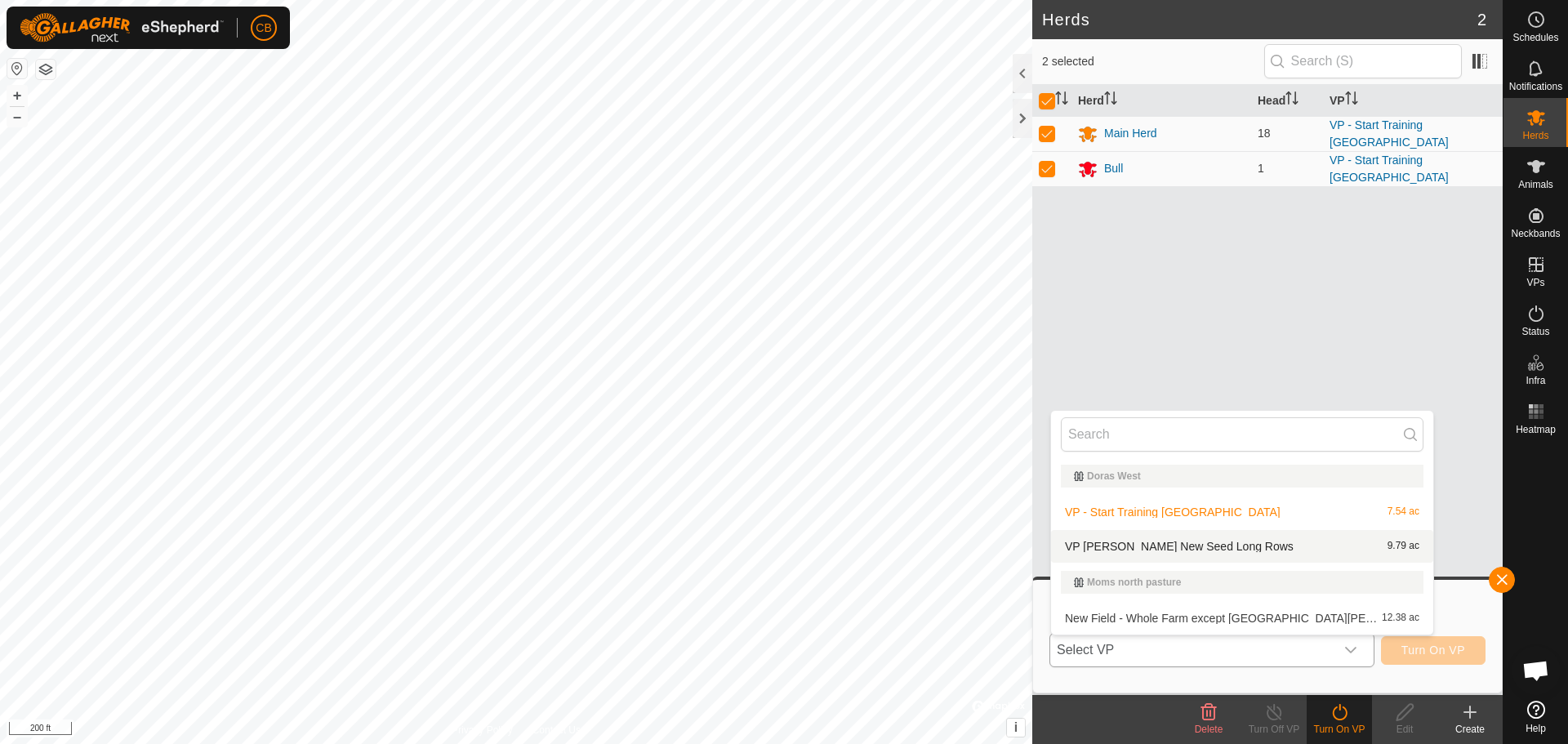
click at [1182, 544] on li "VP Dora New Seed Long Rows 9.79 ac" at bounding box center [1241, 546] width 382 height 32
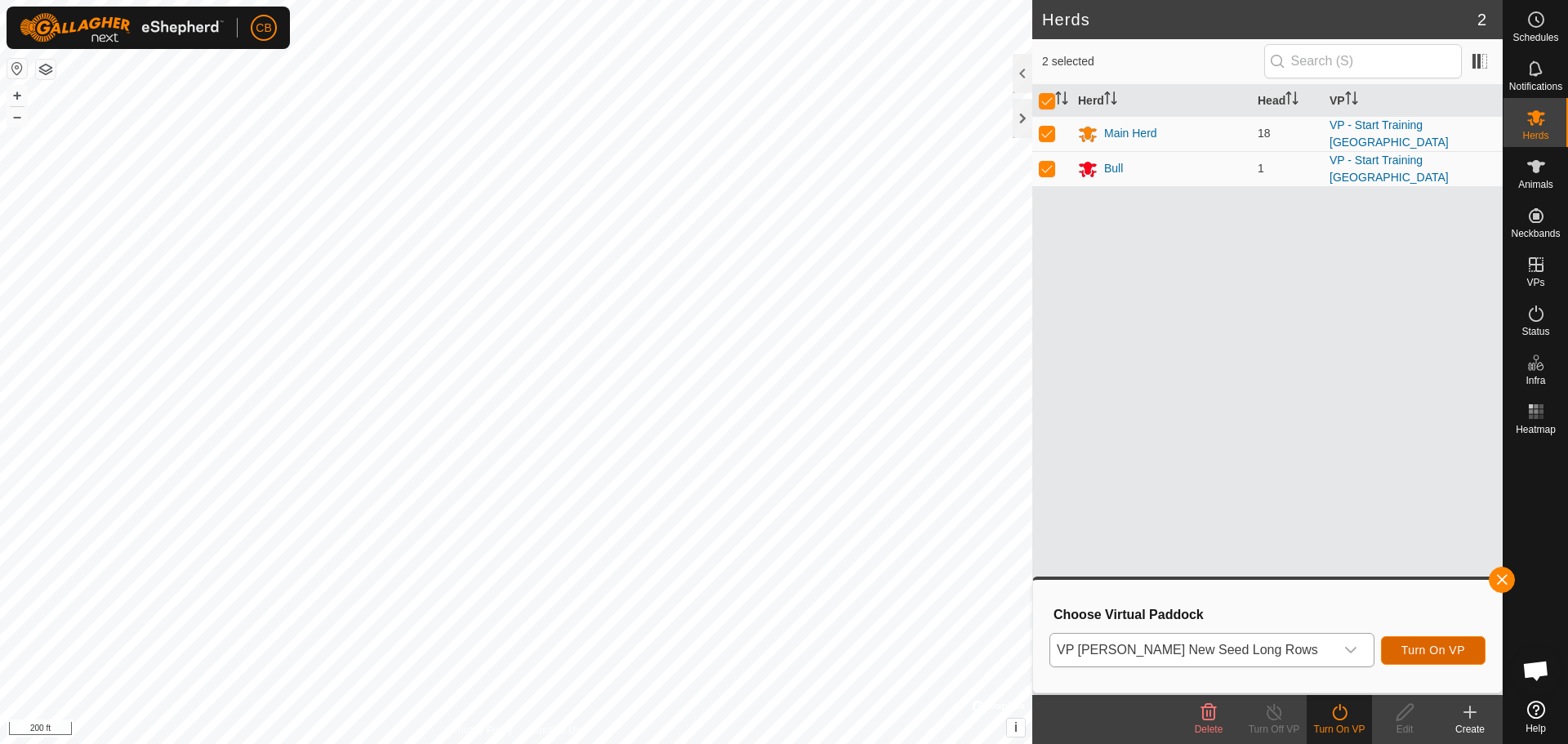
click at [1425, 648] on span "Turn On VP" at bounding box center [1433, 649] width 64 height 13
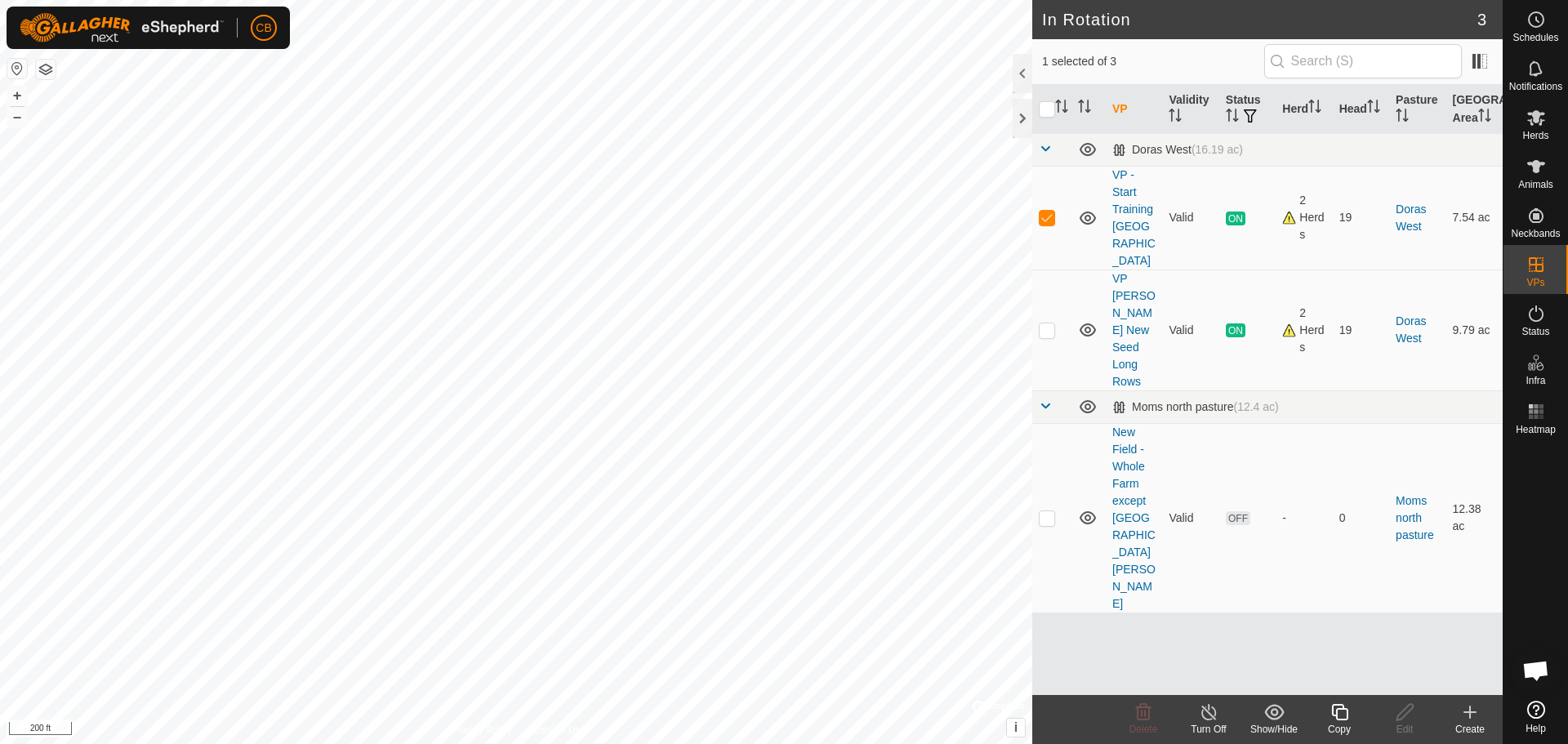
click at [1206, 715] on icon at bounding box center [1209, 712] width 21 height 20
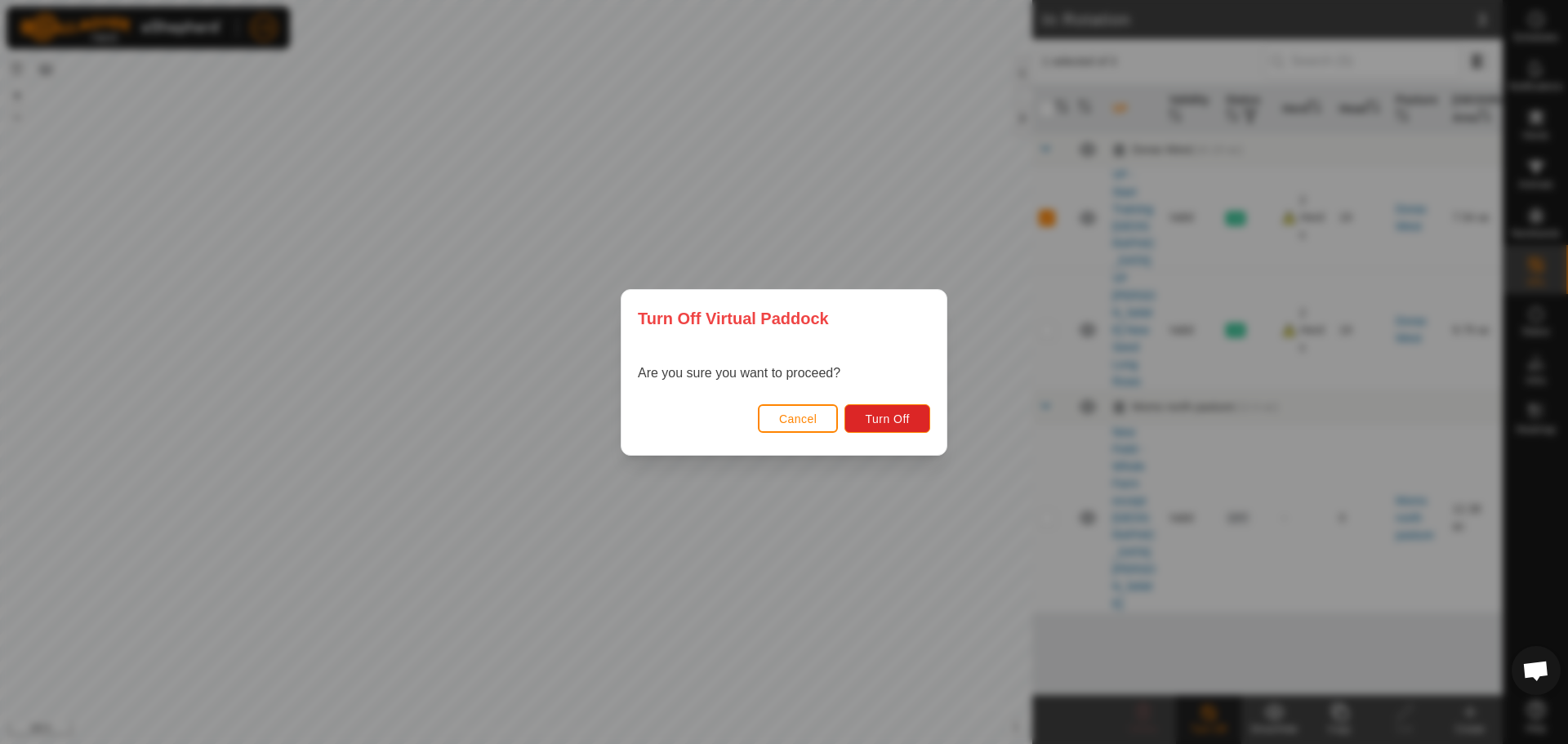
click at [788, 415] on span "Cancel" at bounding box center [798, 418] width 38 height 13
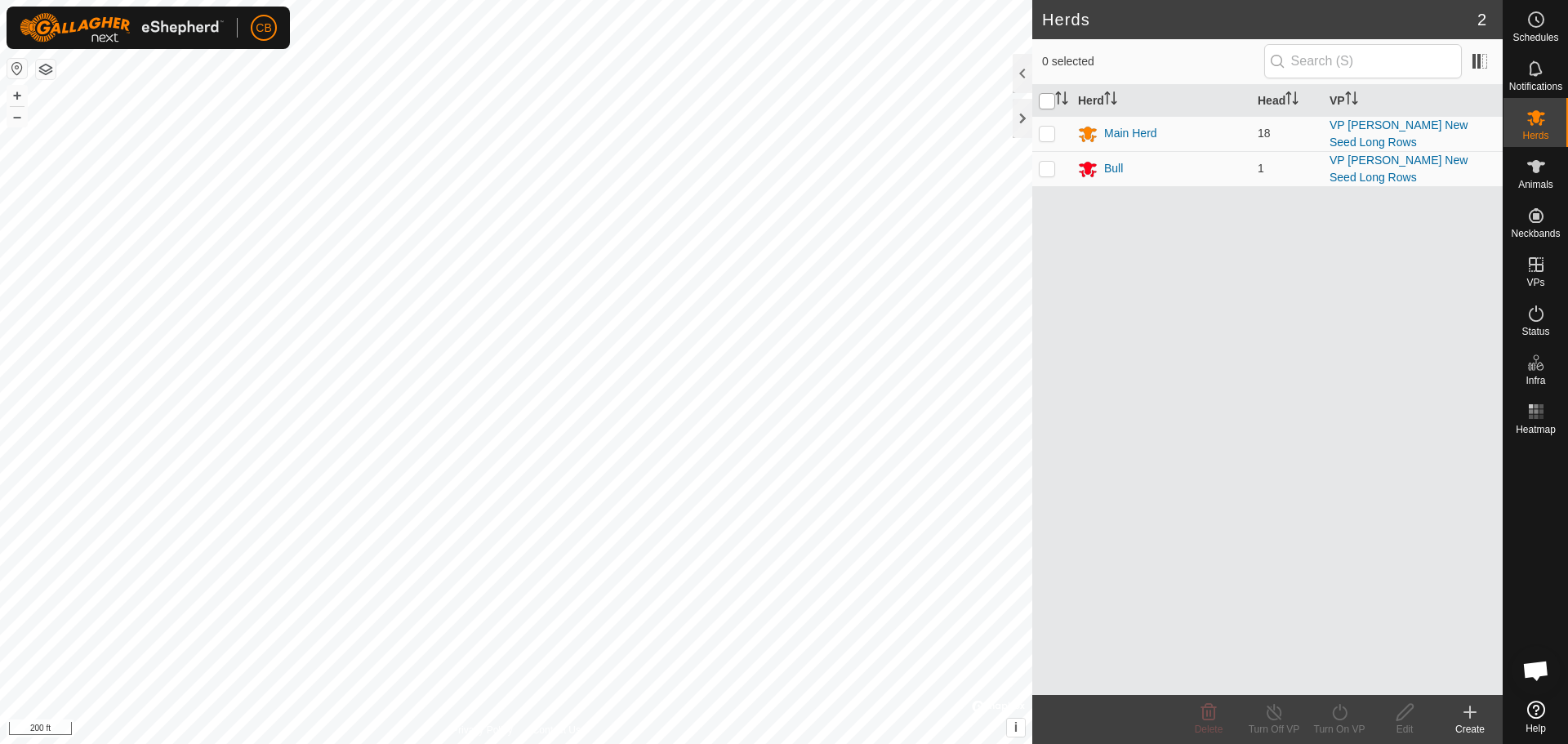
click at [1046, 101] on input "checkbox" at bounding box center [1047, 101] width 17 height 17
checkbox input "true"
click at [1274, 719] on icon at bounding box center [1273, 712] width 15 height 17
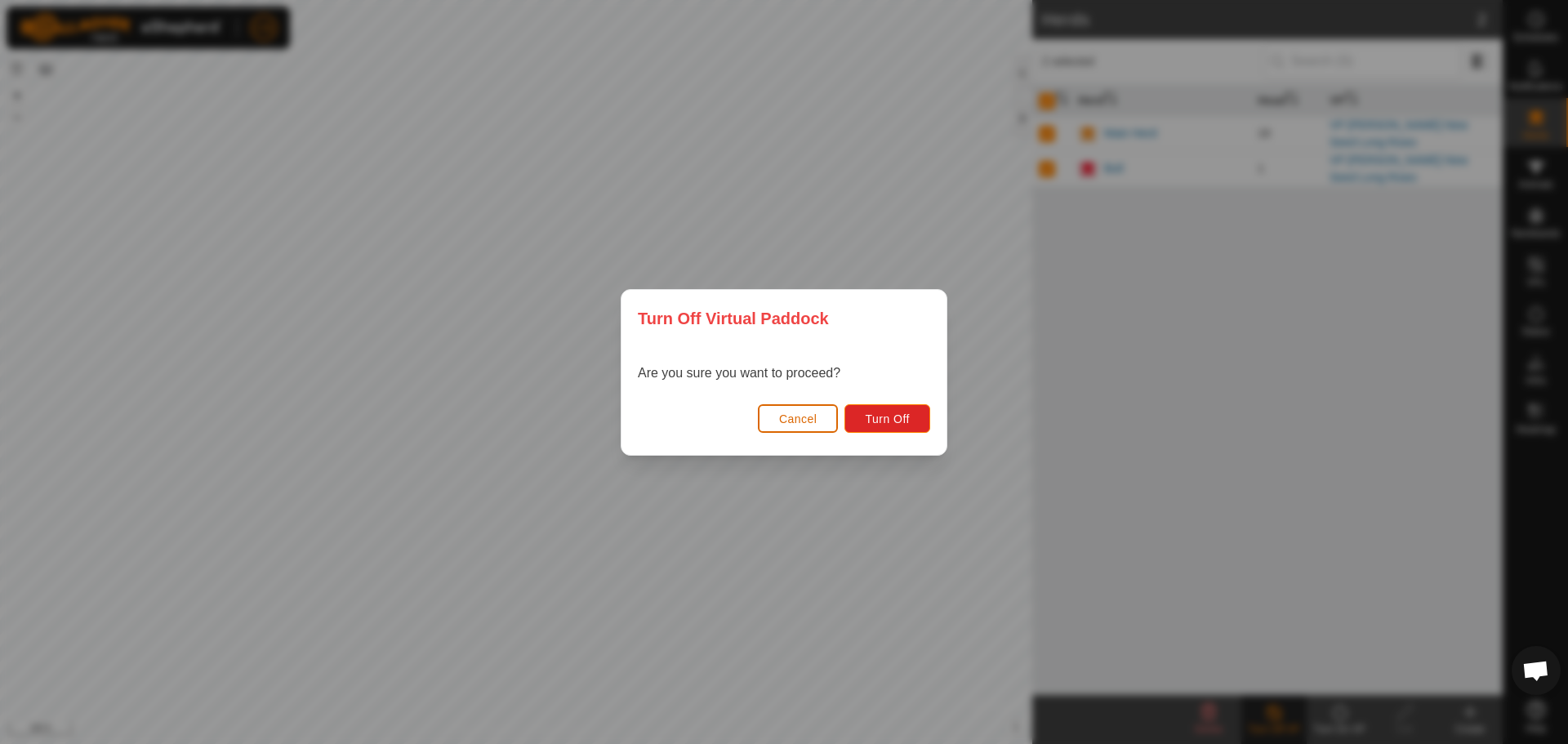
click at [770, 420] on button "Cancel" at bounding box center [798, 418] width 81 height 28
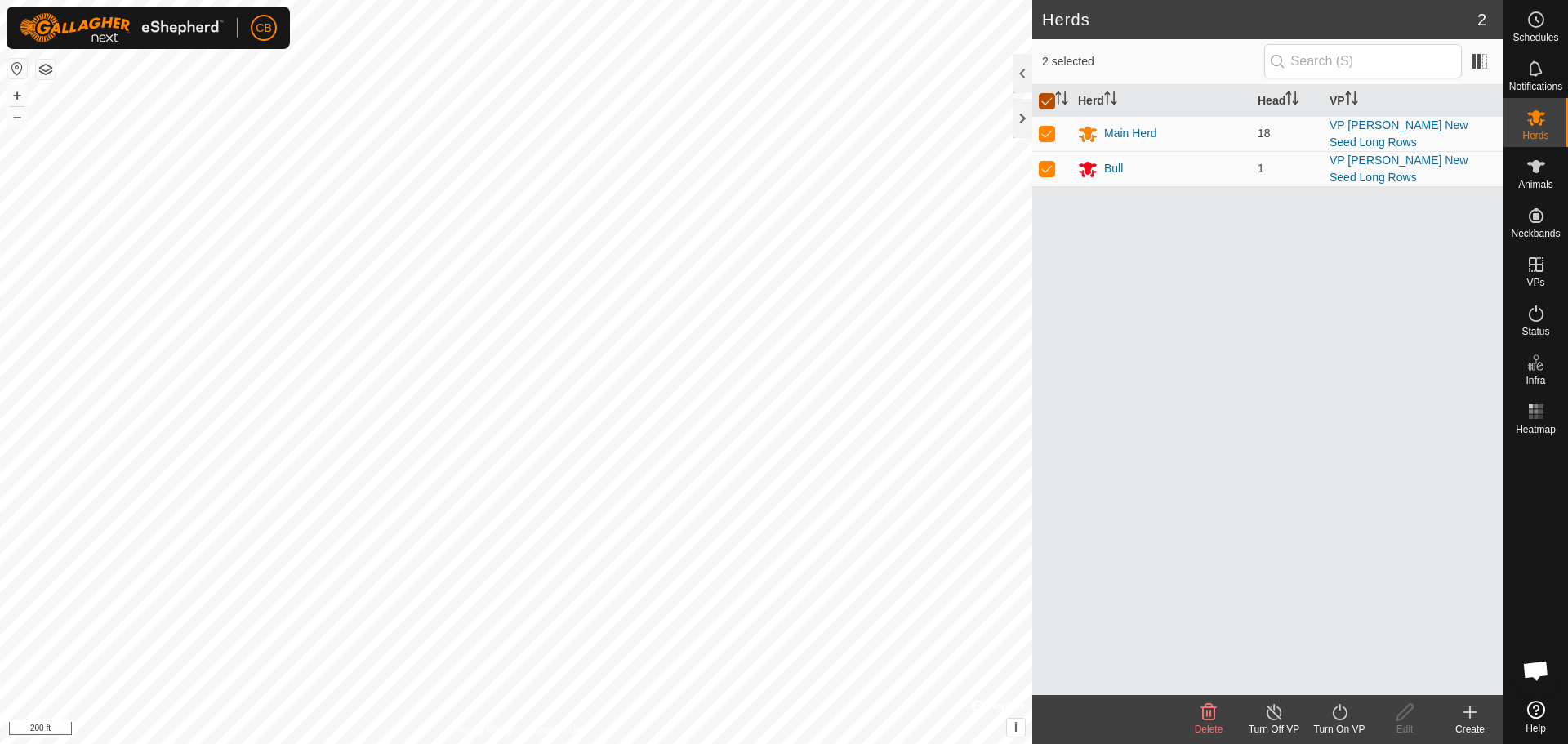
click at [1045, 100] on input "checkbox" at bounding box center [1047, 101] width 17 height 17
checkbox input "false"
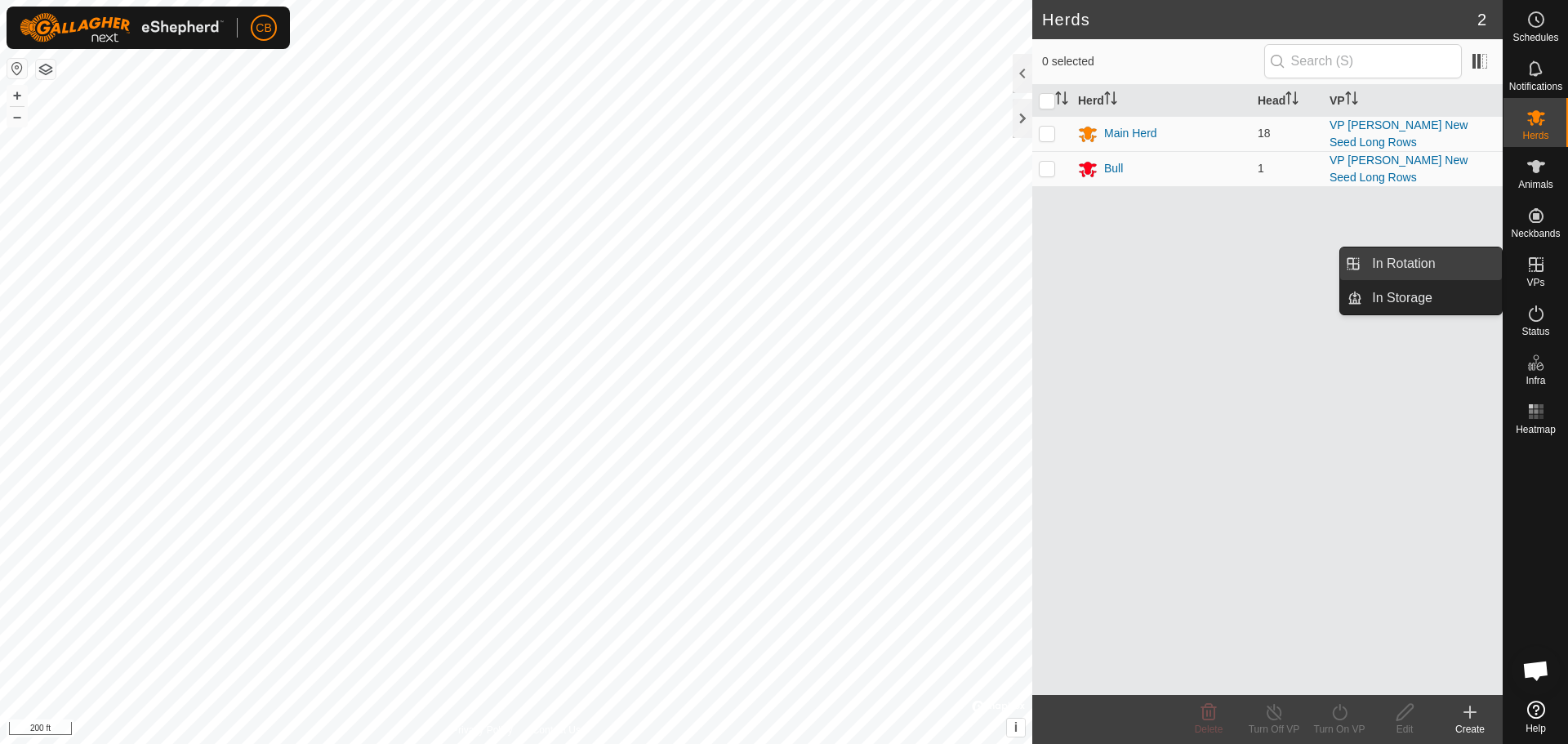
click at [1441, 262] on link "In Rotation" at bounding box center [1432, 263] width 139 height 32
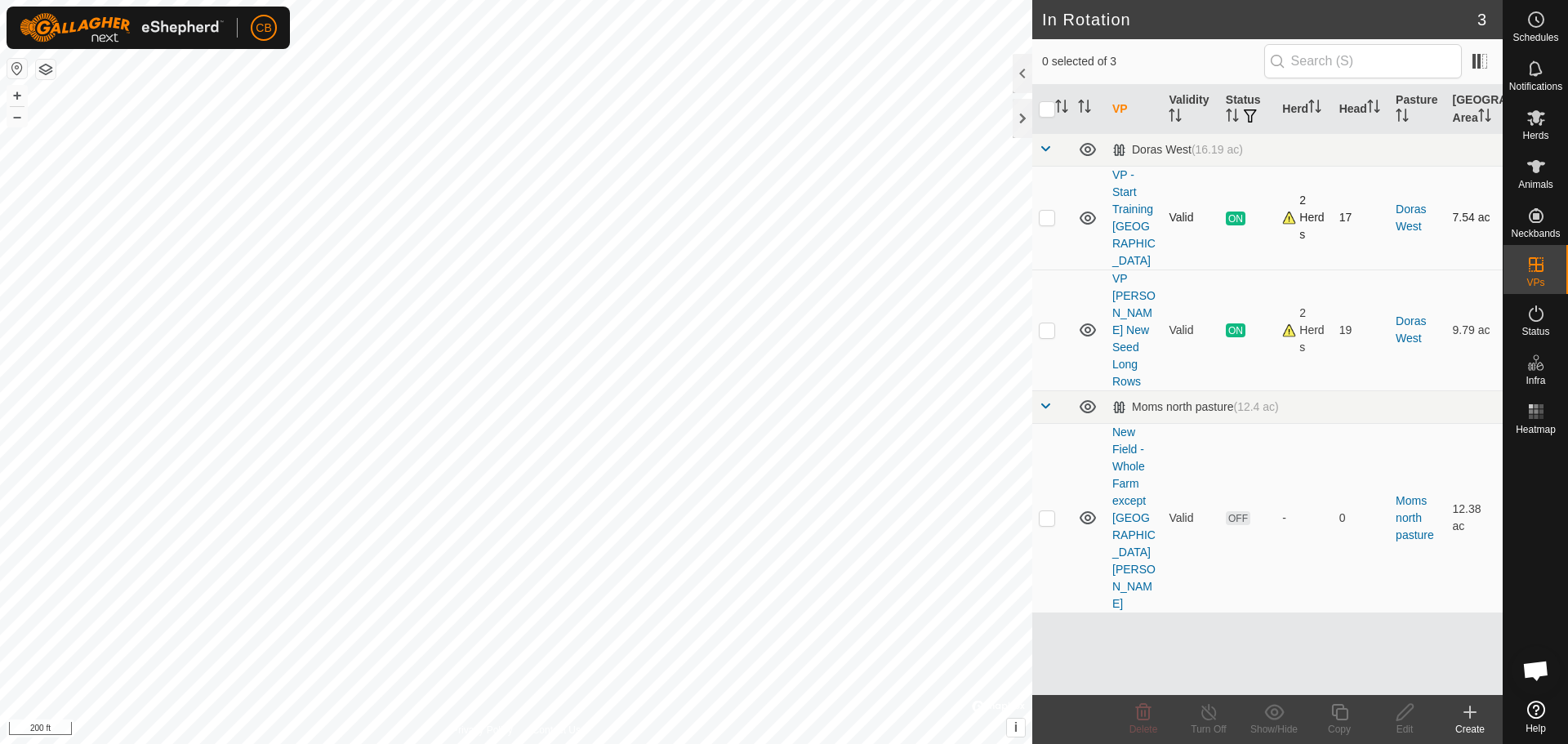
click at [1047, 211] on p-checkbox at bounding box center [1047, 217] width 17 height 13
checkbox input "true"
click at [1207, 710] on line at bounding box center [1208, 712] width 13 height 13
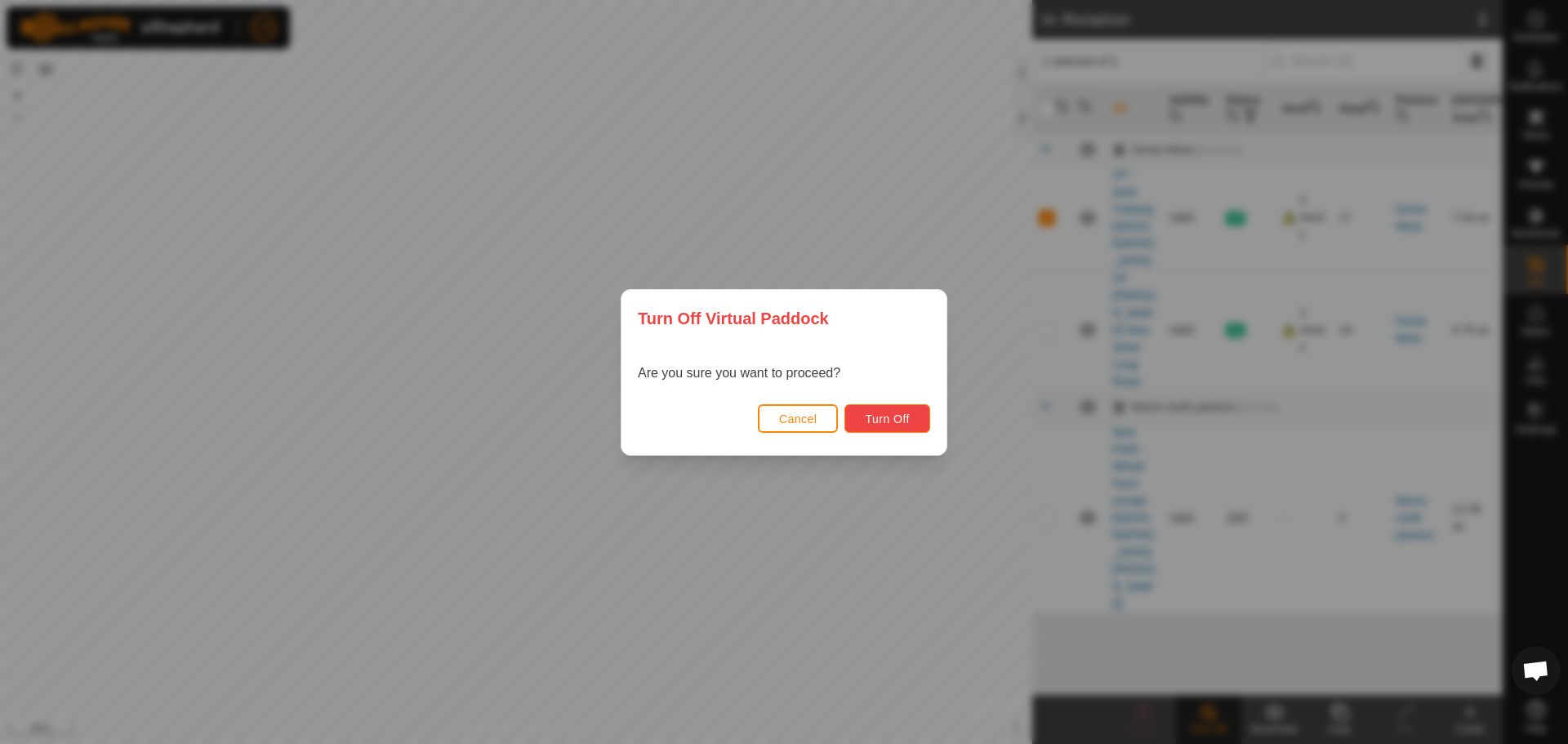
click at [905, 412] on span "Turn Off" at bounding box center [888, 418] width 45 height 13
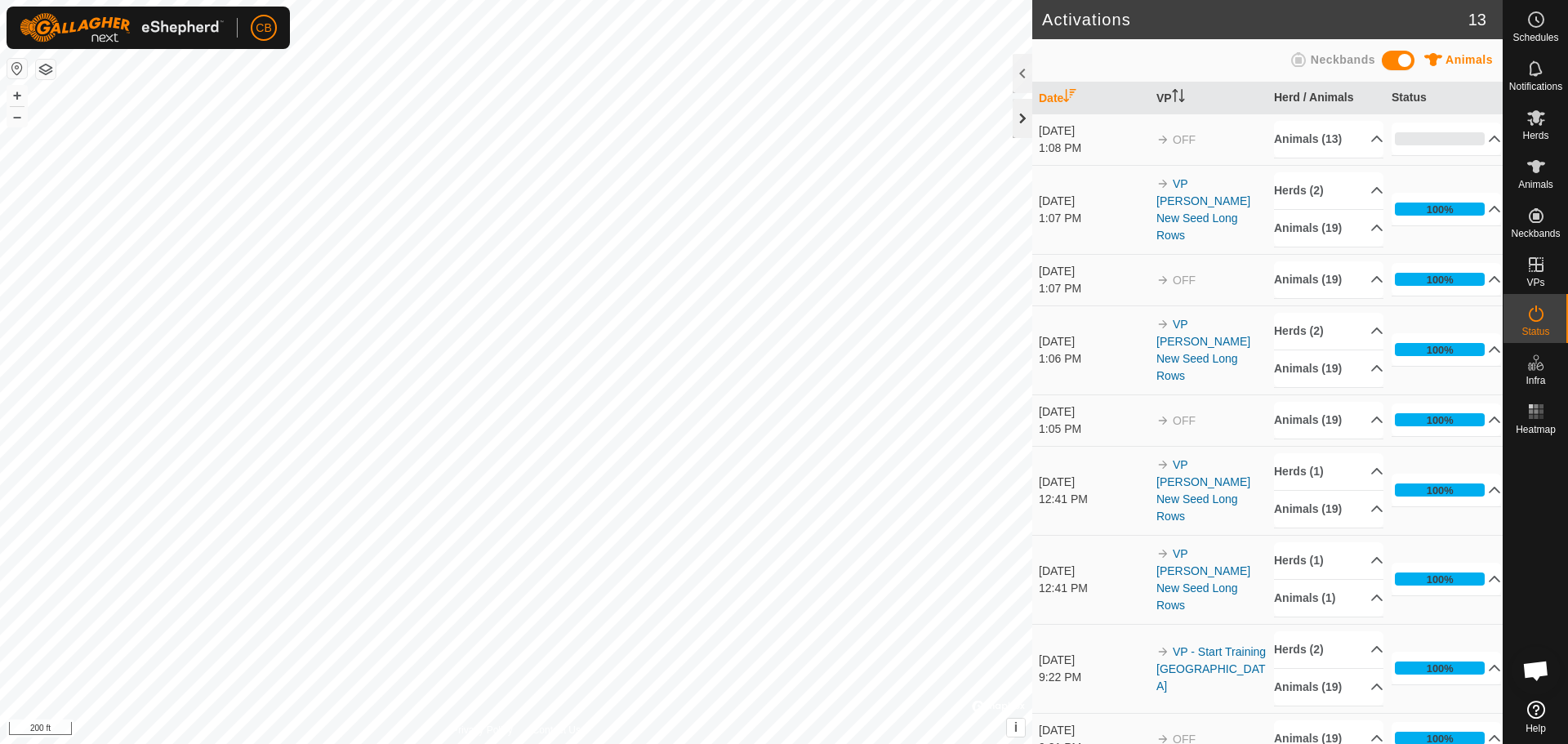
click at [1017, 119] on div at bounding box center [1022, 119] width 20 height 39
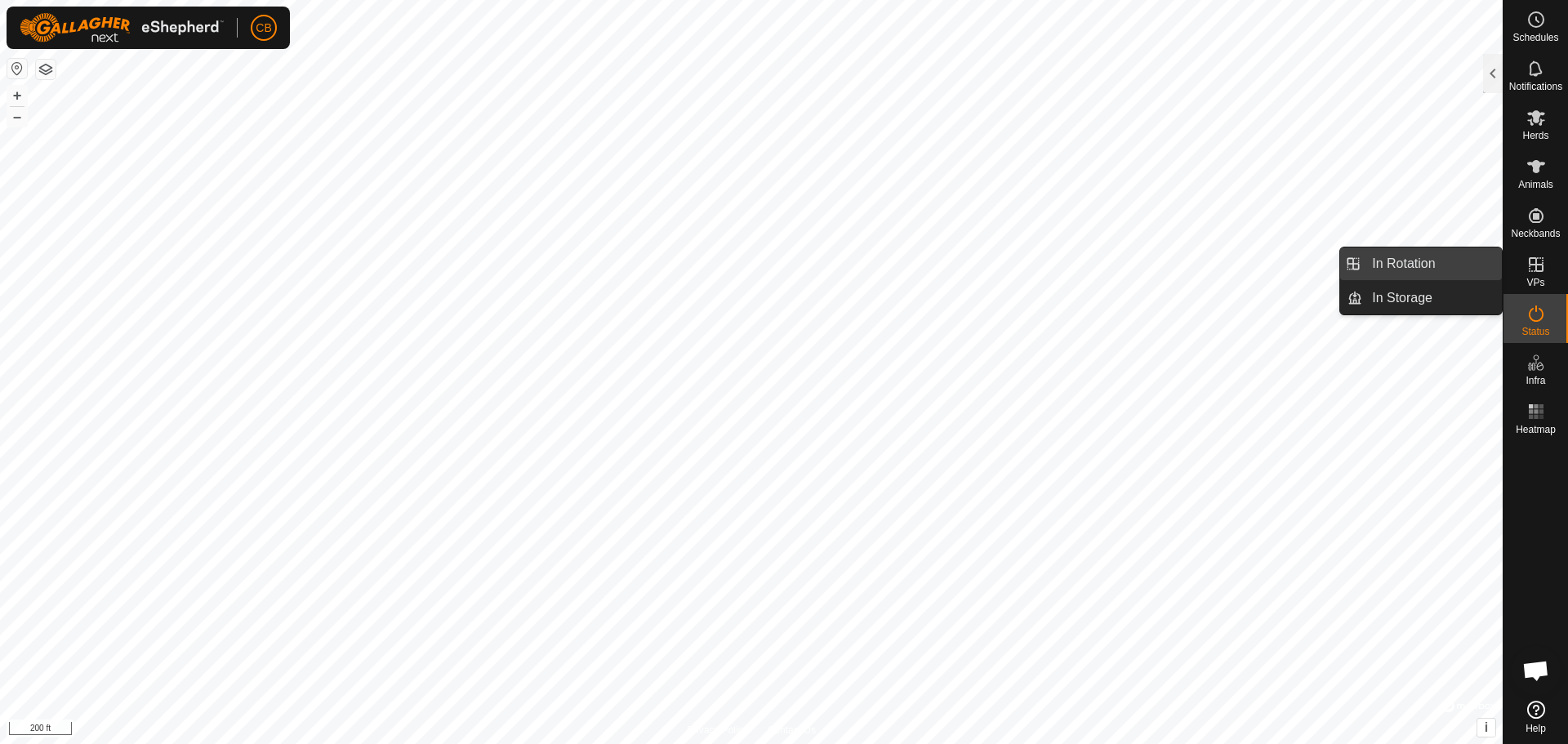
click at [1430, 260] on link "In Rotation" at bounding box center [1432, 263] width 139 height 32
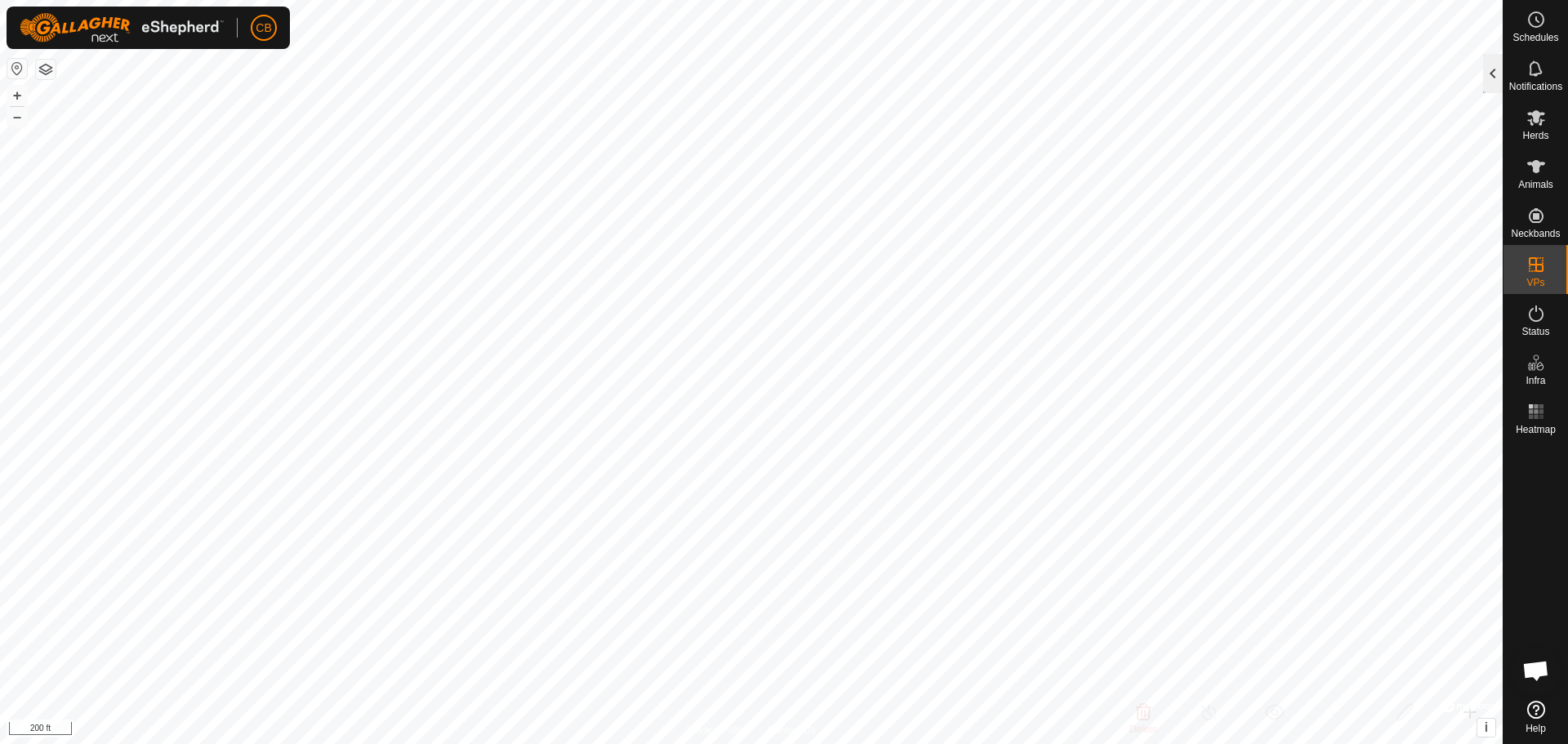
click at [1490, 85] on div at bounding box center [1492, 74] width 20 height 39
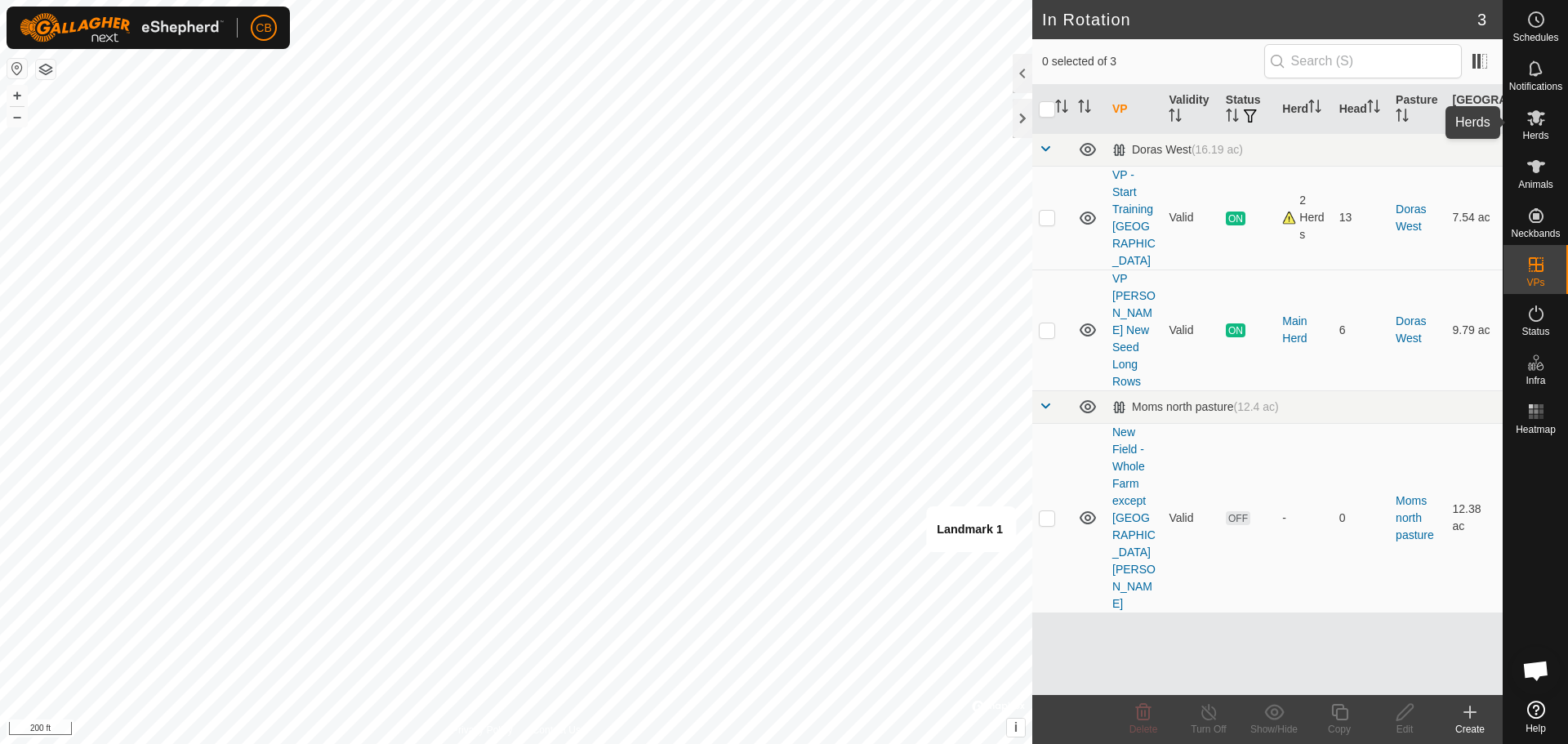
click at [1533, 120] on icon at bounding box center [1536, 118] width 18 height 16
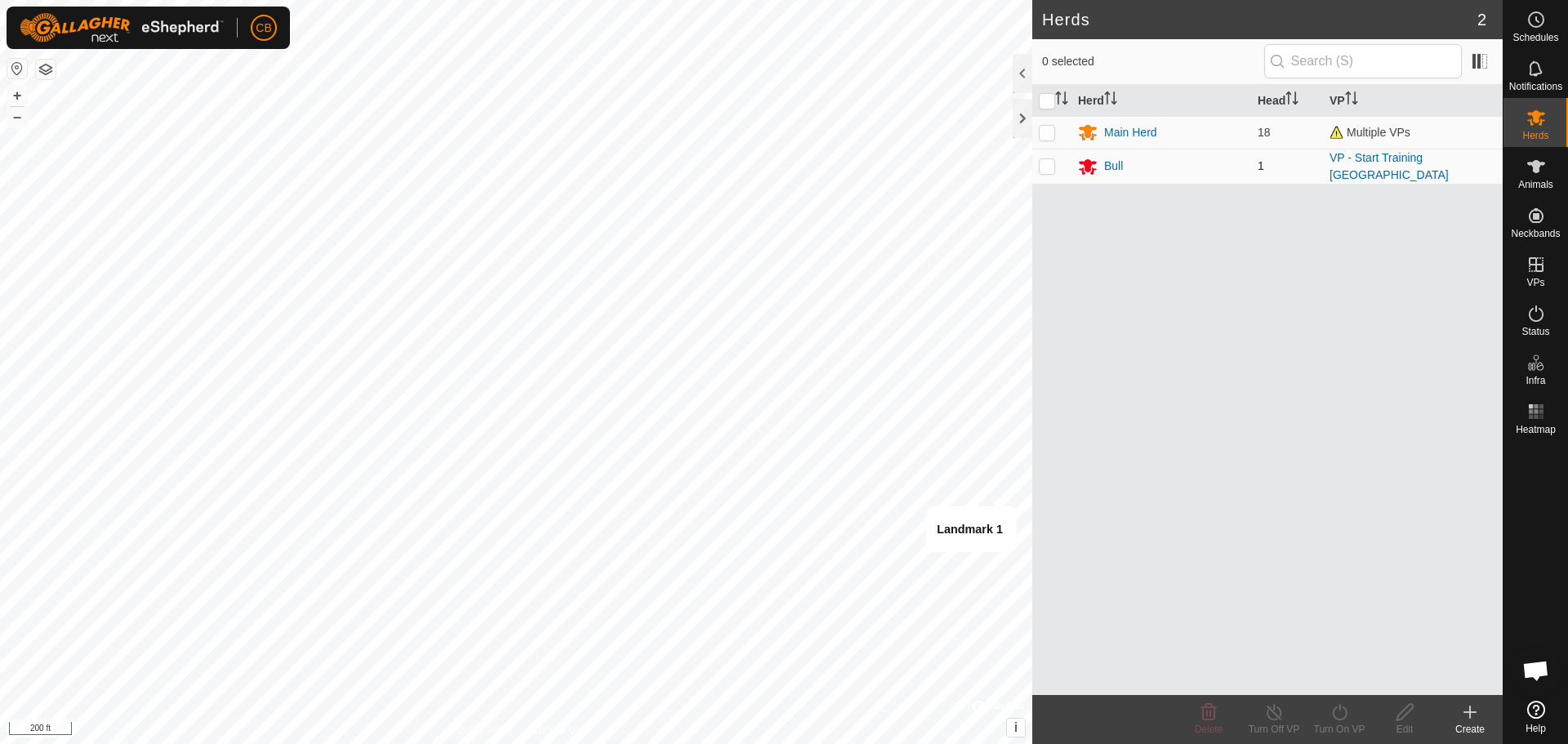
click at [1049, 168] on p-checkbox at bounding box center [1047, 165] width 17 height 13
checkbox input "true"
click at [1338, 716] on icon at bounding box center [1339, 712] width 21 height 20
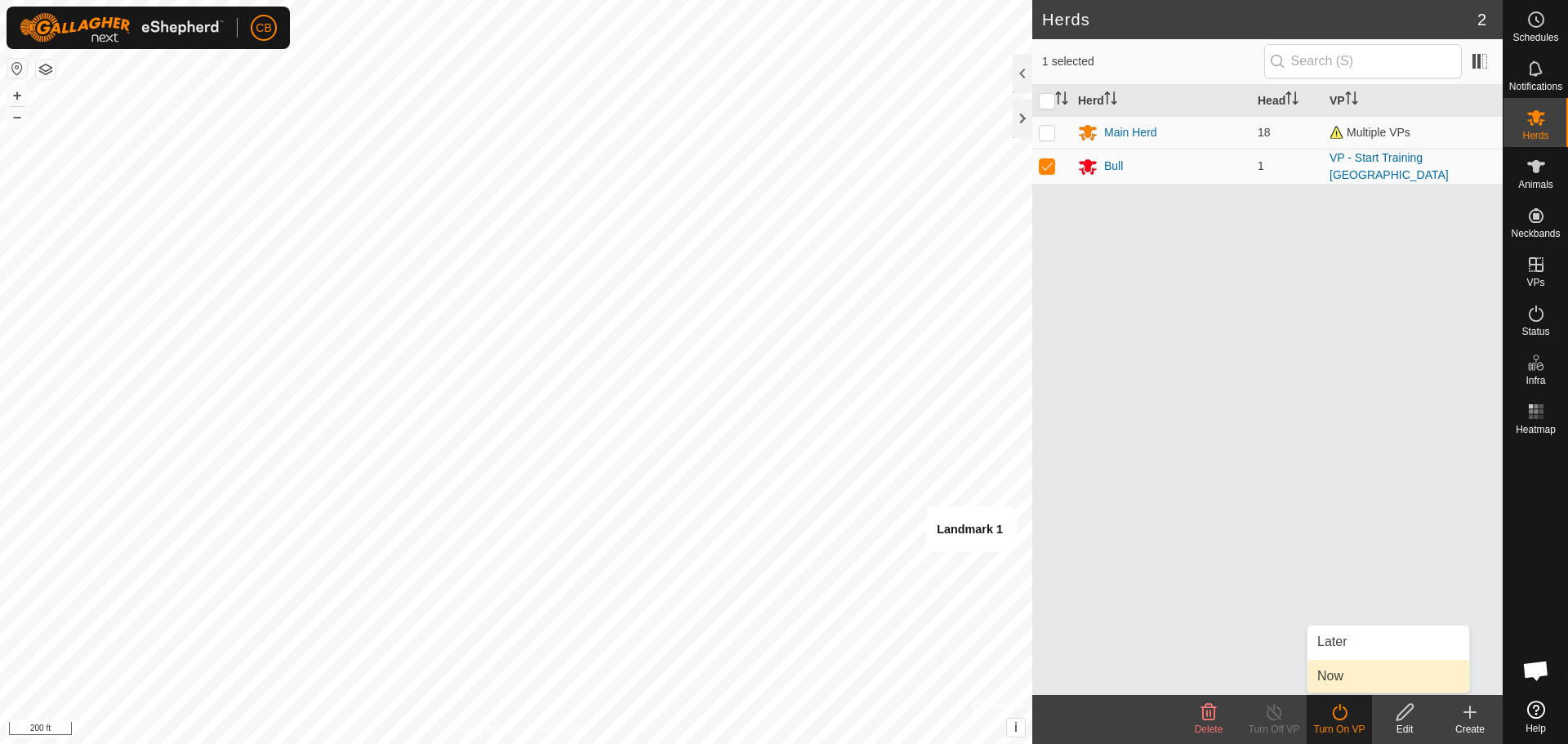
click at [1332, 677] on link "Now" at bounding box center [1388, 675] width 162 height 32
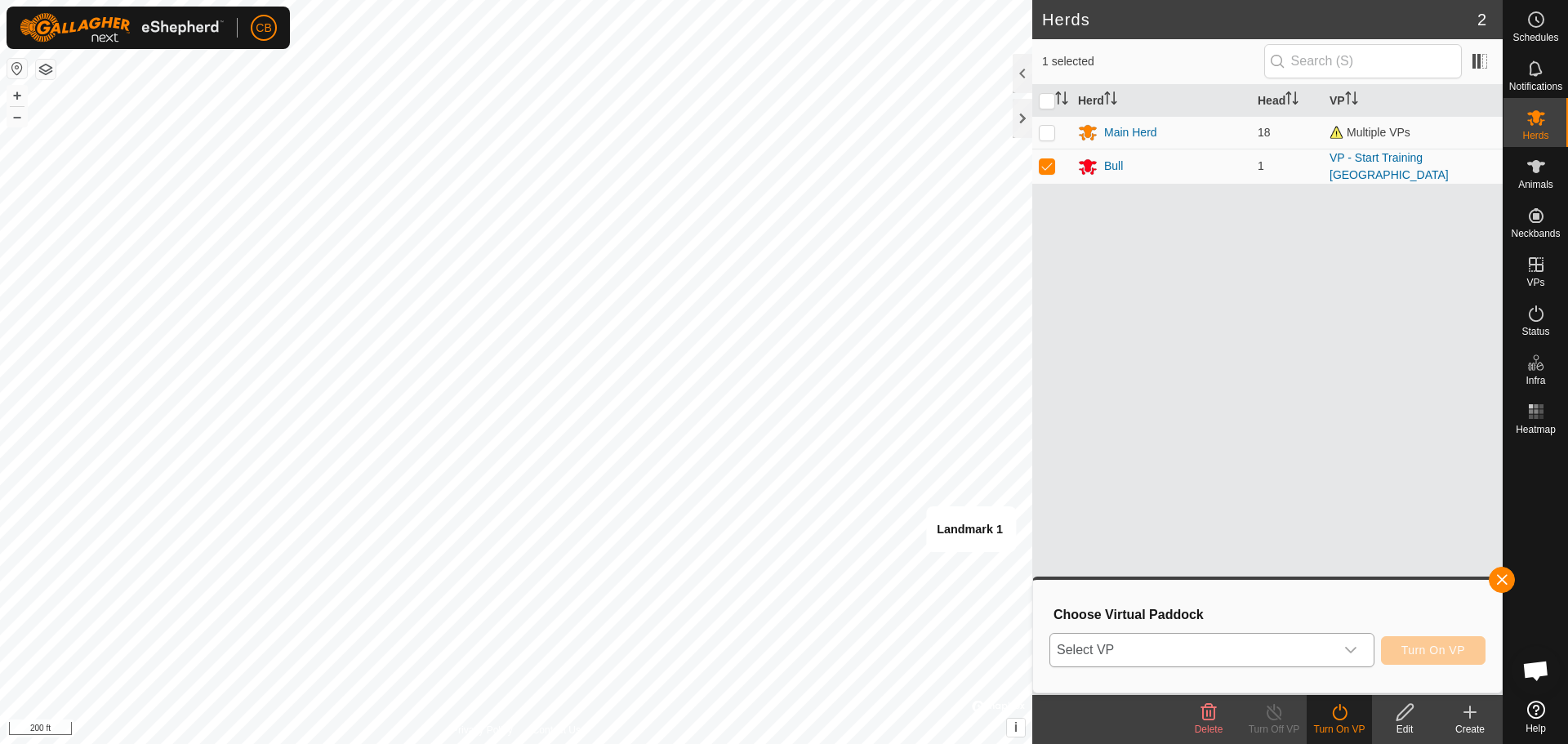
click at [1349, 651] on icon "dropdown trigger" at bounding box center [1351, 650] width 12 height 7
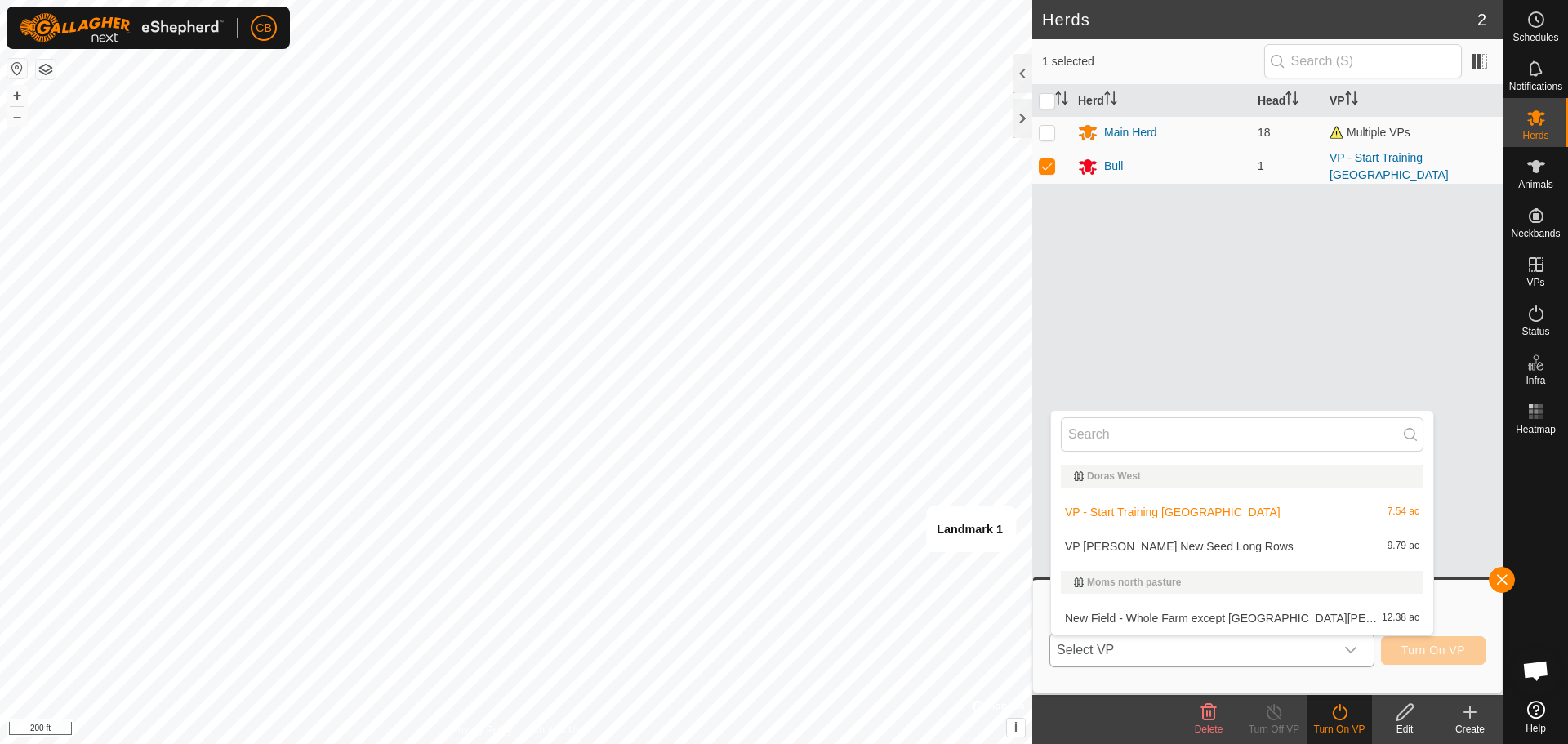
click at [1189, 546] on li "VP [PERSON_NAME] New Seed Long Rows 9.79 ac" at bounding box center [1241, 546] width 382 height 32
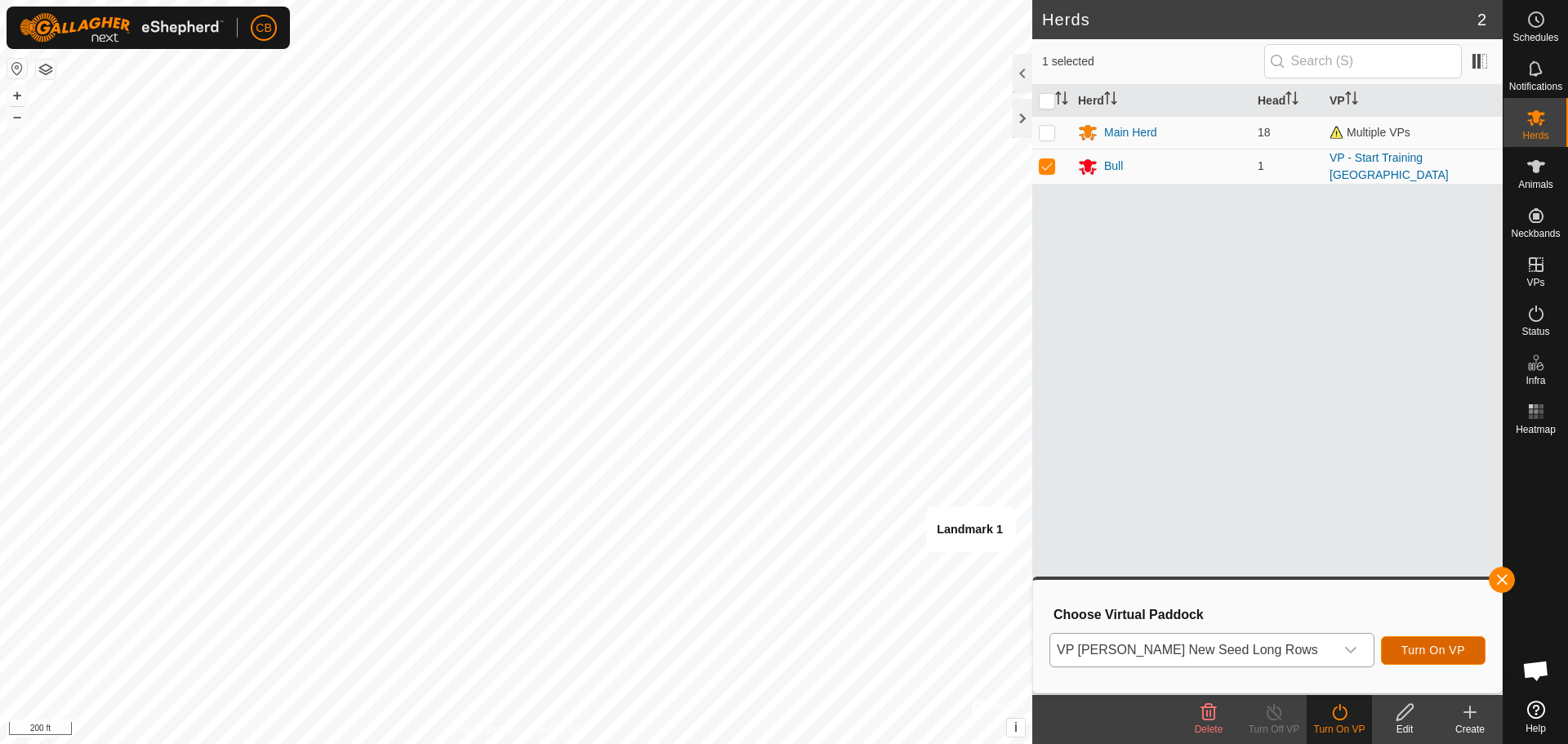
click at [1429, 647] on span "Turn On VP" at bounding box center [1433, 649] width 64 height 13
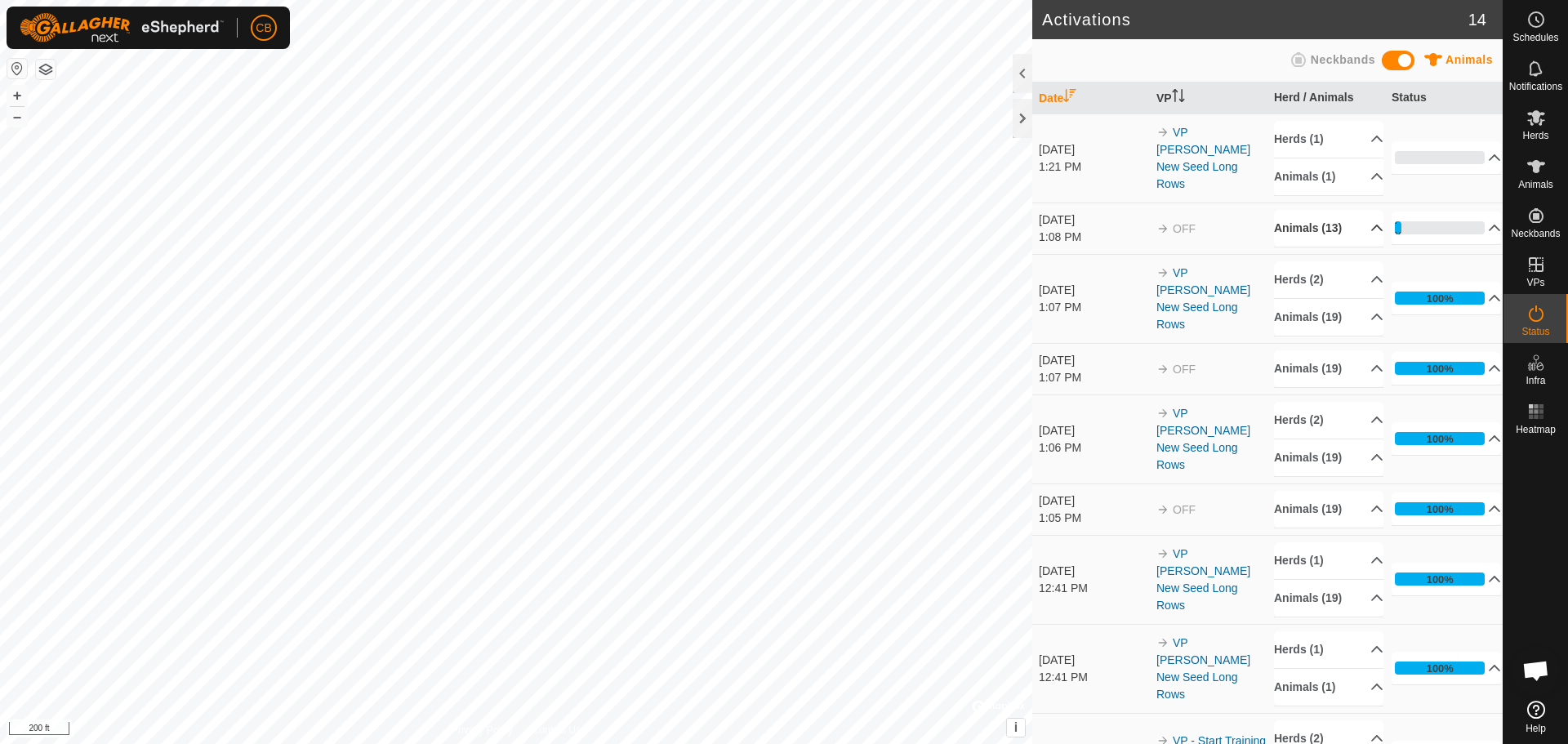
click at [1360, 227] on p-accordion-header "Animals (13)" at bounding box center [1328, 228] width 109 height 36
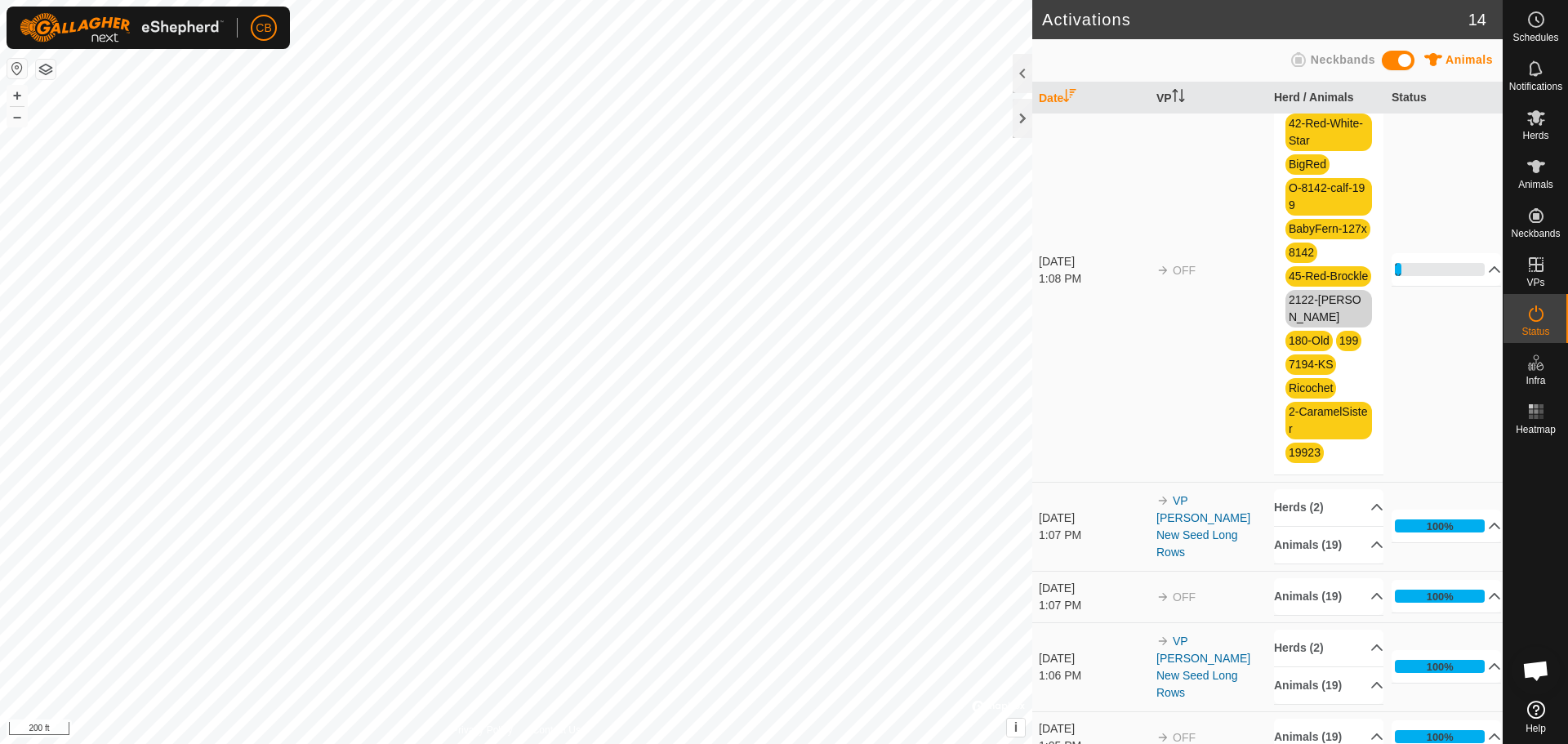
scroll to position [163, 0]
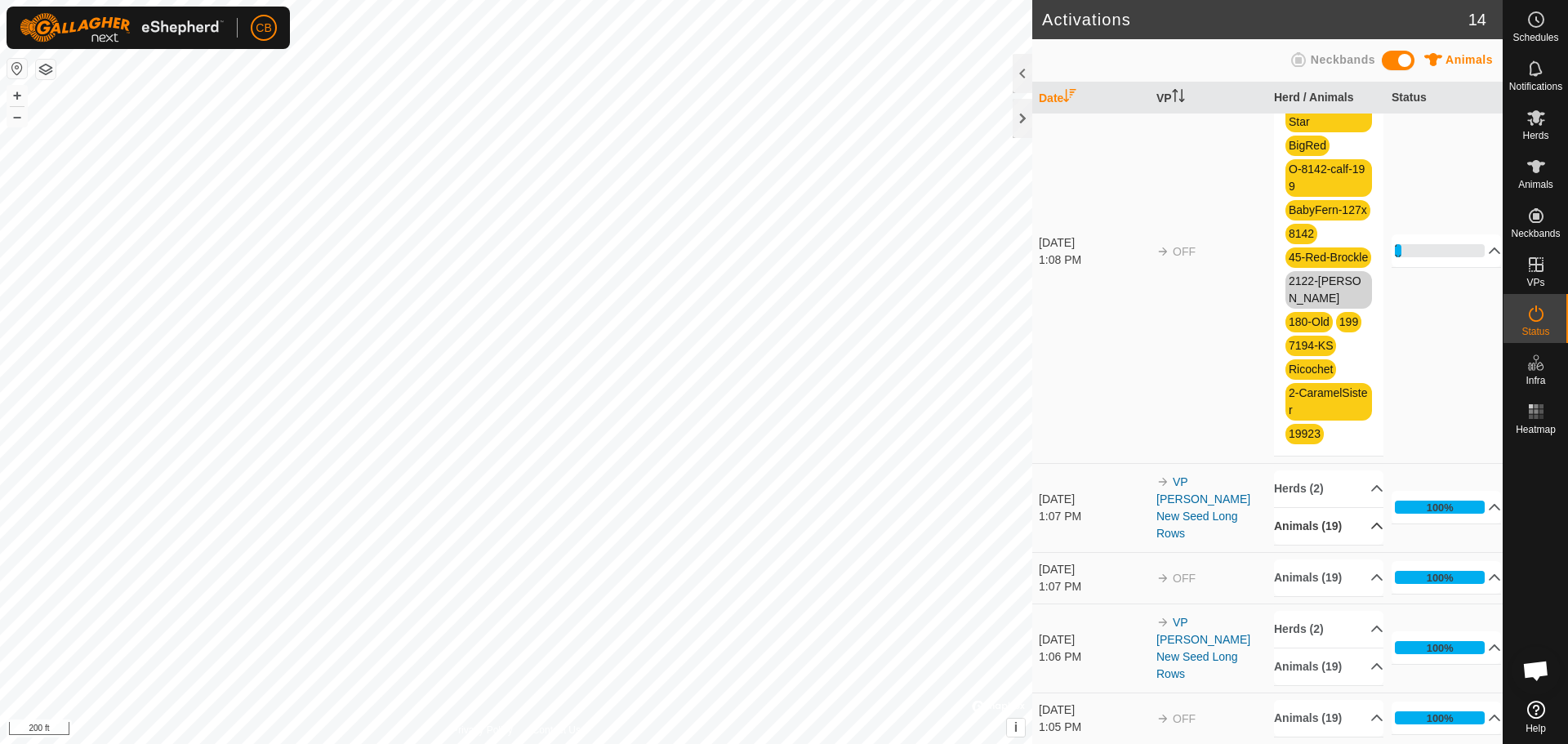
click at [1360, 543] on p-accordion-header "Animals (19)" at bounding box center [1328, 525] width 109 height 36
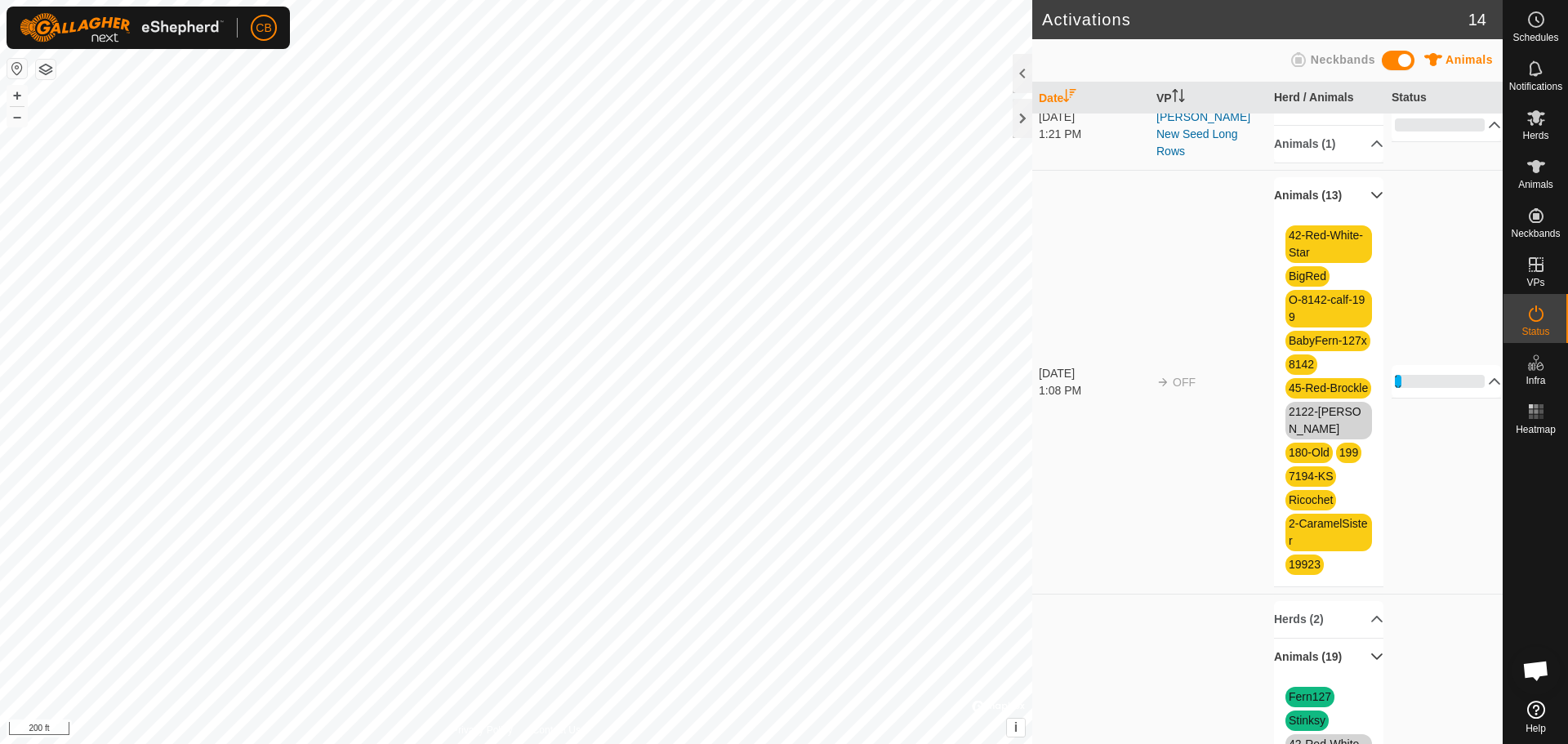
scroll to position [0, 0]
